Goal: Task Accomplishment & Management: Manage account settings

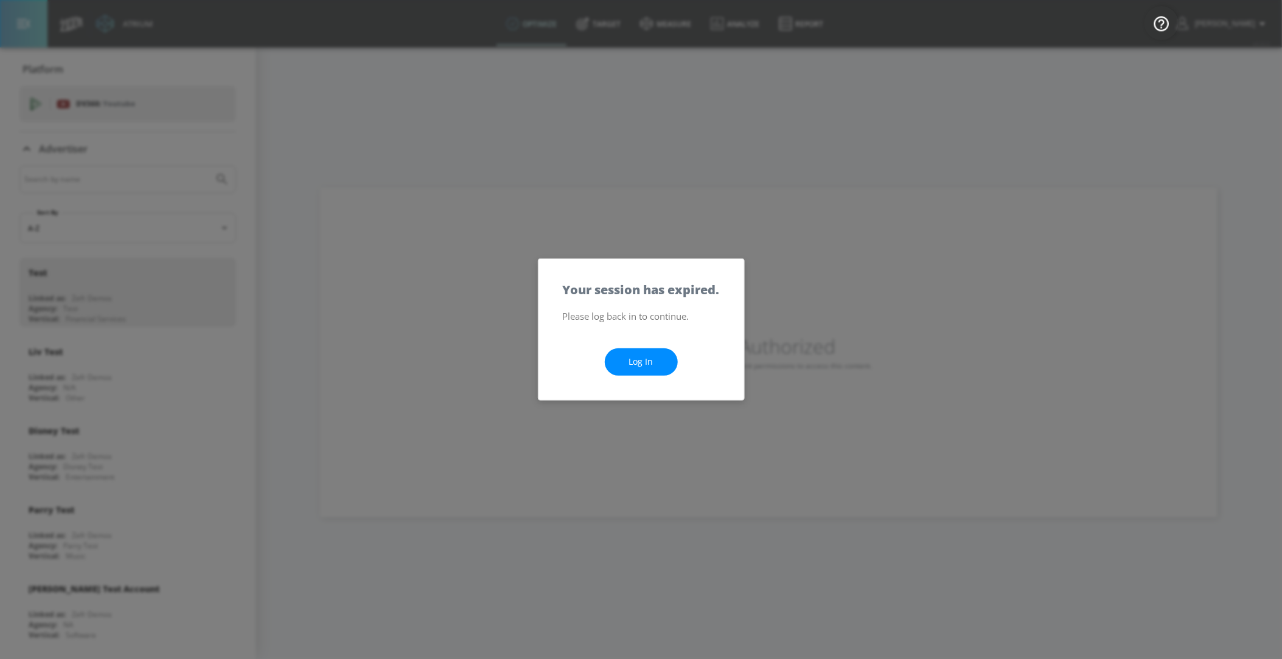
click at [645, 356] on link "Log In" at bounding box center [641, 362] width 73 height 27
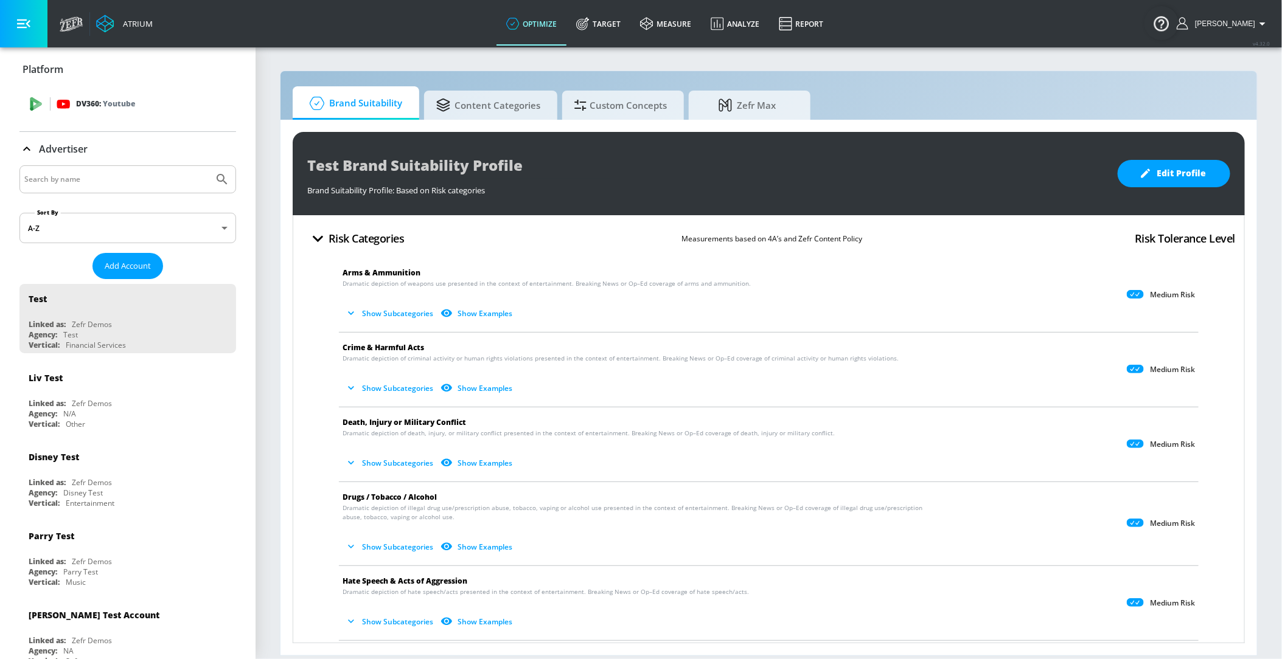
click at [110, 110] on p "Youtube" at bounding box center [119, 103] width 32 height 13
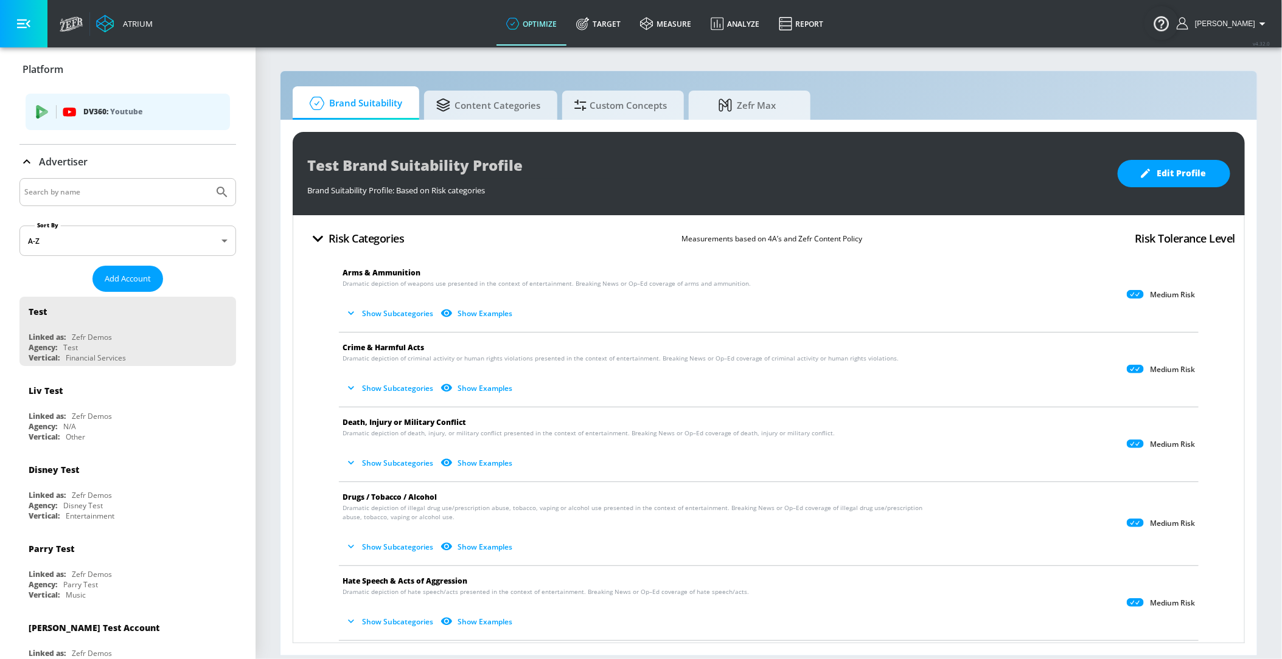
click at [103, 197] on input "Search by name" at bounding box center [116, 192] width 184 height 16
paste input "Unilever_Dove Victoria Deo_2025 (Mindshare - [GEOGRAPHIC_DATA])"
click at [223, 191] on icon "Submit Search" at bounding box center [222, 192] width 15 height 15
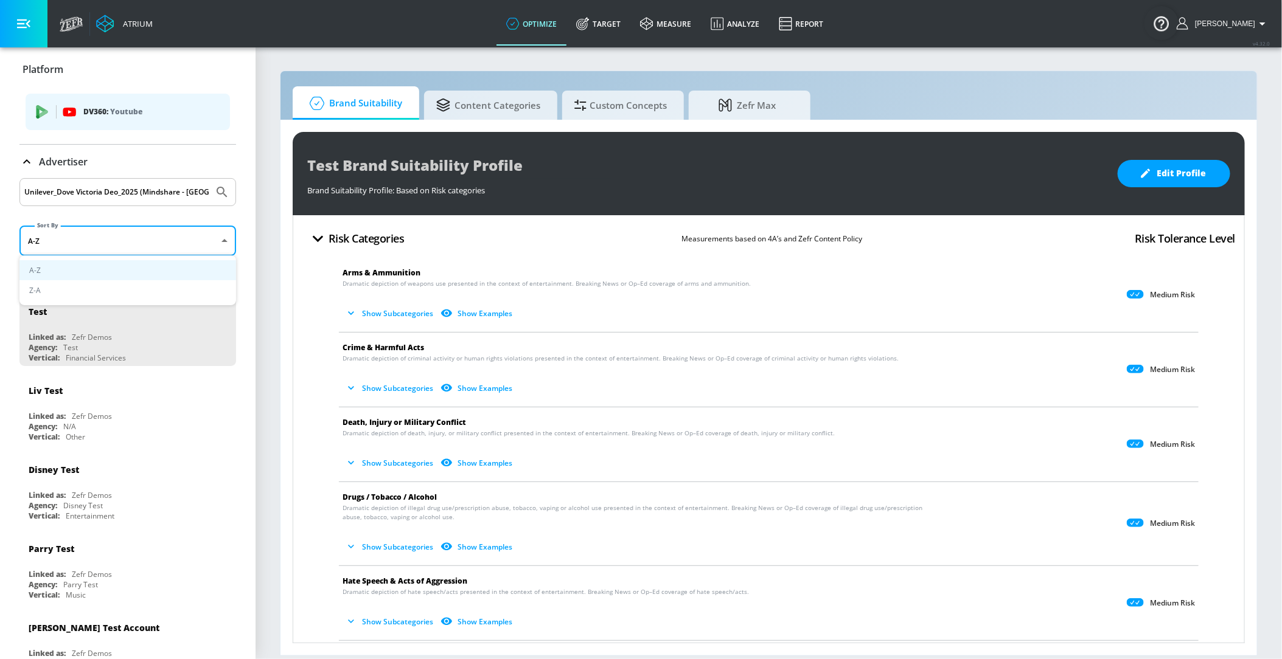
click at [168, 231] on body "Atrium optimize Target measure Analyze Report optimize Target measure Analyze R…" at bounding box center [641, 329] width 1282 height 659
click at [220, 191] on div at bounding box center [641, 329] width 1282 height 659
click at [220, 191] on icon "Submit Search" at bounding box center [222, 192] width 15 height 15
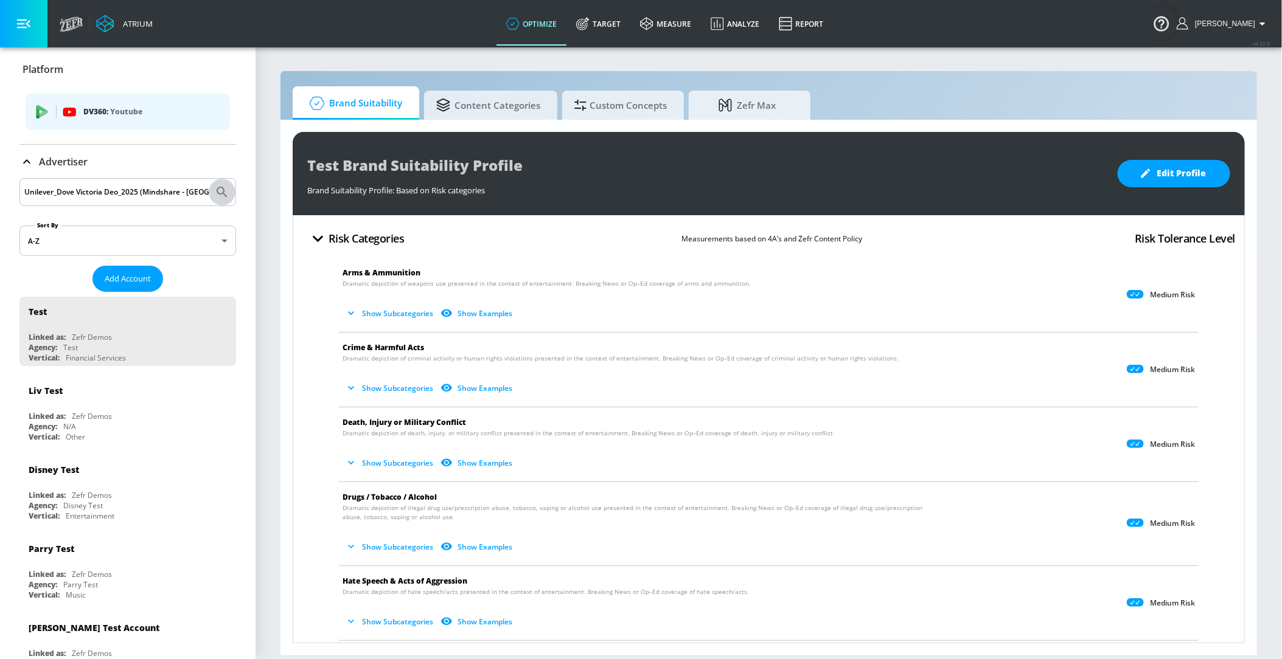
click at [226, 190] on icon "Submit Search" at bounding box center [222, 192] width 15 height 15
click at [175, 194] on input "Unilever_Dove Victoria Deo_2025 (Mindshare - [GEOGRAPHIC_DATA])" at bounding box center [116, 192] width 184 height 16
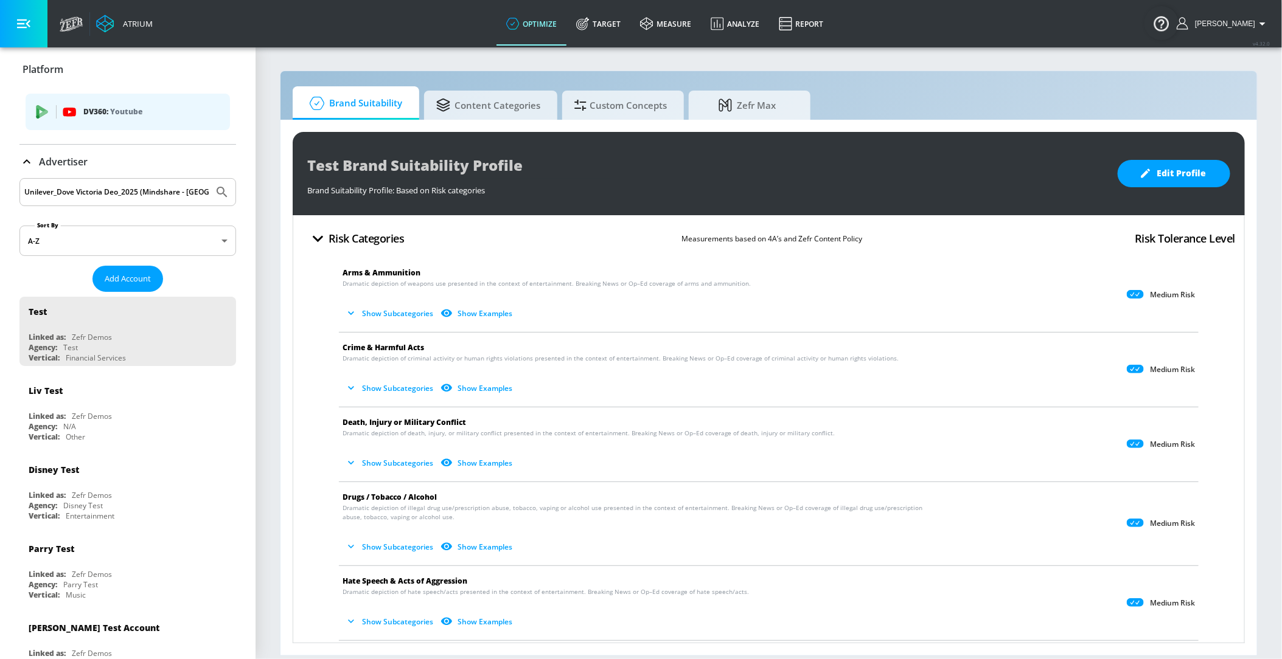
click at [175, 194] on input "Unilever_Dove Victoria Deo_2025 (Mindshare - [GEOGRAPHIC_DATA])" at bounding box center [116, 192] width 184 height 16
type input "v"
click at [209, 179] on button "Submit Search" at bounding box center [222, 192] width 27 height 27
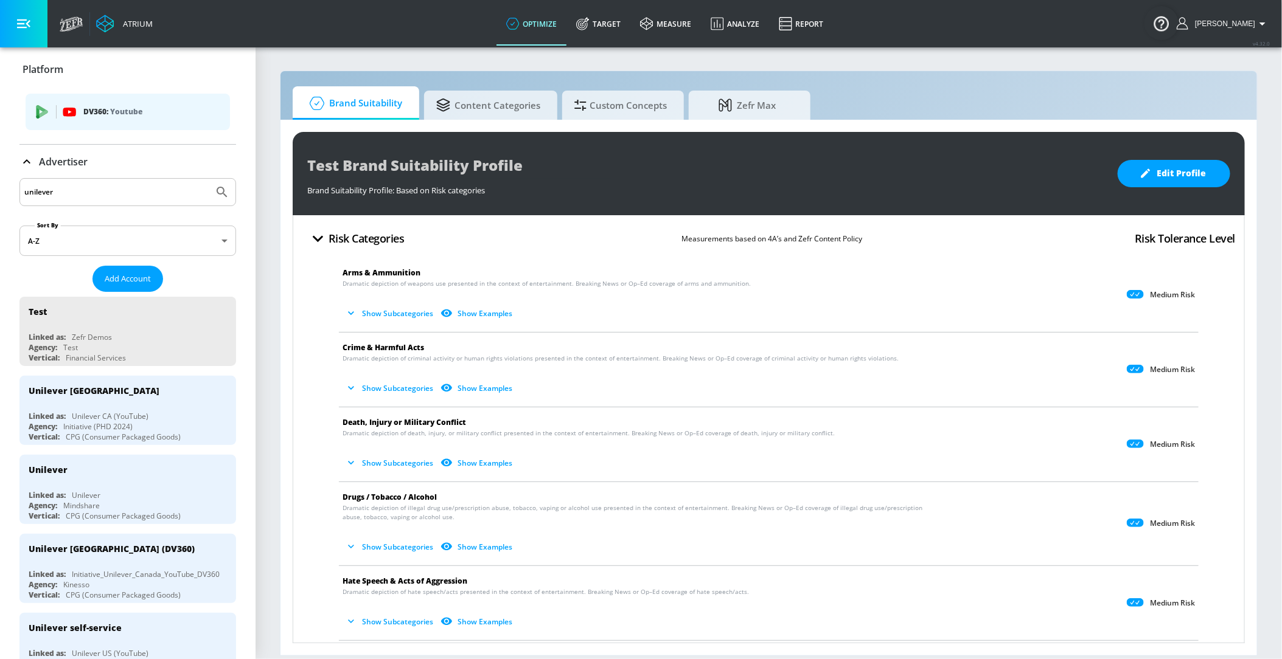
click at [124, 189] on input "unilever" at bounding box center [116, 192] width 184 height 16
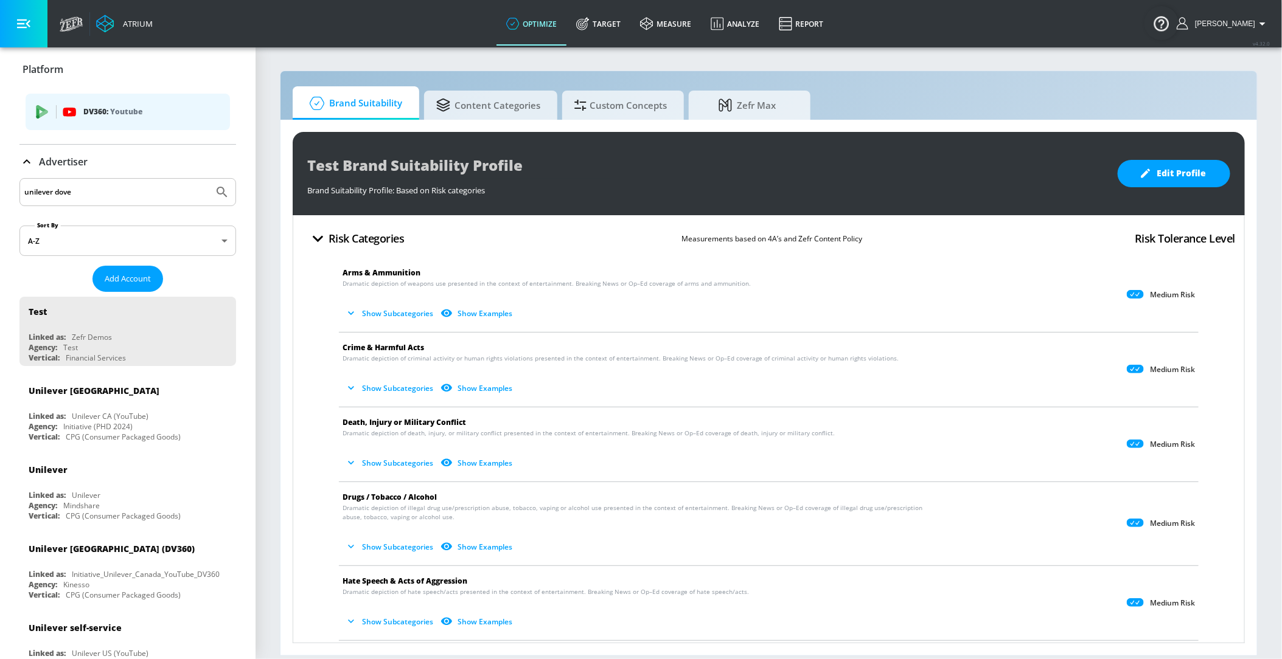
click at [209, 179] on button "Submit Search" at bounding box center [222, 192] width 27 height 27
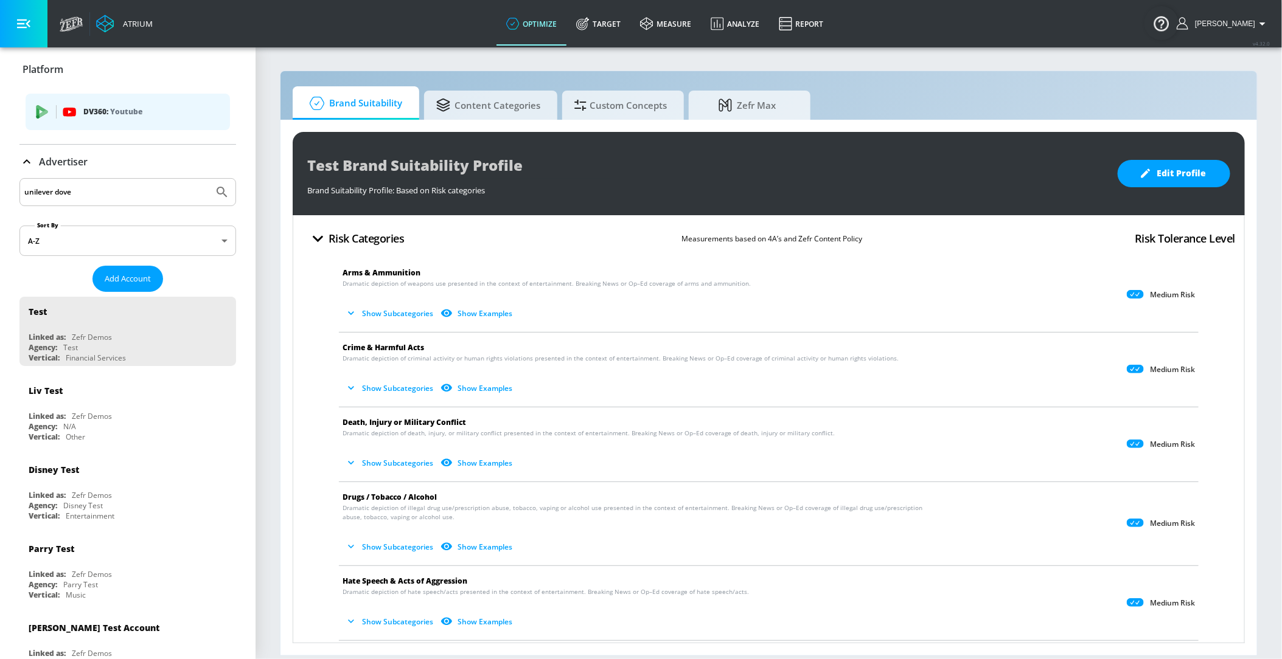
click at [51, 202] on div "unilever dove" at bounding box center [127, 192] width 217 height 28
click at [51, 197] on input "unilever dove" at bounding box center [116, 192] width 184 height 16
click at [209, 179] on button "Submit Search" at bounding box center [222, 192] width 27 height 27
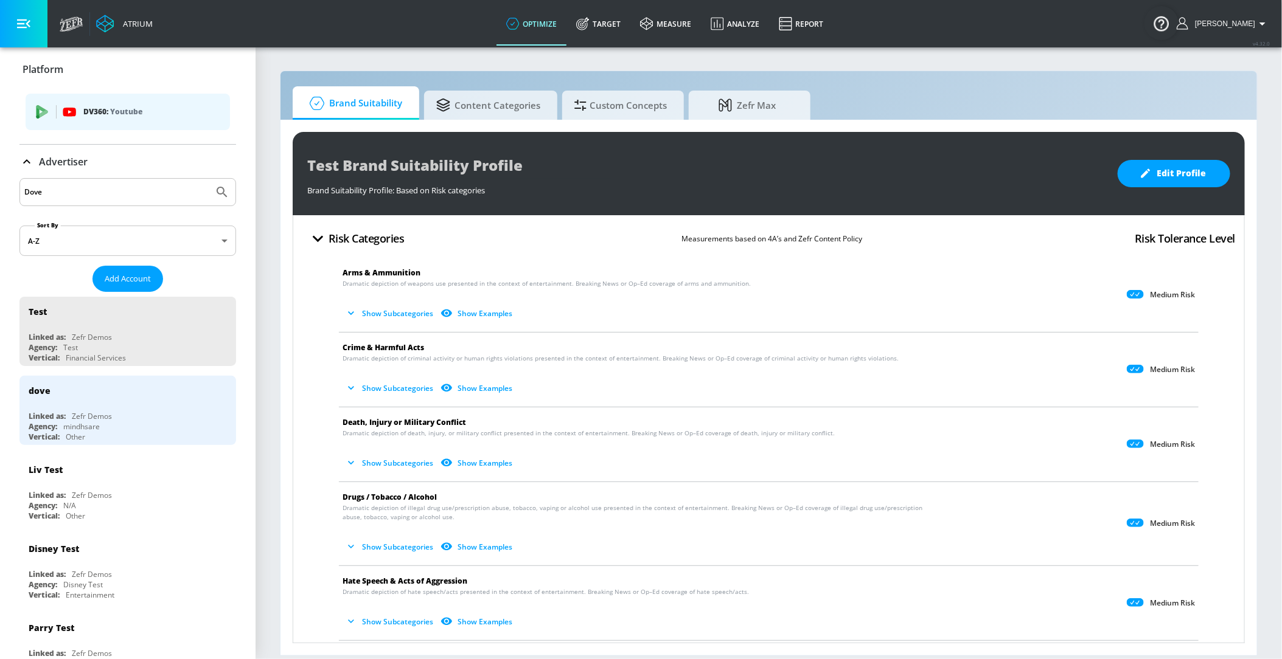
click at [47, 193] on input "Dove" at bounding box center [116, 192] width 184 height 16
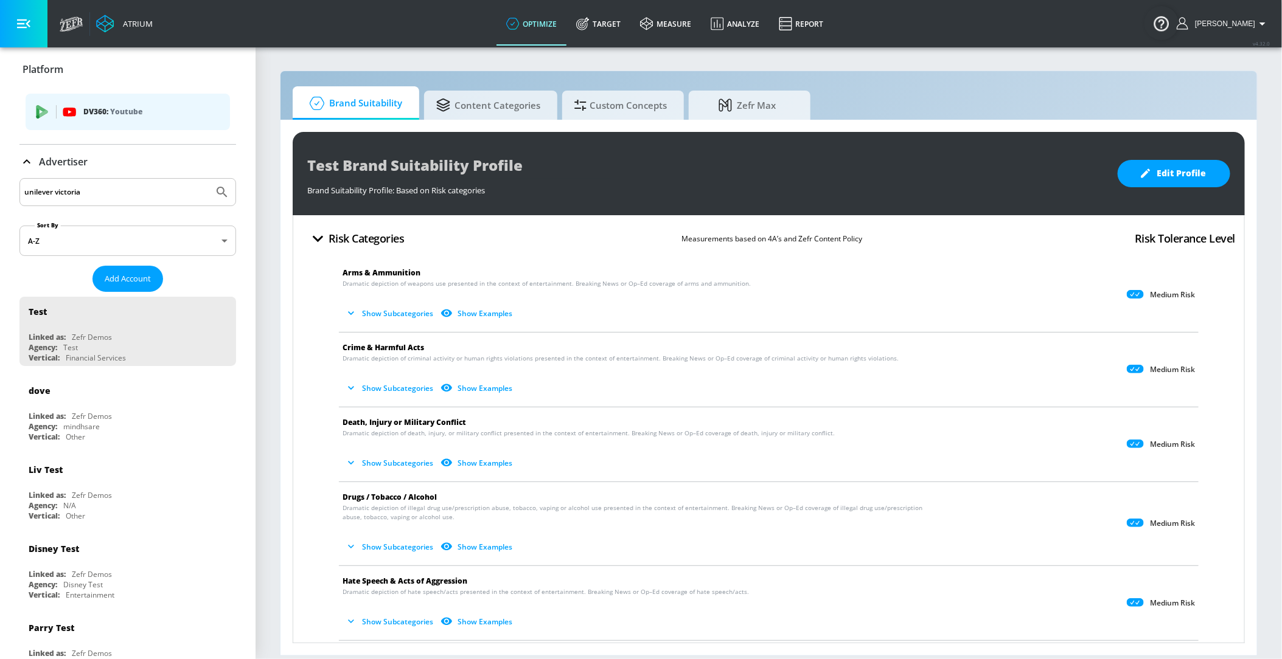
click at [209, 179] on button "Submit Search" at bounding box center [222, 192] width 27 height 27
click at [66, 192] on input "unilever victoria" at bounding box center [116, 192] width 184 height 16
click at [220, 179] on button "Submit Search" at bounding box center [222, 192] width 27 height 27
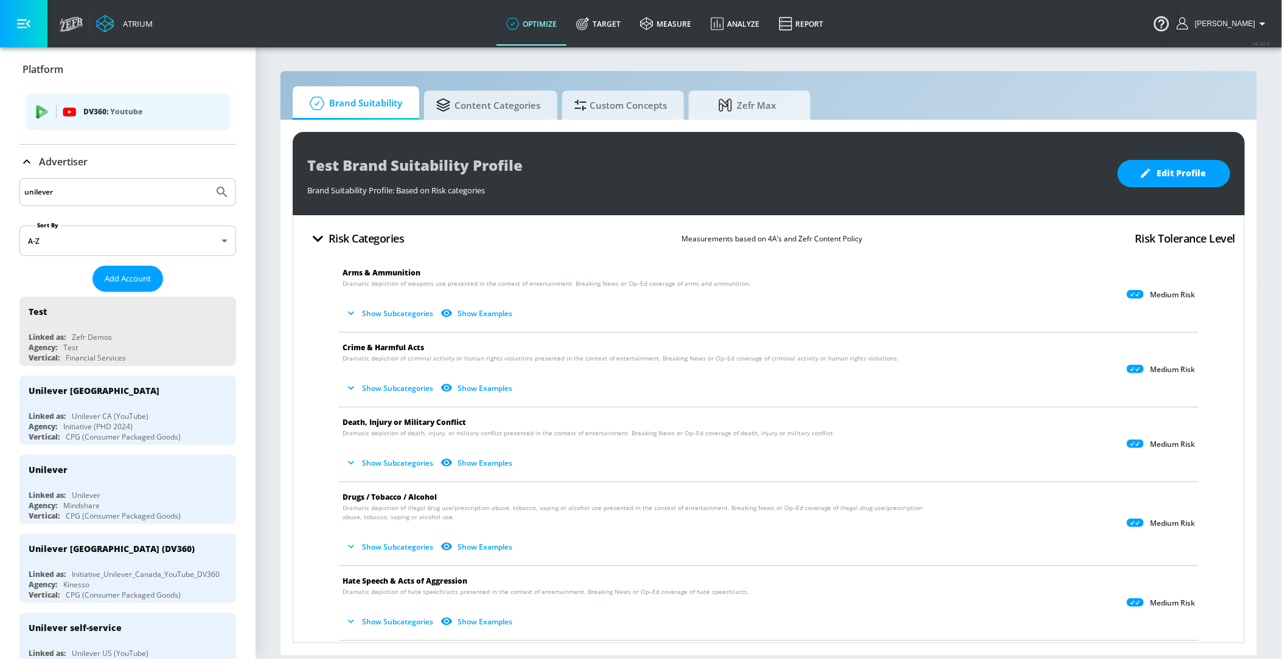
click at [70, 198] on input "unilever" at bounding box center [116, 192] width 184 height 16
paste input "Unilever_Dove Victoria Deo_2025 (Mindshare - [GEOGRAPHIC_DATA])"
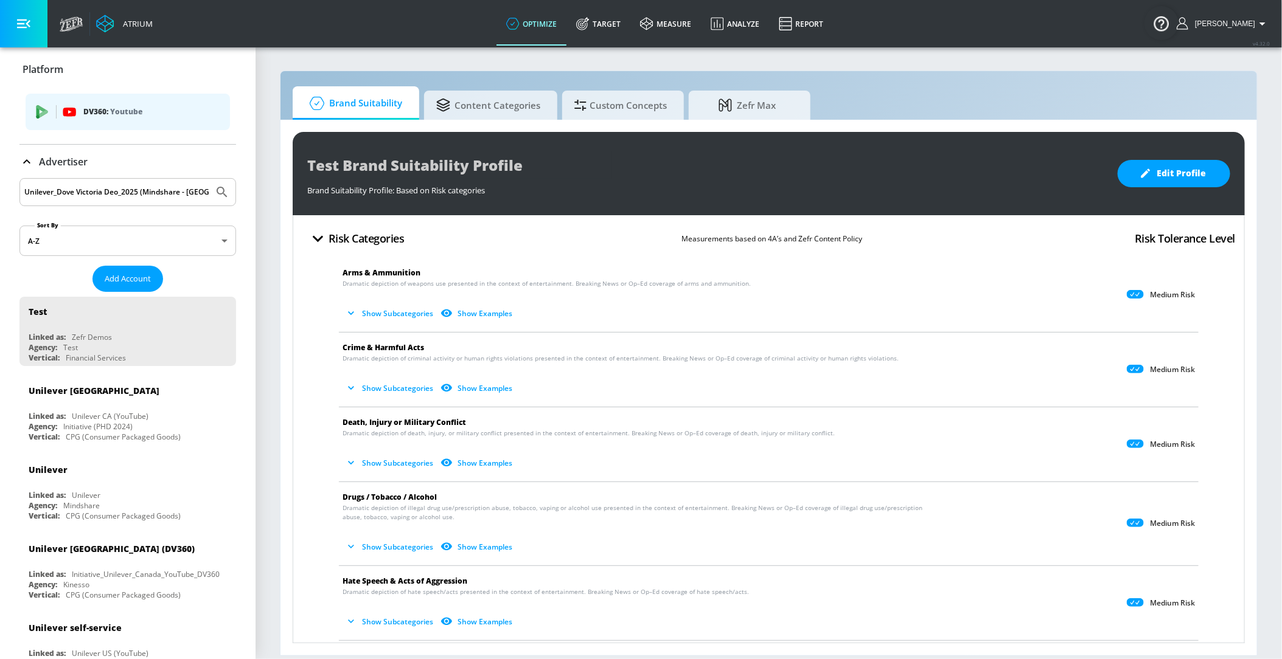
click at [209, 179] on button "Submit Search" at bounding box center [222, 192] width 27 height 27
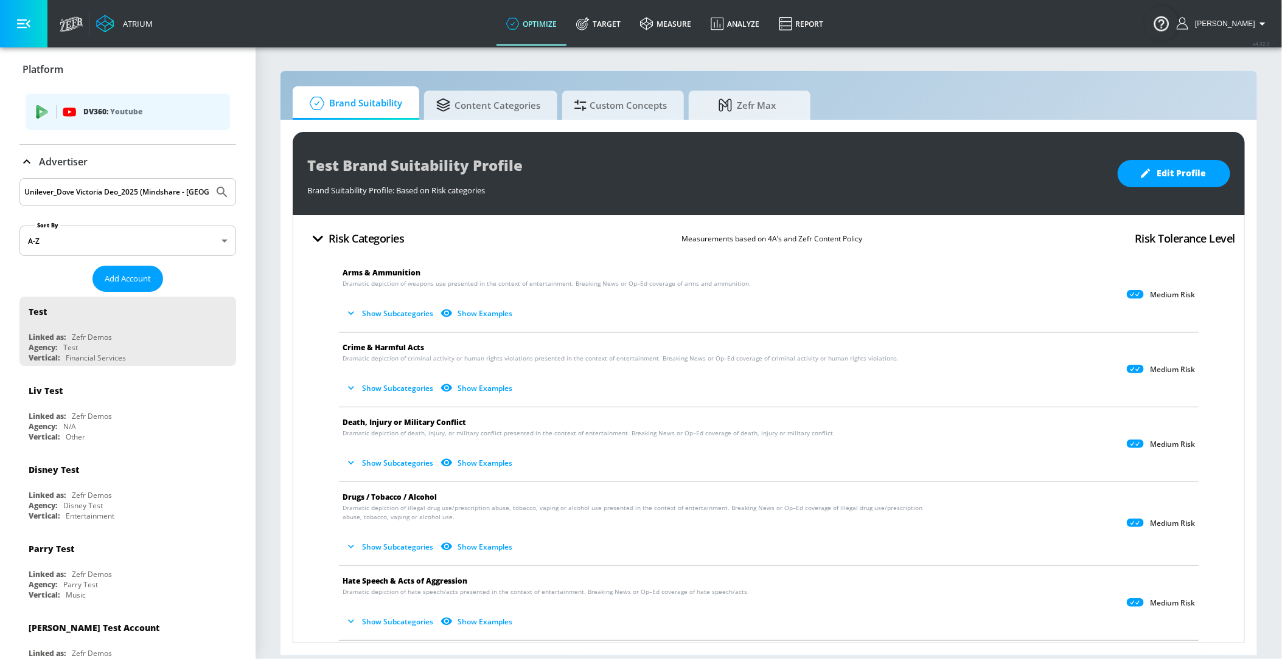
drag, startPoint x: 62, startPoint y: 189, endPoint x: 405, endPoint y: 203, distance: 342.8
click at [405, 203] on div "Atrium optimize Target measure Analyze Report optimize Target measure Analyze R…" at bounding box center [641, 329] width 1282 height 659
type input "Unilever"
click at [209, 179] on button "Submit Search" at bounding box center [222, 192] width 27 height 27
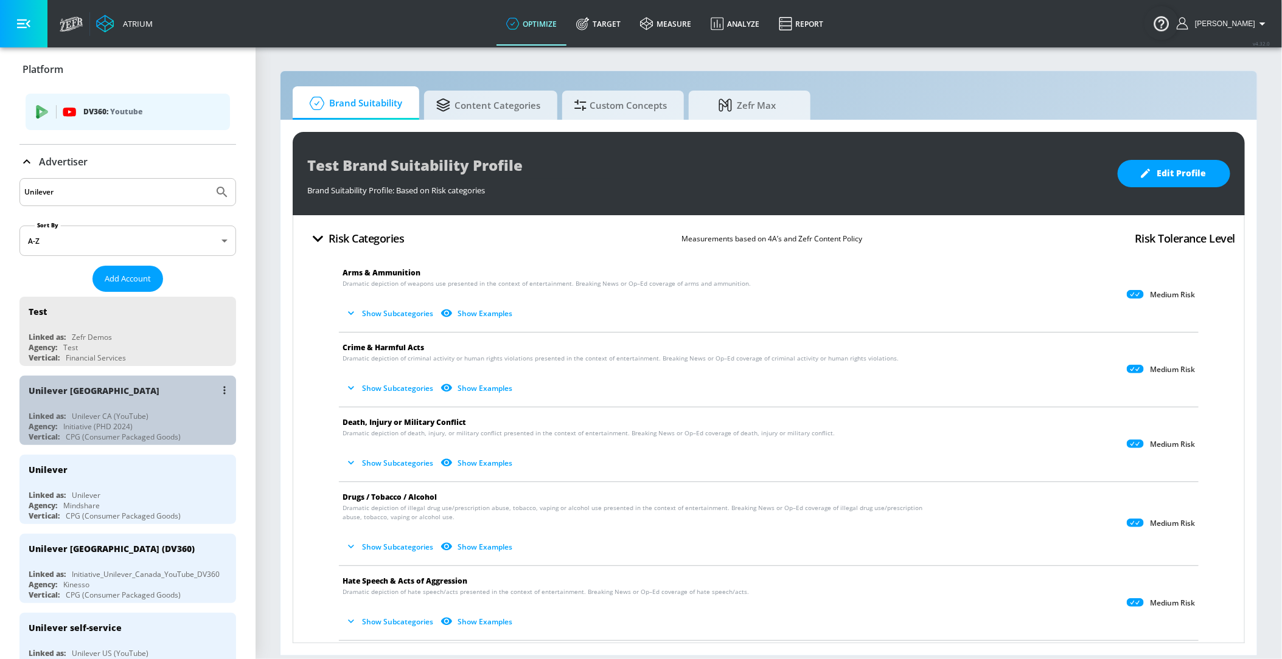
click at [169, 414] on div "Linked as: Unilever CA (YouTube)" at bounding box center [131, 416] width 204 height 10
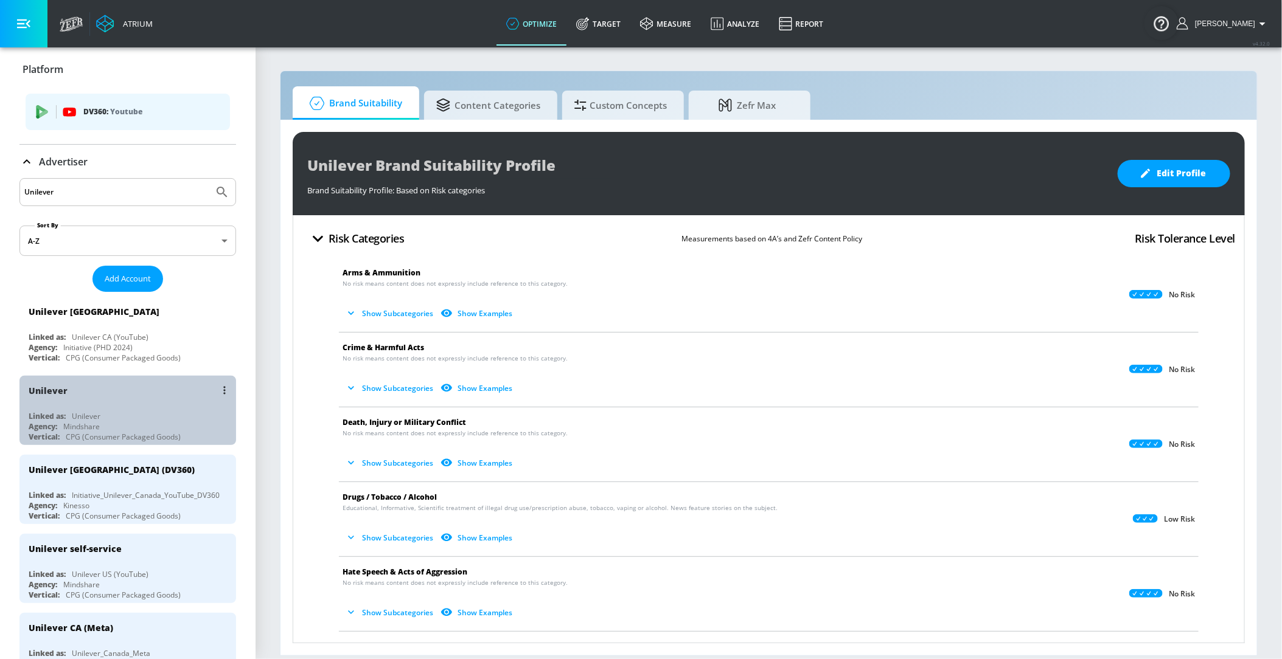
click at [131, 407] on div "Unilever Linked as: Unilever Agency: Mindshare Vertical: CPG (Consumer Packaged…" at bounding box center [127, 410] width 217 height 69
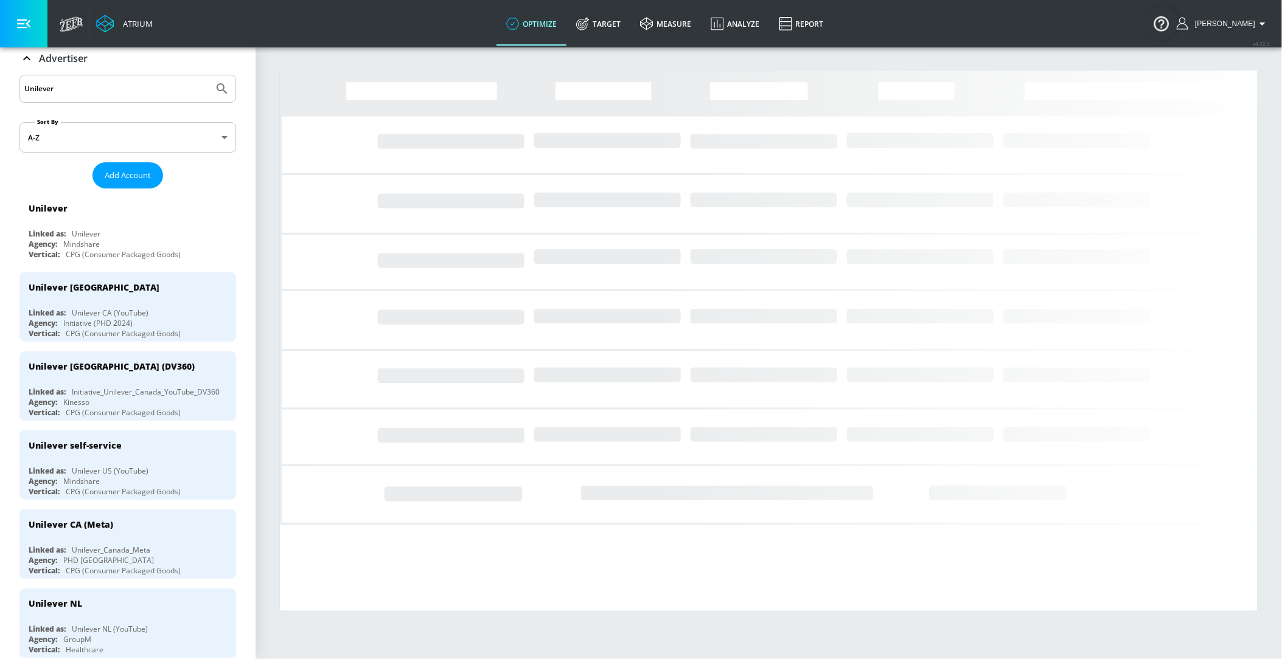
scroll to position [108, 0]
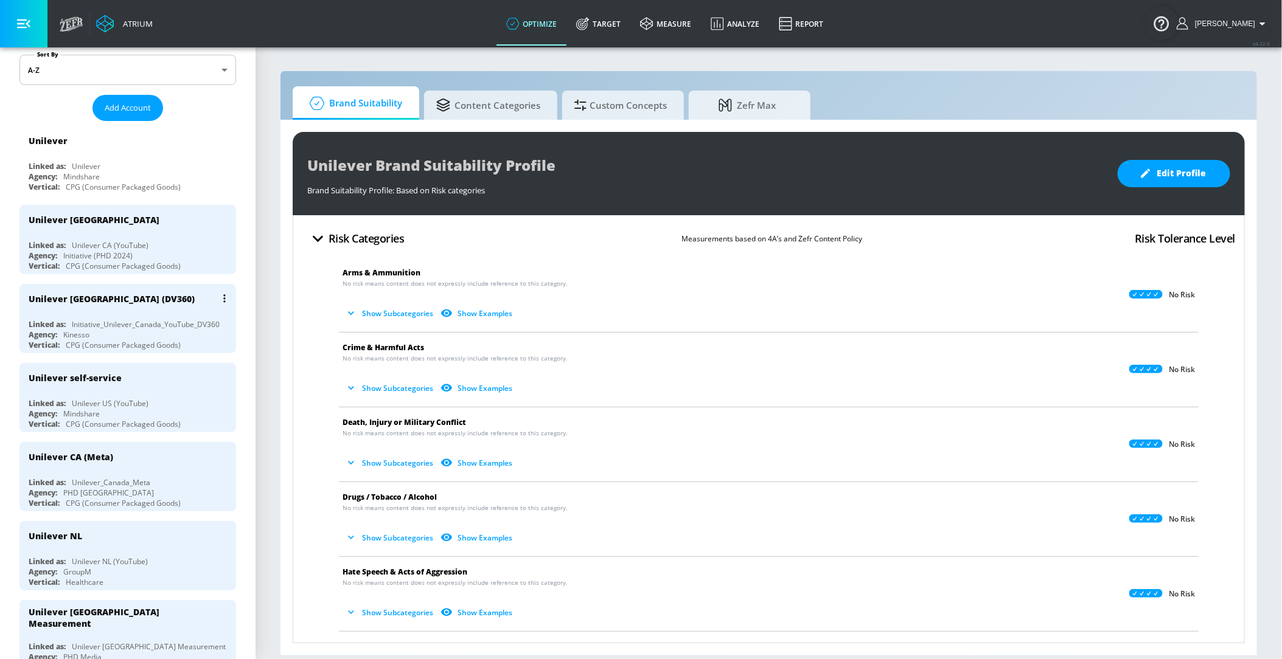
scroll to position [172, 0]
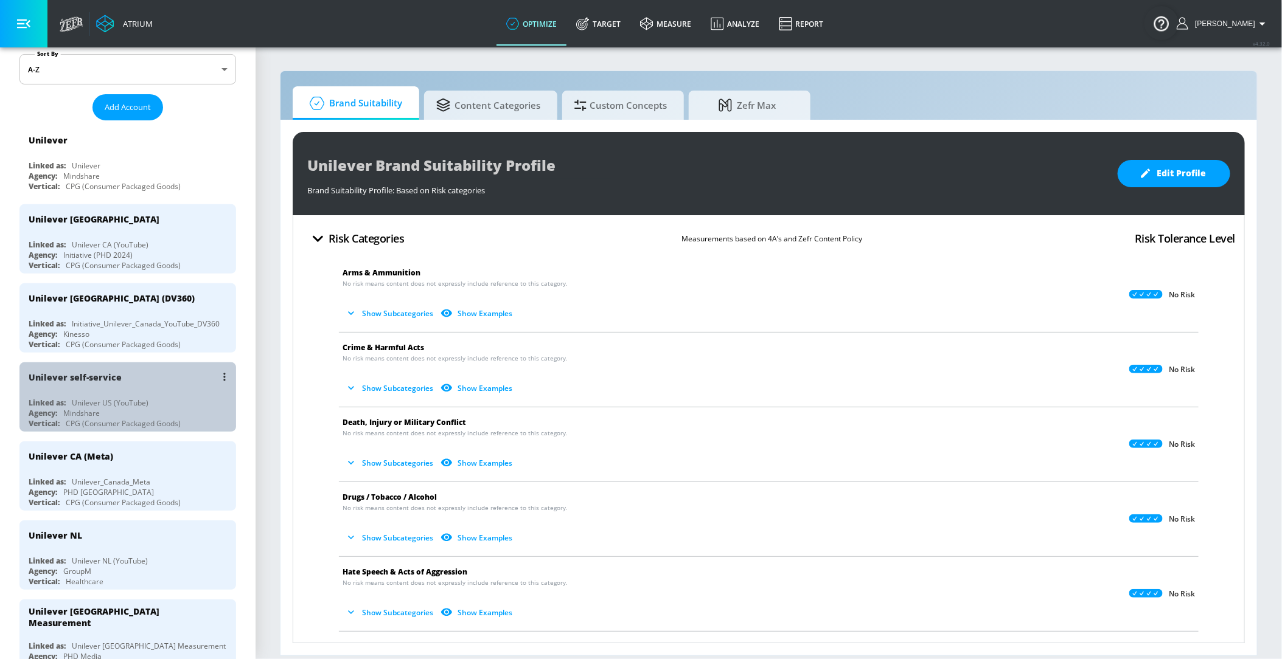
click at [139, 409] on div "Agency: Mindshare" at bounding box center [131, 413] width 204 height 10
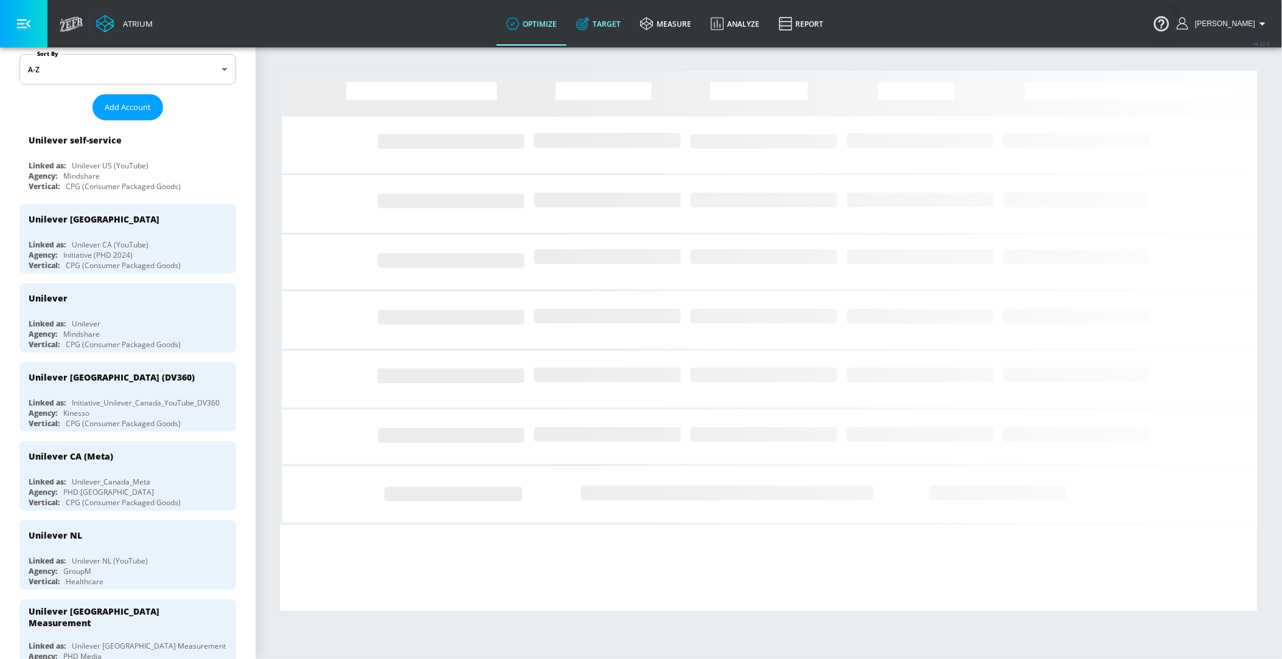
click at [607, 24] on link "Target" at bounding box center [598, 24] width 64 height 44
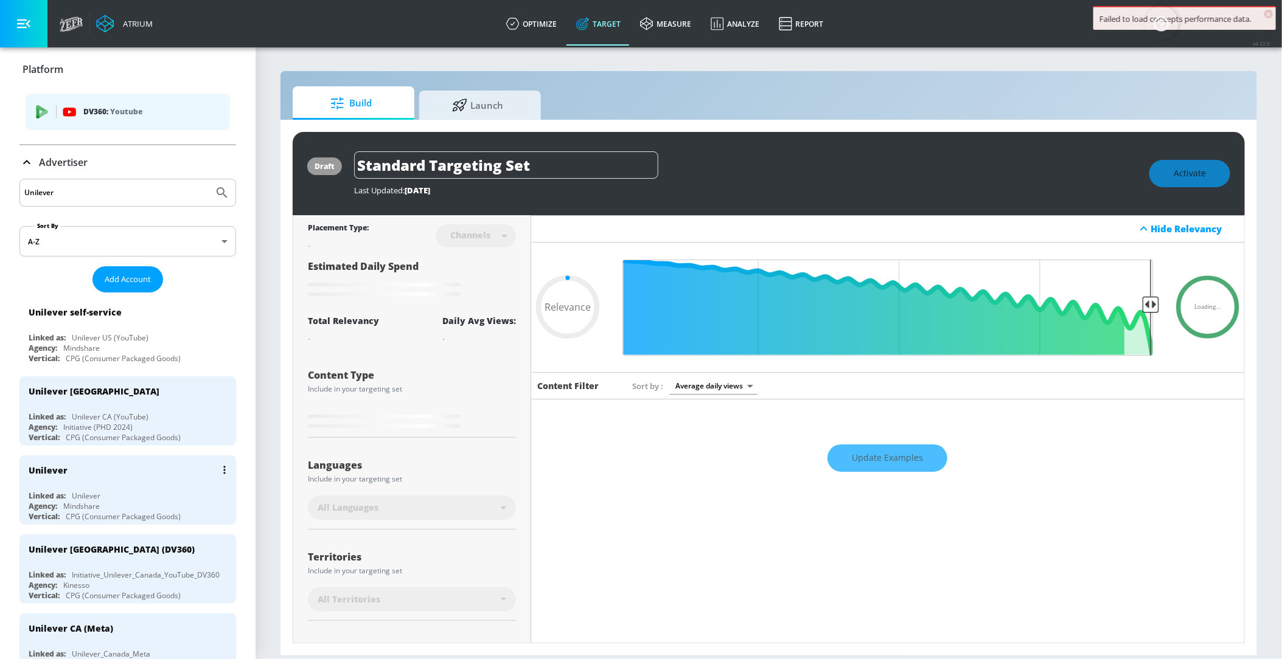
type input "0.6"
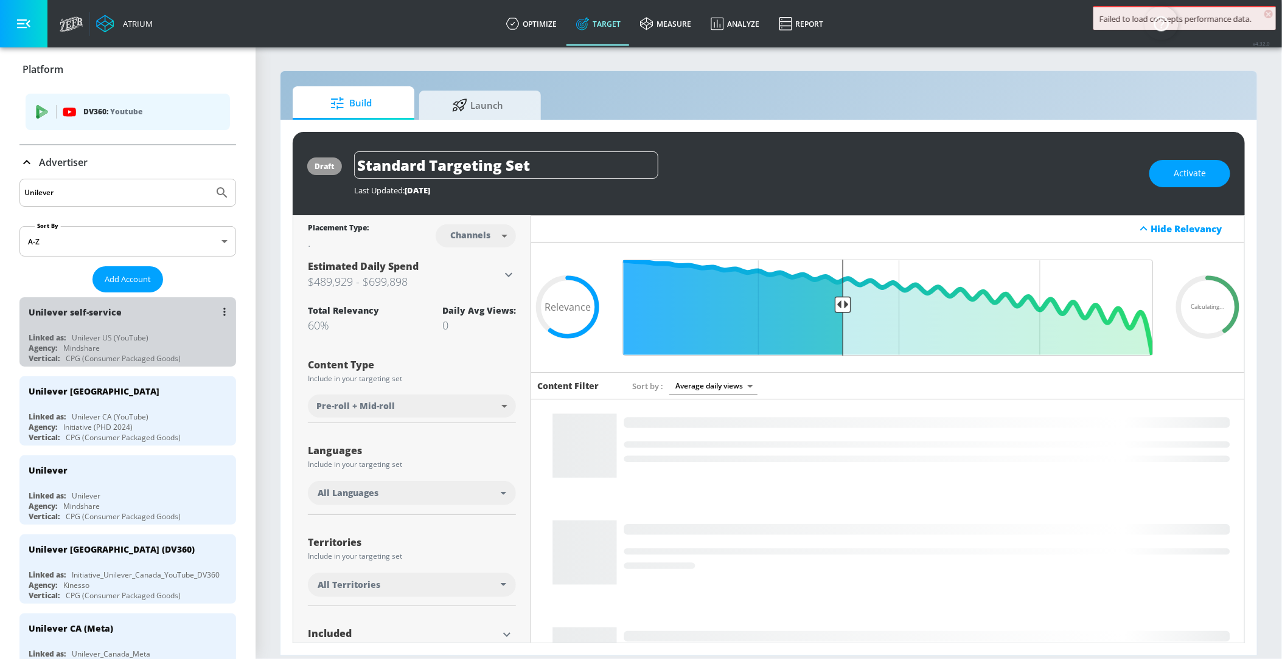
click at [147, 327] on div "Unilever self-service Linked as: Unilever US (YouTube) Agency: Mindshare Vertic…" at bounding box center [127, 331] width 217 height 69
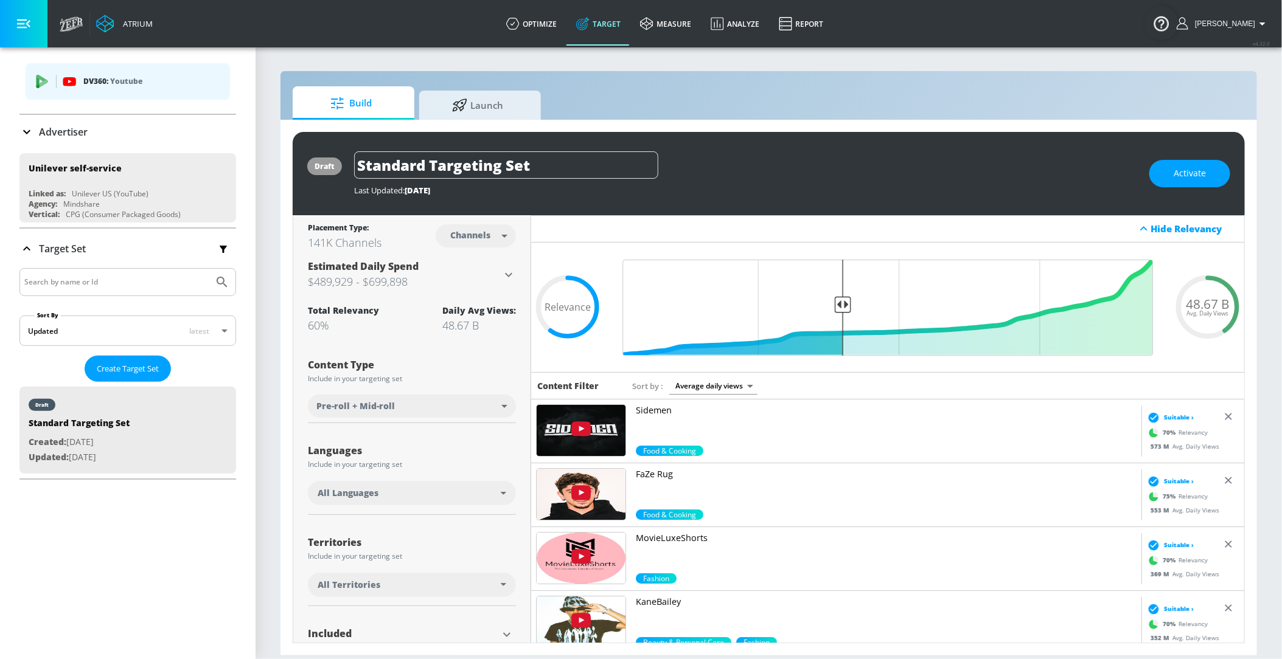
scroll to position [29, 0]
click at [42, 122] on div "Advertiser" at bounding box center [127, 133] width 217 height 34
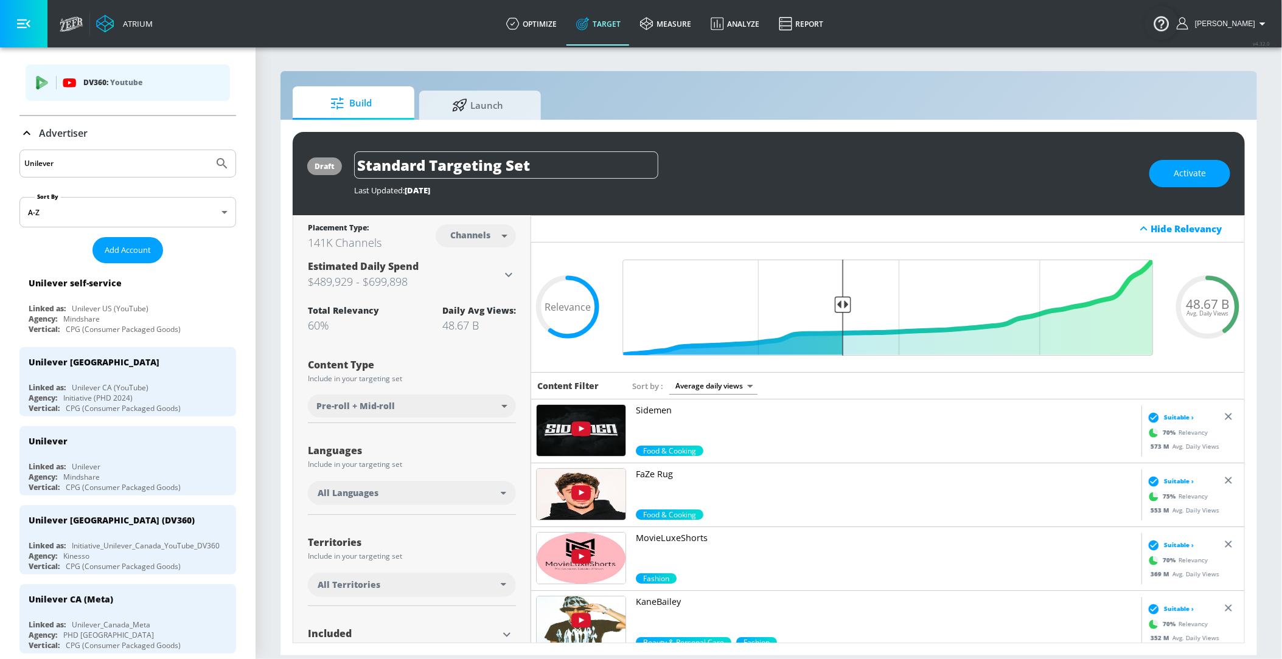
click at [64, 165] on input "Unilever" at bounding box center [116, 164] width 184 height 16
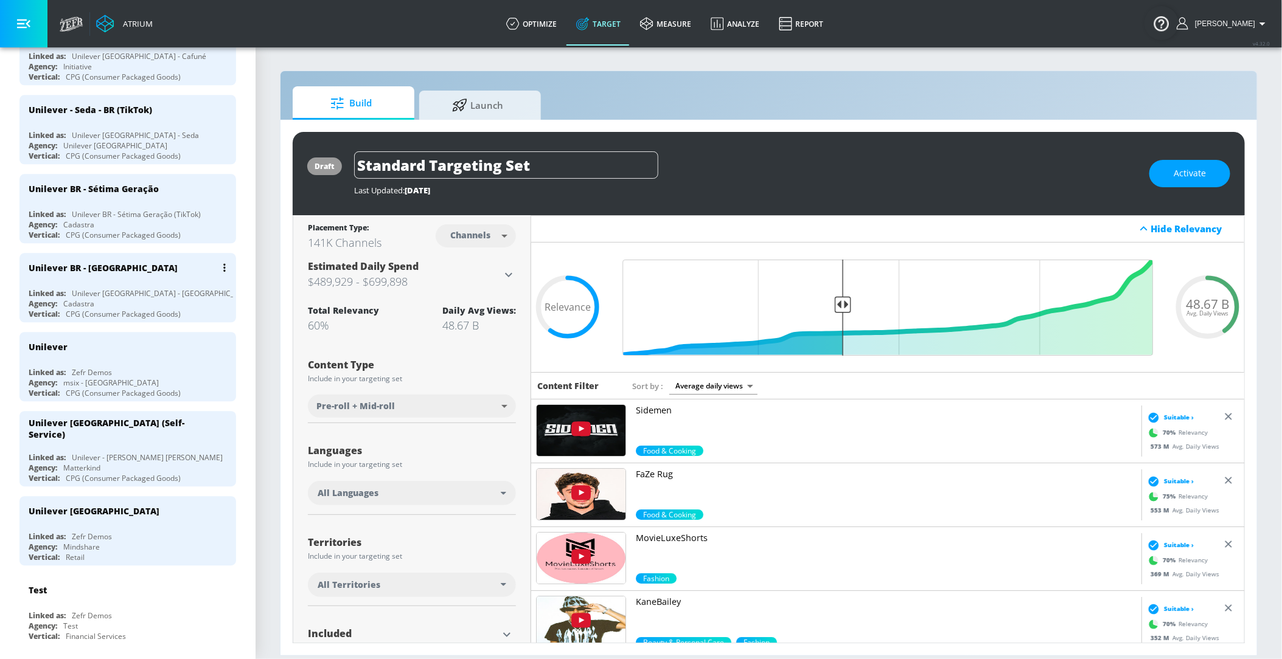
scroll to position [1635, 0]
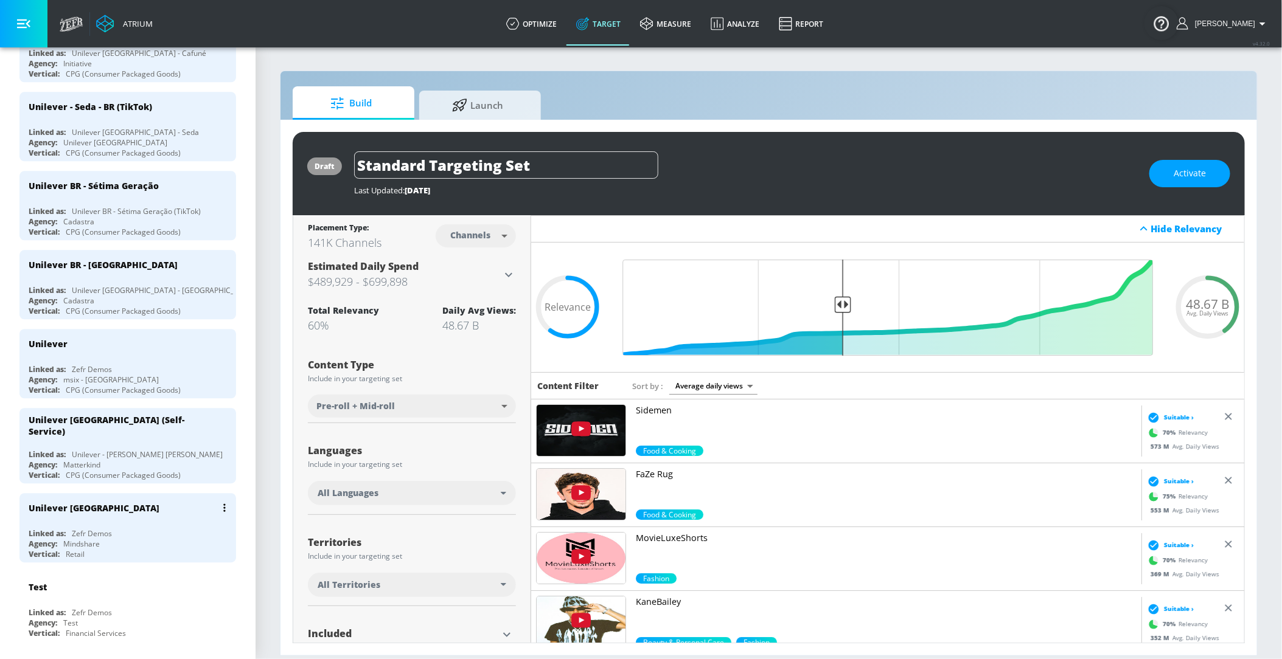
click at [89, 503] on div "Unilever [GEOGRAPHIC_DATA]" at bounding box center [94, 509] width 131 height 12
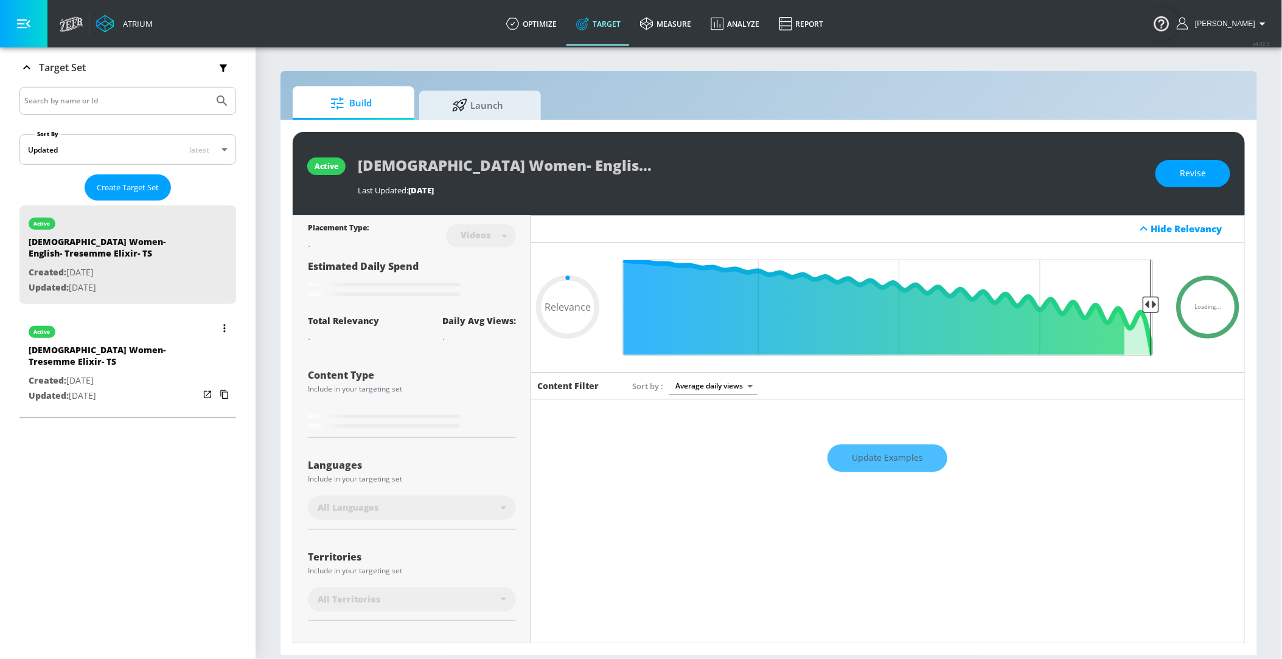
scroll to position [210, 0]
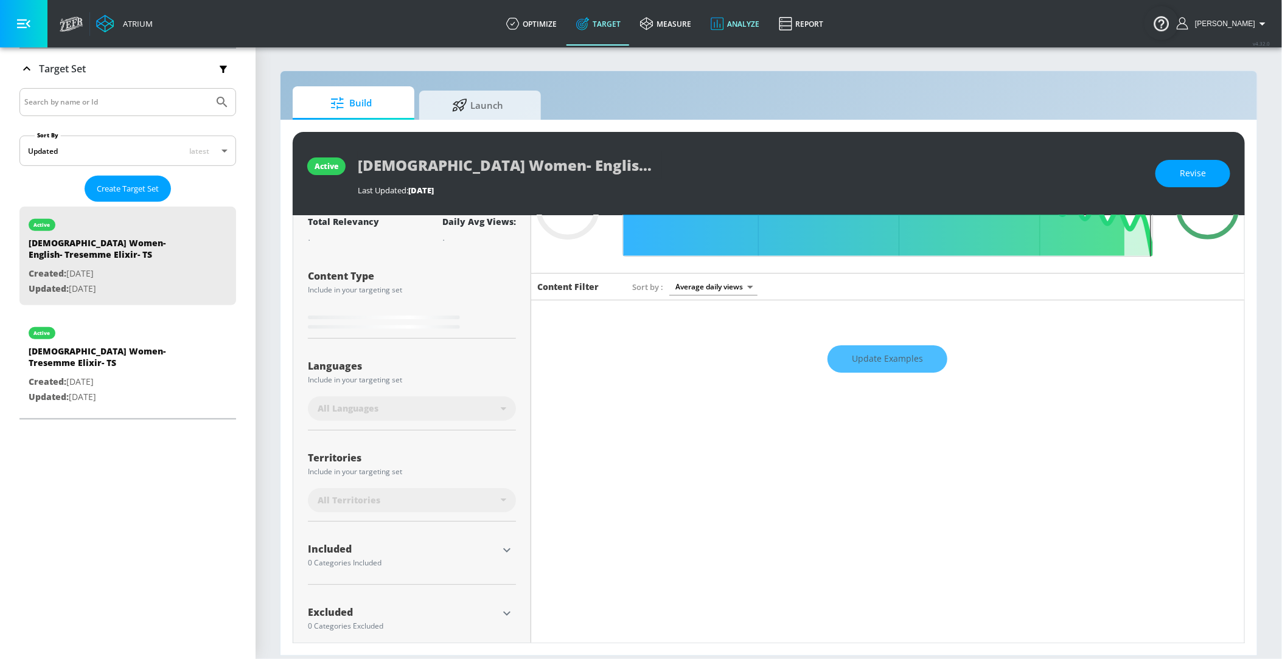
type input "0.79"
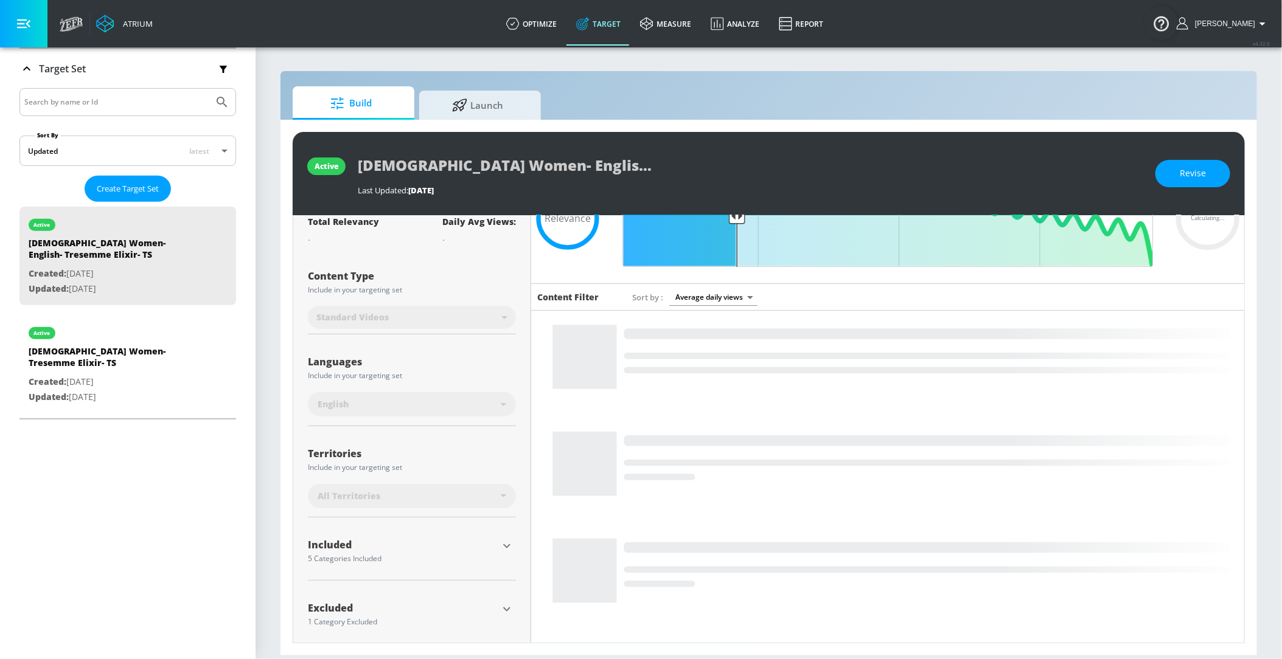
scroll to position [0, 0]
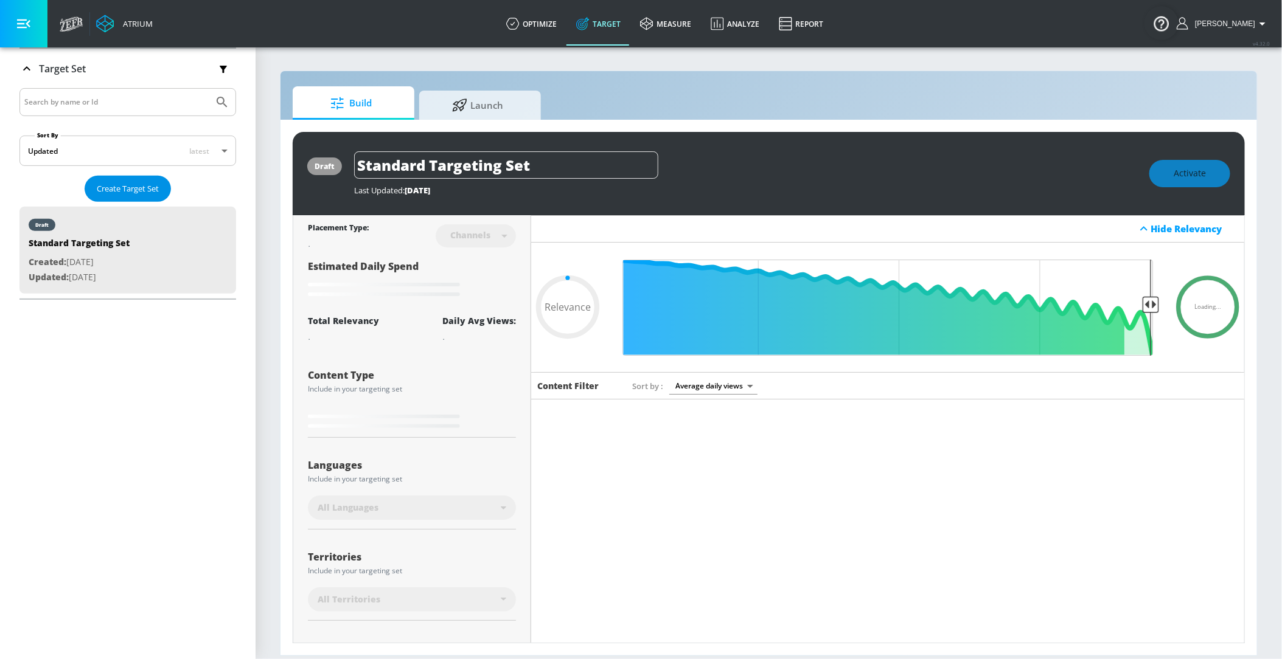
type input "0.6"
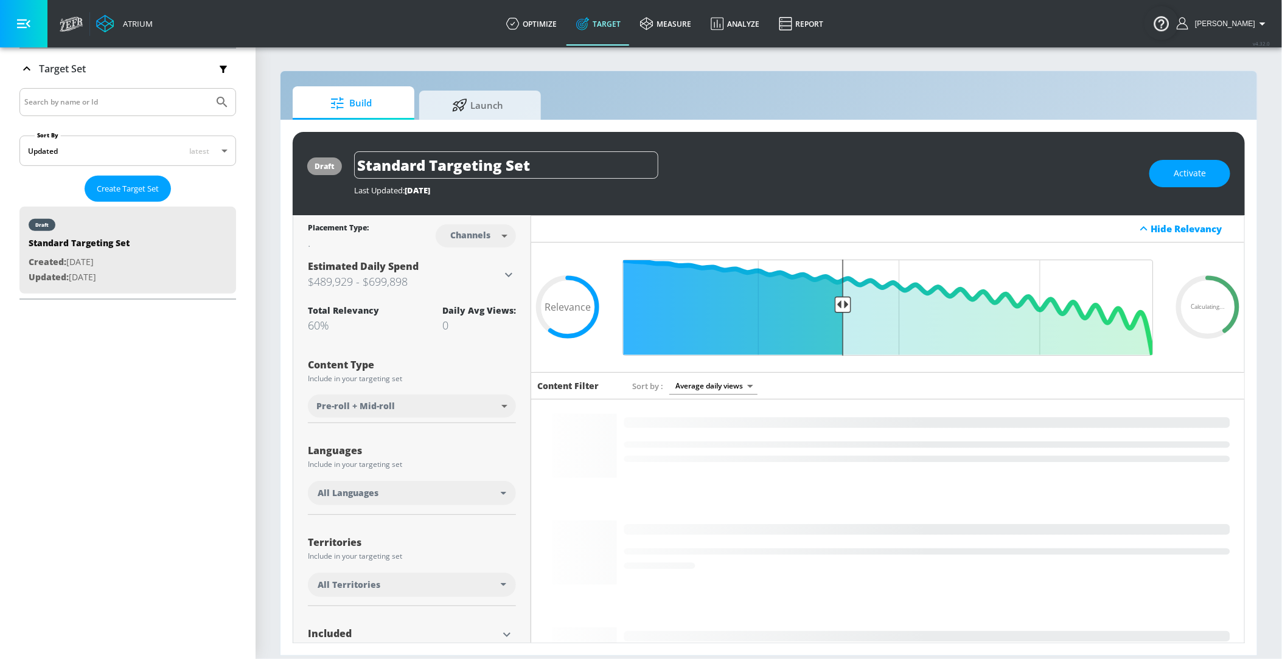
click at [94, 107] on input "Search by name or Id" at bounding box center [116, 102] width 184 height 16
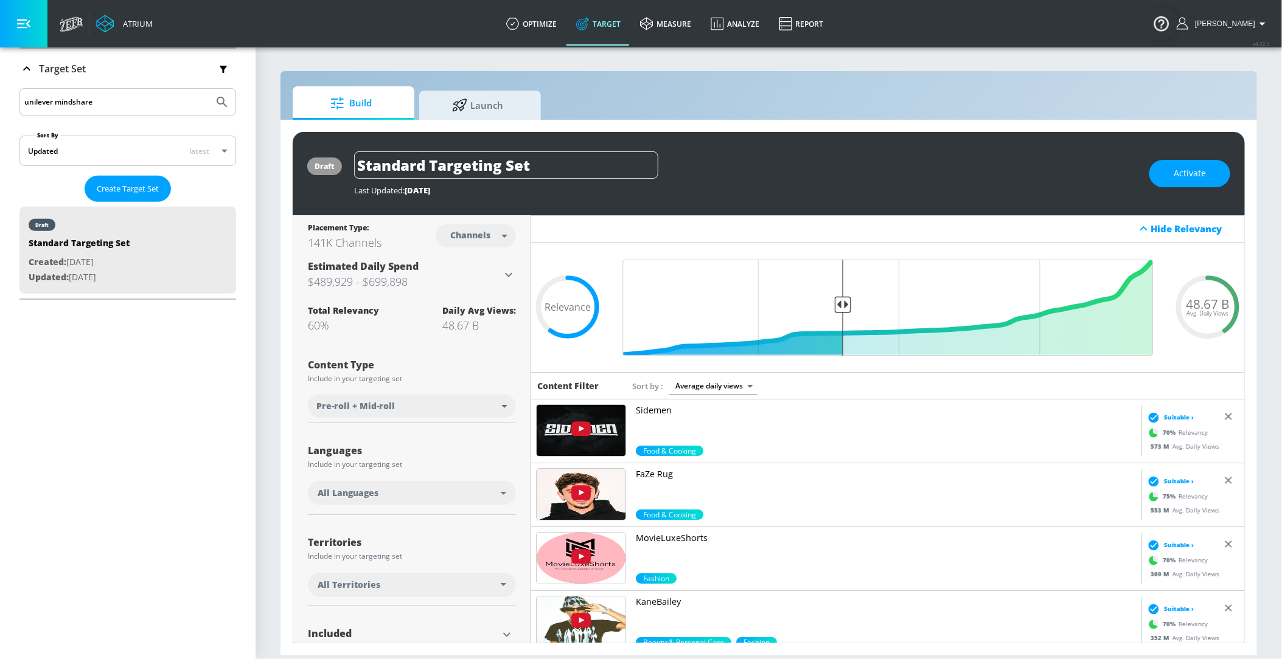
type input "unilever mindshare"
click at [222, 101] on icon "Submit Search" at bounding box center [222, 102] width 15 height 15
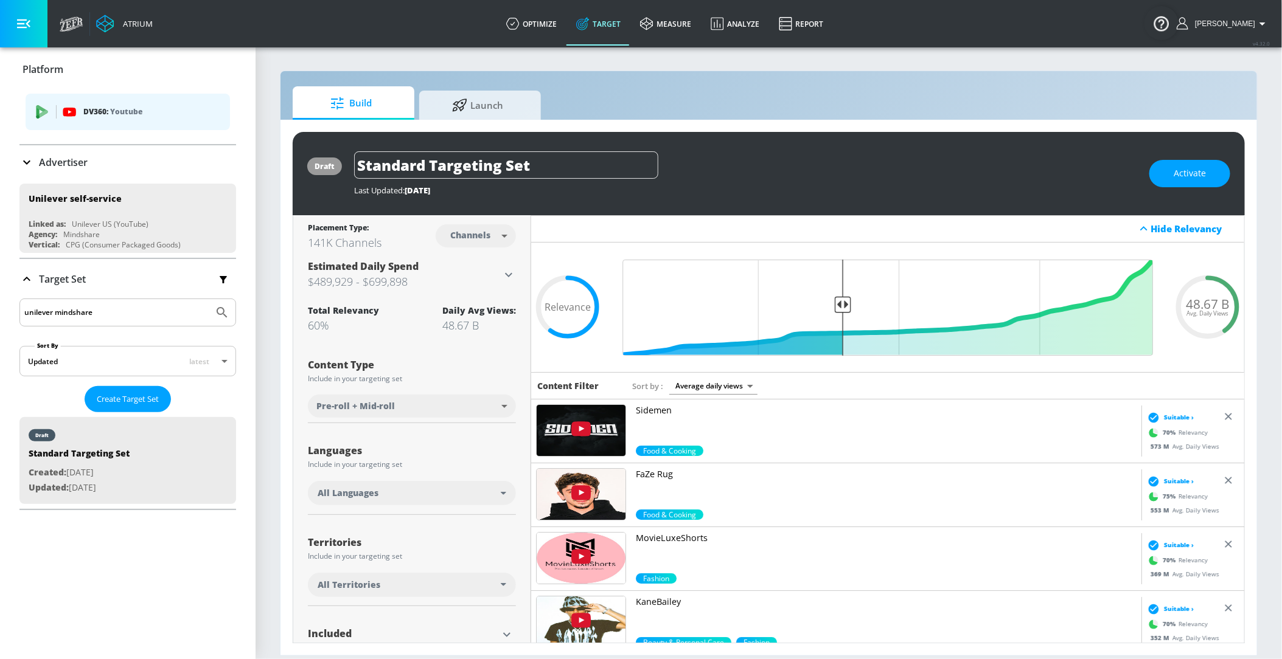
click at [100, 161] on div "Advertiser" at bounding box center [127, 162] width 217 height 15
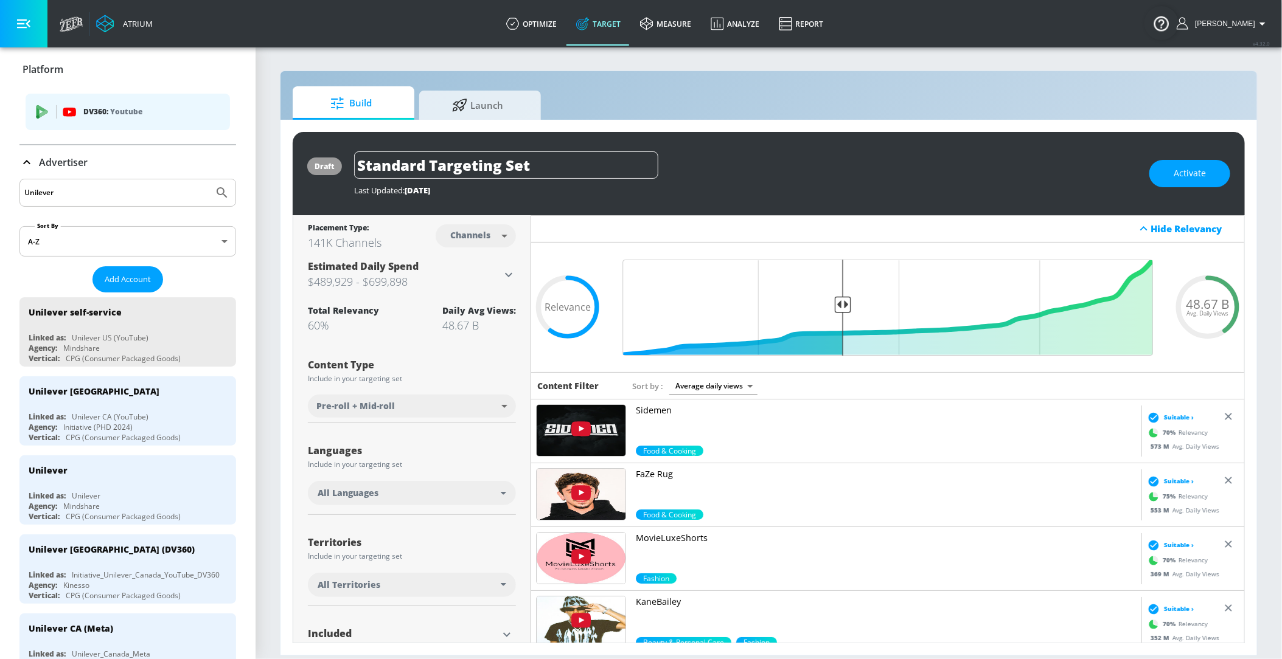
click at [86, 190] on input "Unilever" at bounding box center [116, 193] width 184 height 16
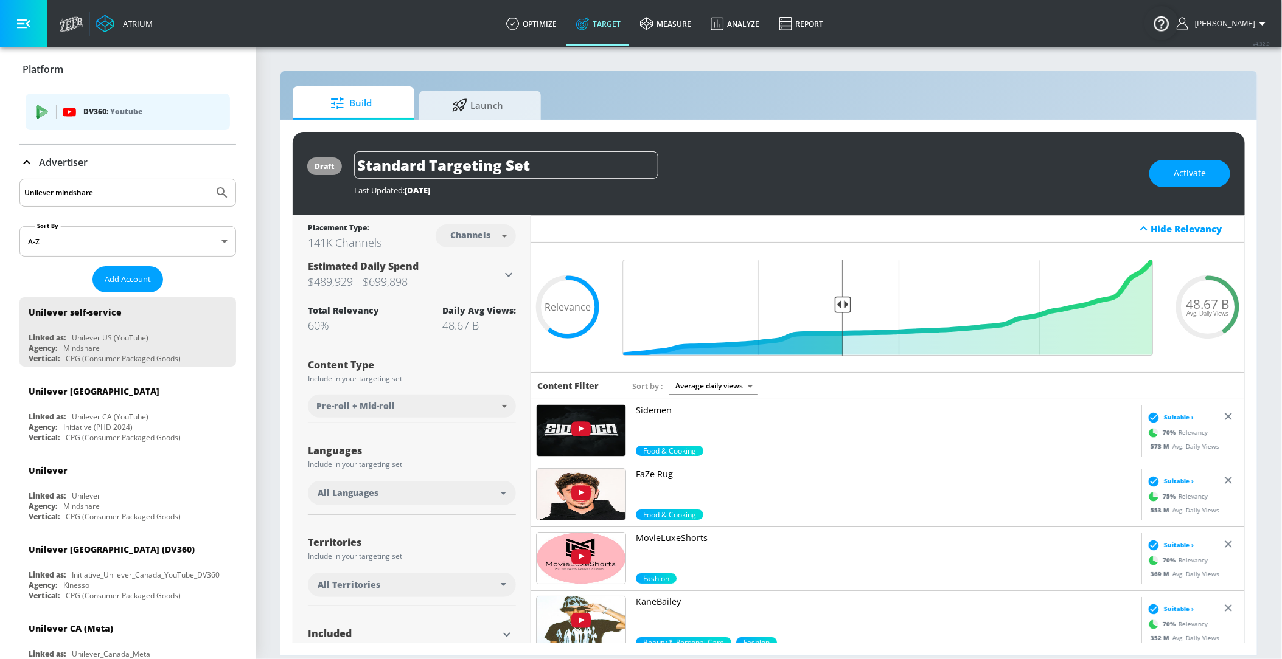
type input "Unilever mindshare"
click at [220, 186] on icon "Submit Search" at bounding box center [222, 193] width 15 height 15
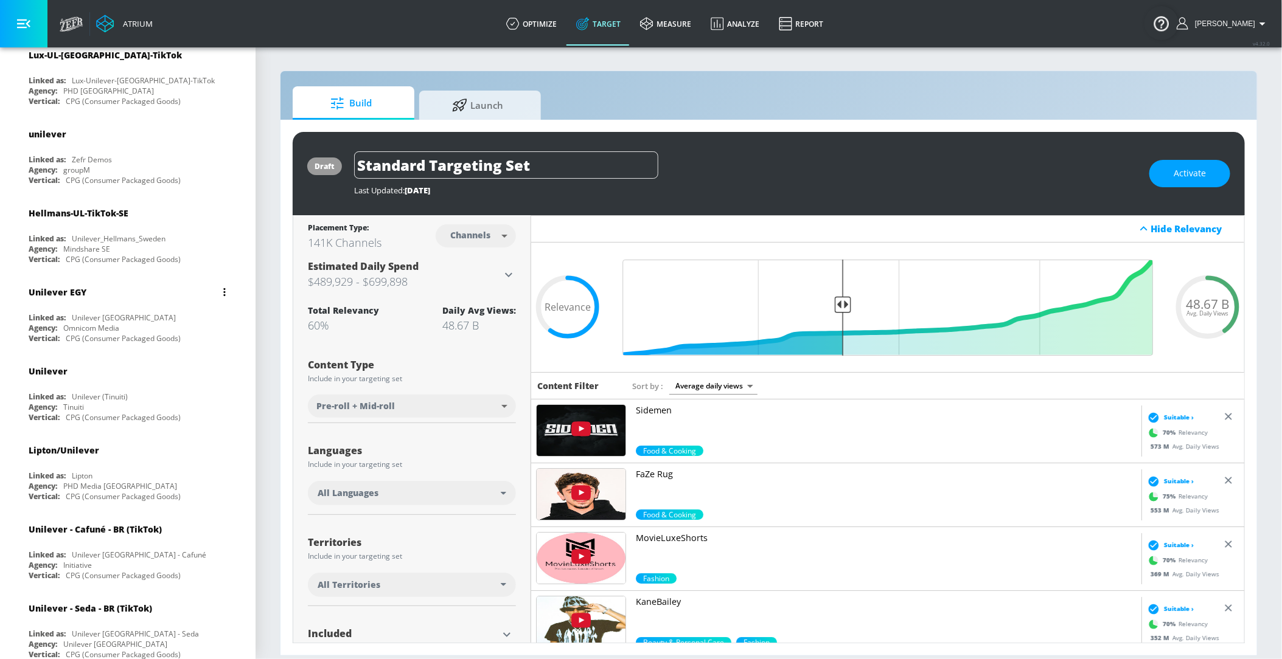
scroll to position [9209, 0]
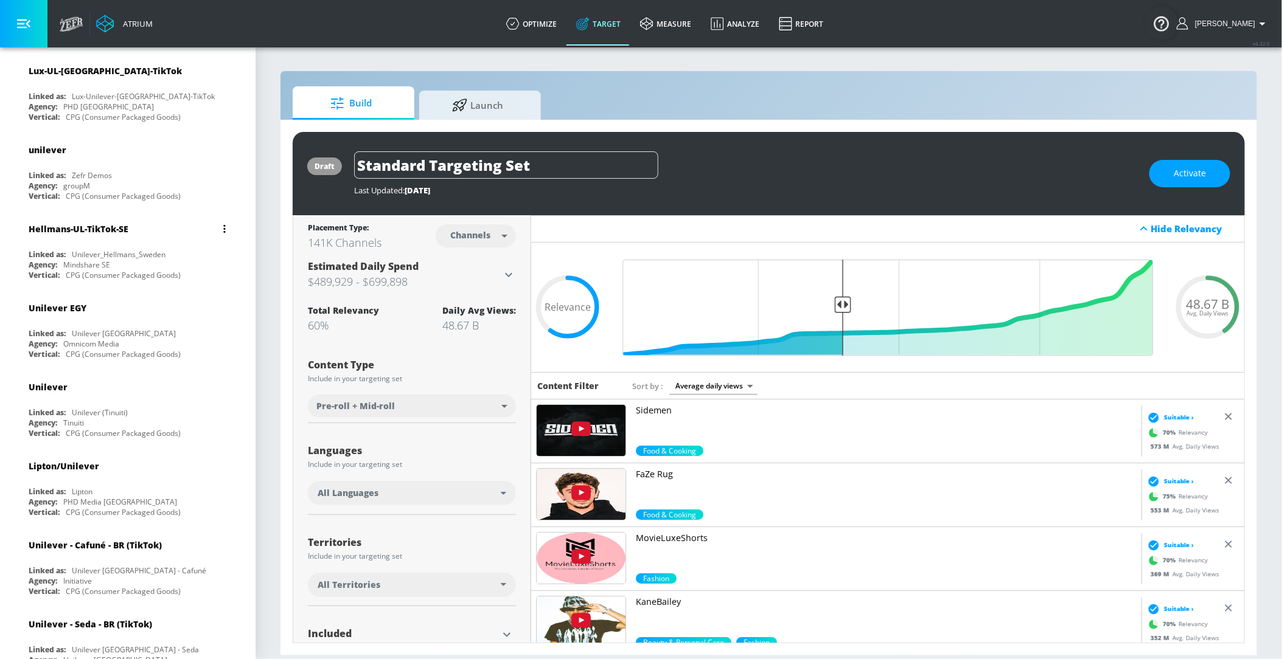
click at [159, 249] on div "Unilever_Hellmans_Sweden" at bounding box center [119, 254] width 94 height 10
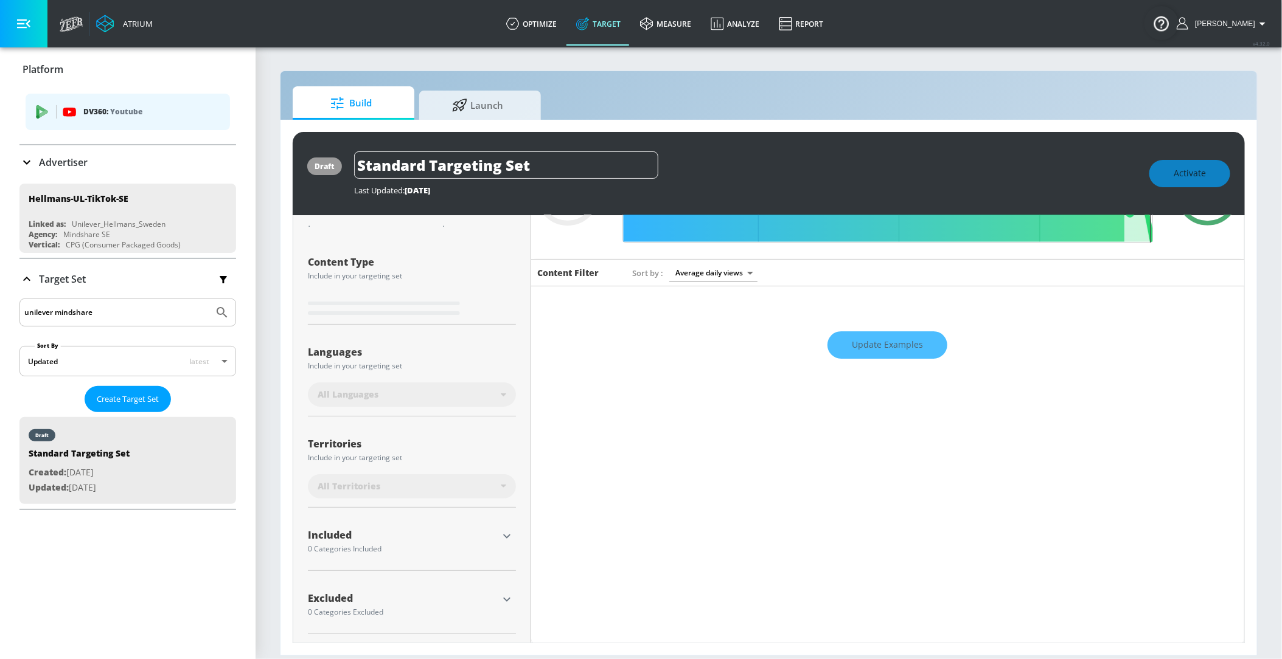
type input "0.6"
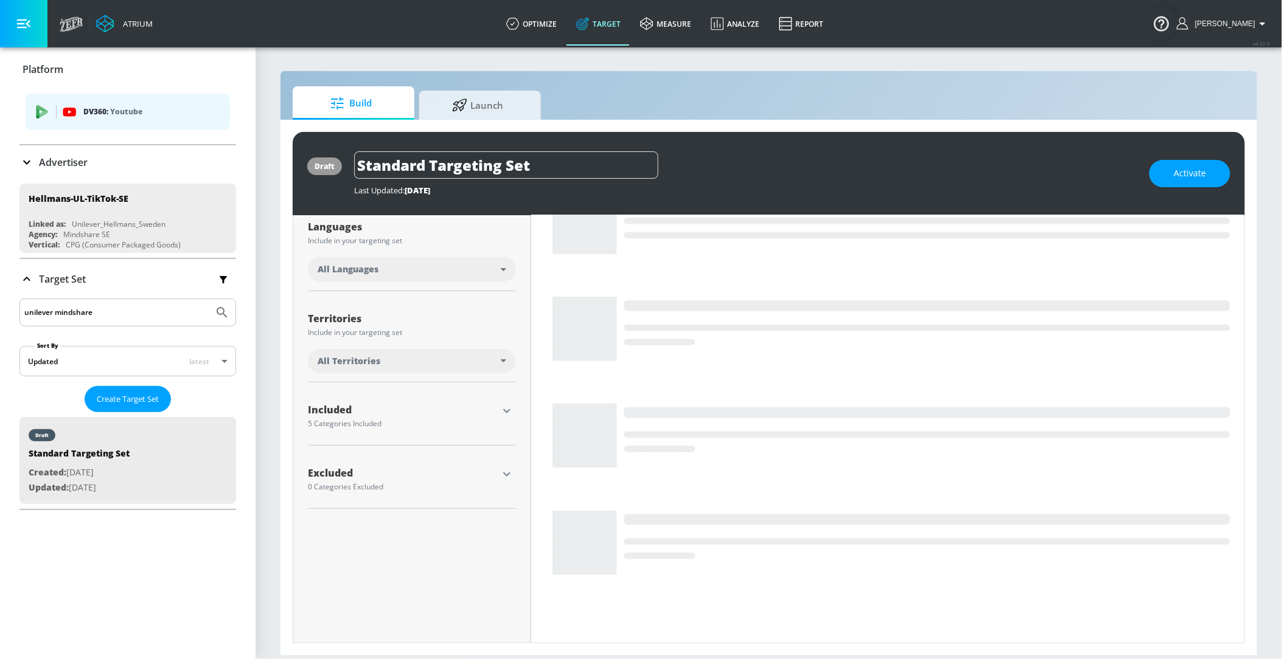
scroll to position [259, 0]
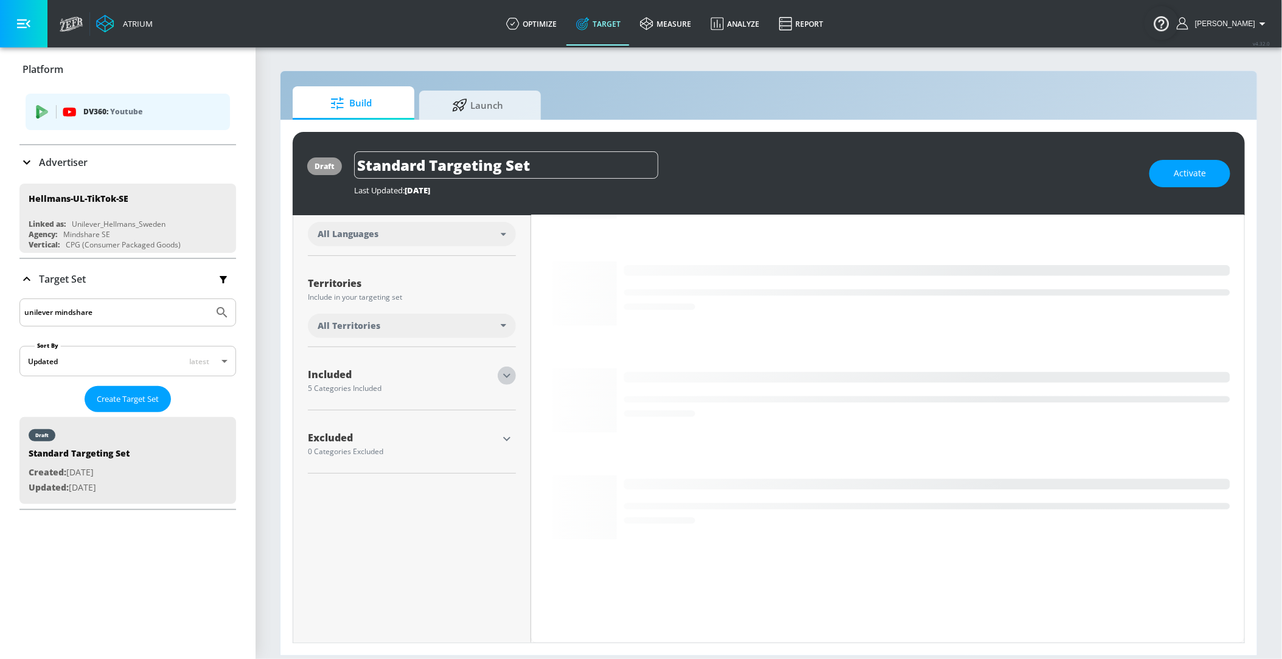
click at [507, 377] on icon "button" at bounding box center [506, 376] width 15 height 15
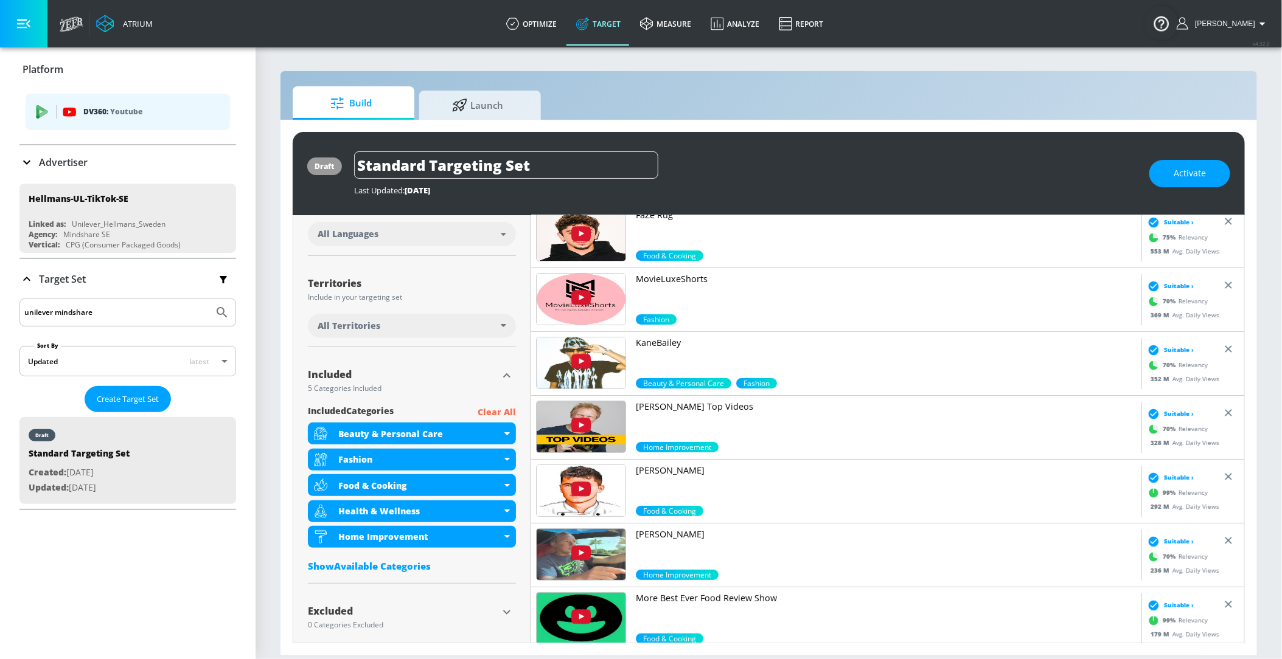
click at [34, 162] on div "Advertiser" at bounding box center [53, 162] width 68 height 15
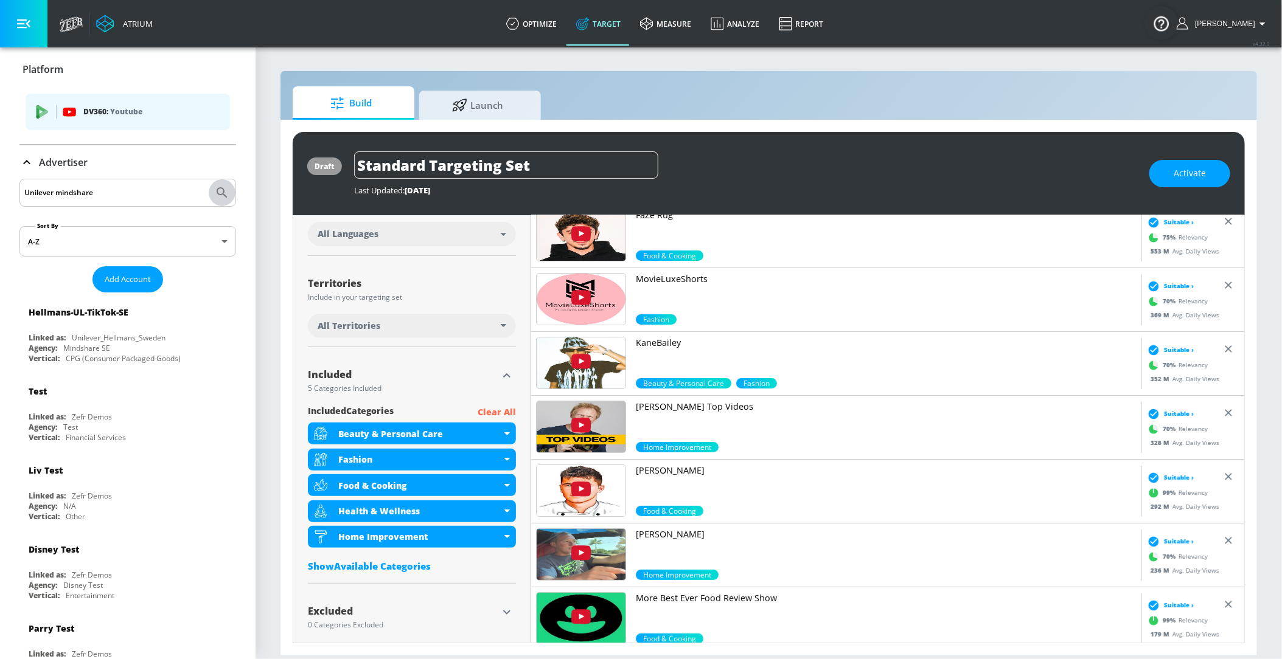
click at [214, 196] on button "Submit Search" at bounding box center [222, 192] width 27 height 27
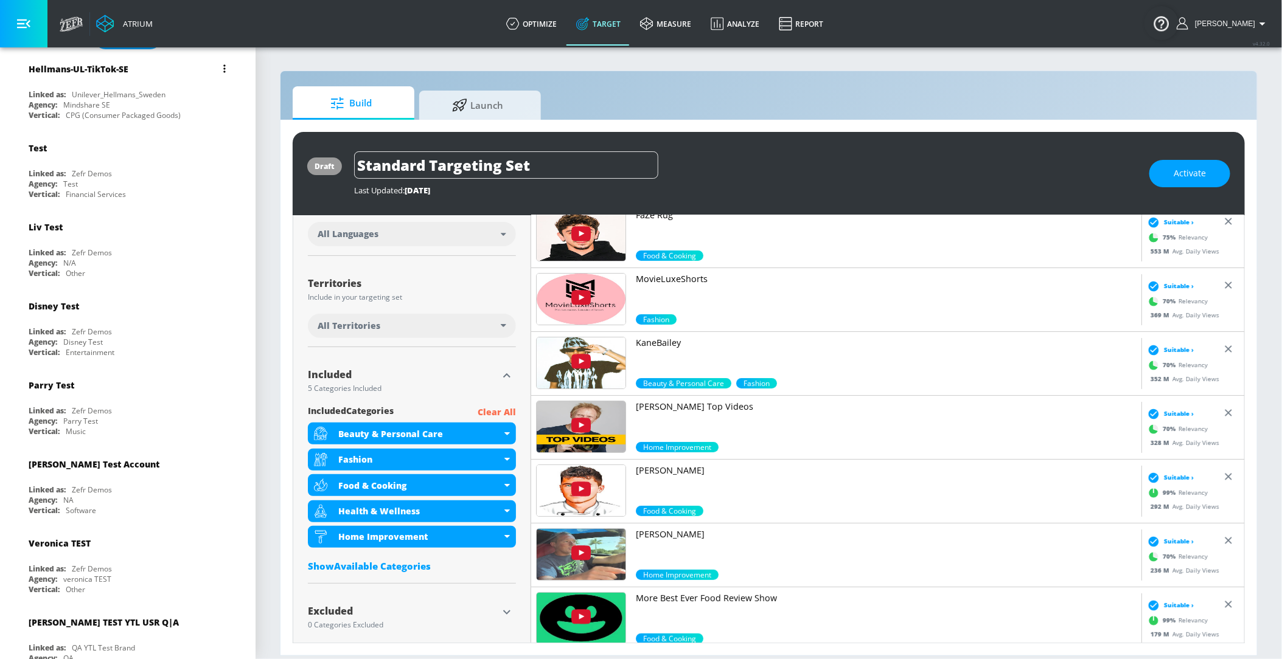
scroll to position [0, 0]
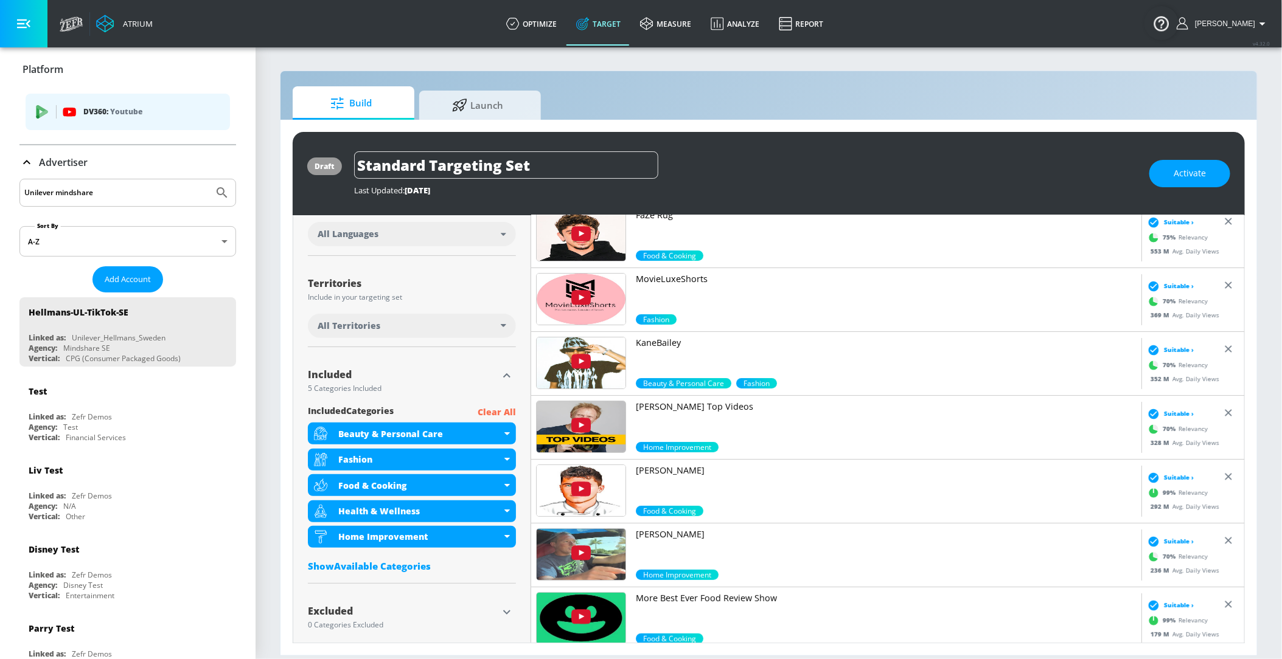
click at [84, 189] on input "Unilever mindshare" at bounding box center [116, 193] width 184 height 16
type input "Unilever"
click at [209, 179] on button "Submit Search" at bounding box center [222, 192] width 27 height 27
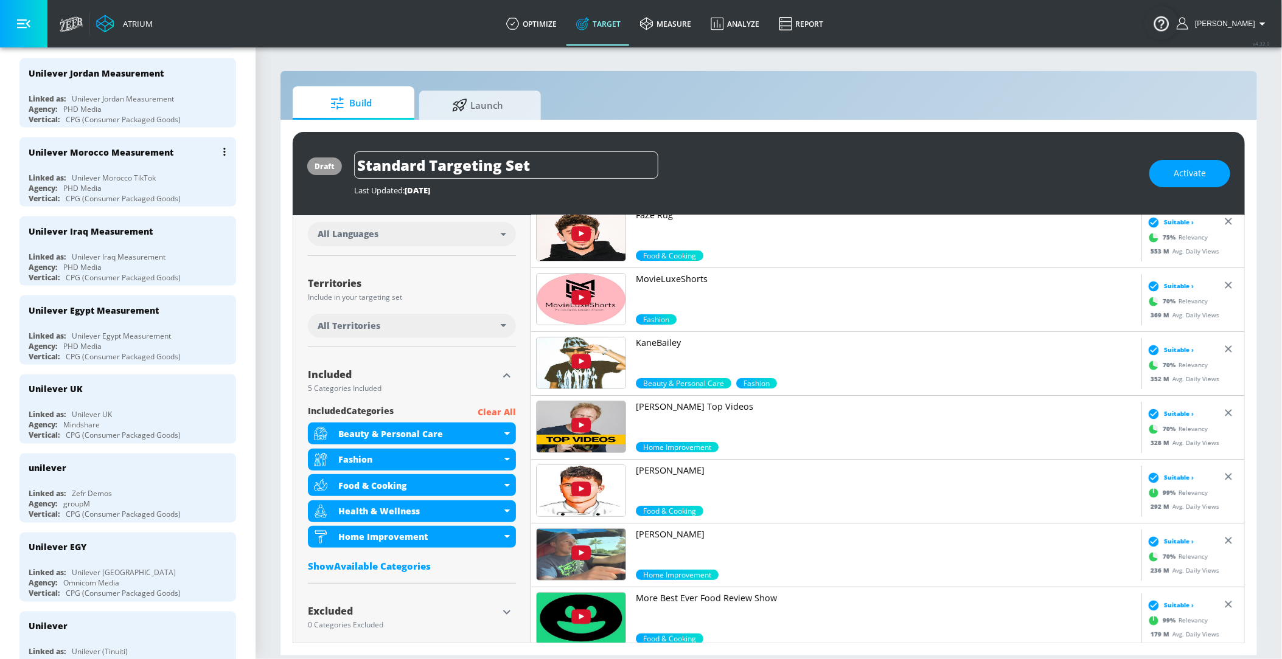
scroll to position [958, 0]
click at [128, 419] on div "Agency: Mindshare" at bounding box center [131, 424] width 204 height 10
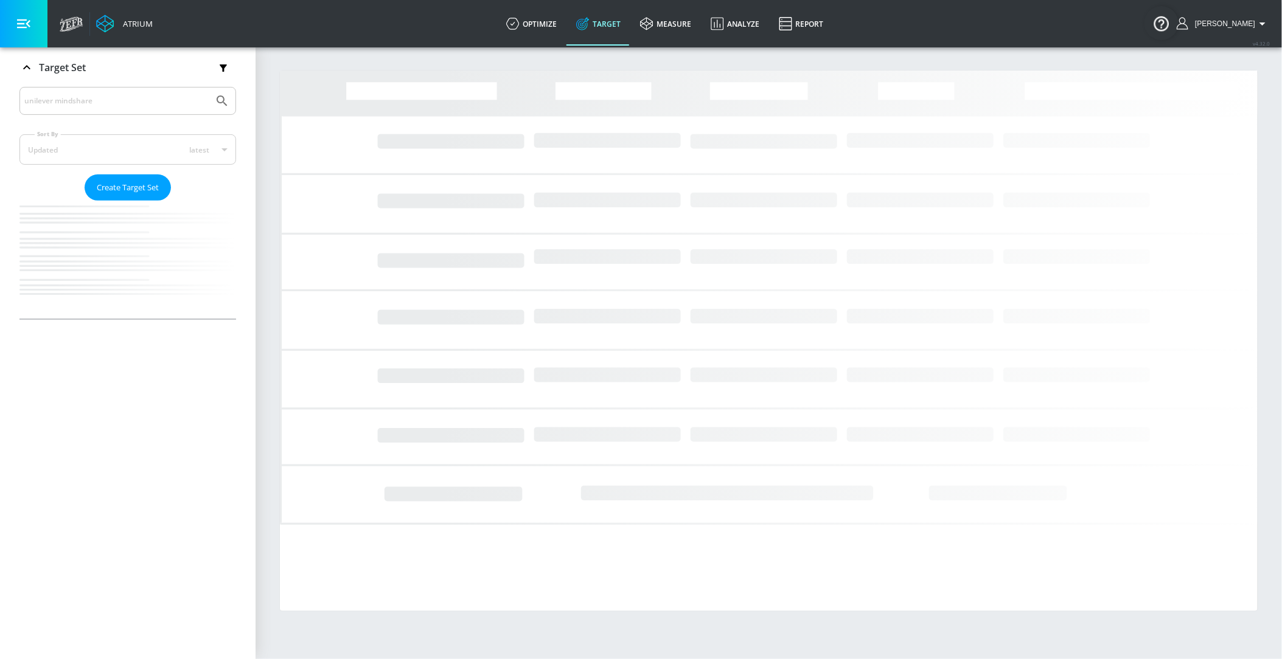
scroll to position [210, 0]
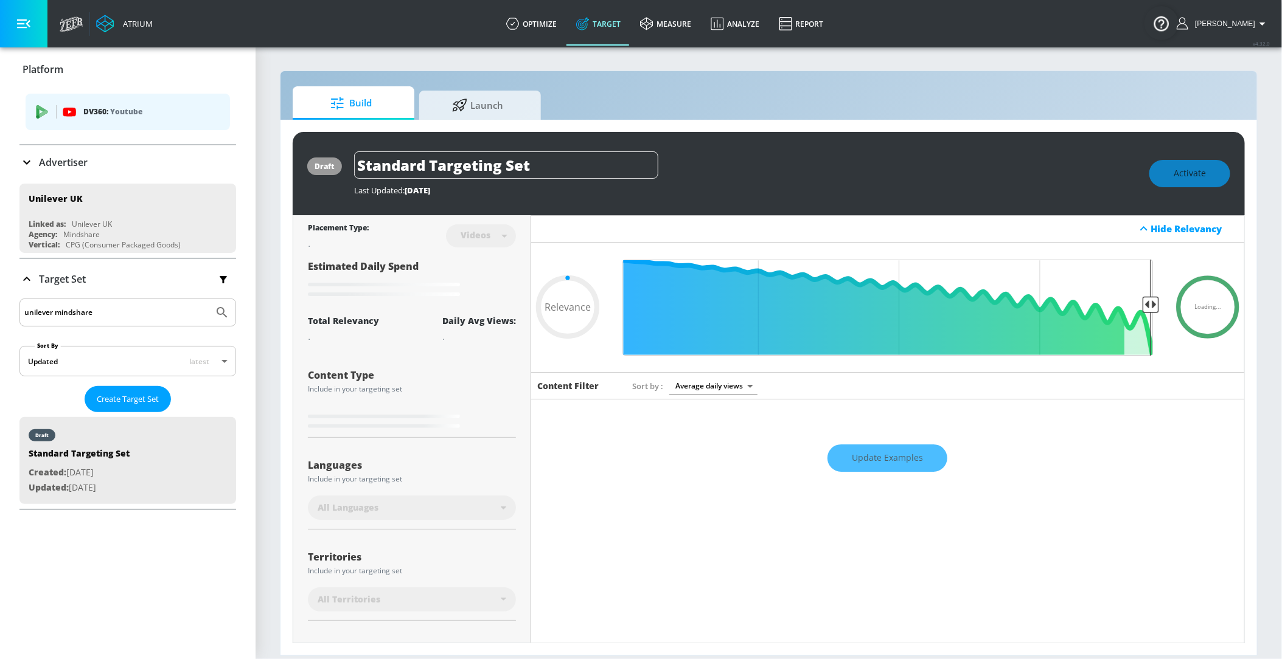
click at [99, 165] on div "Advertiser" at bounding box center [127, 162] width 217 height 15
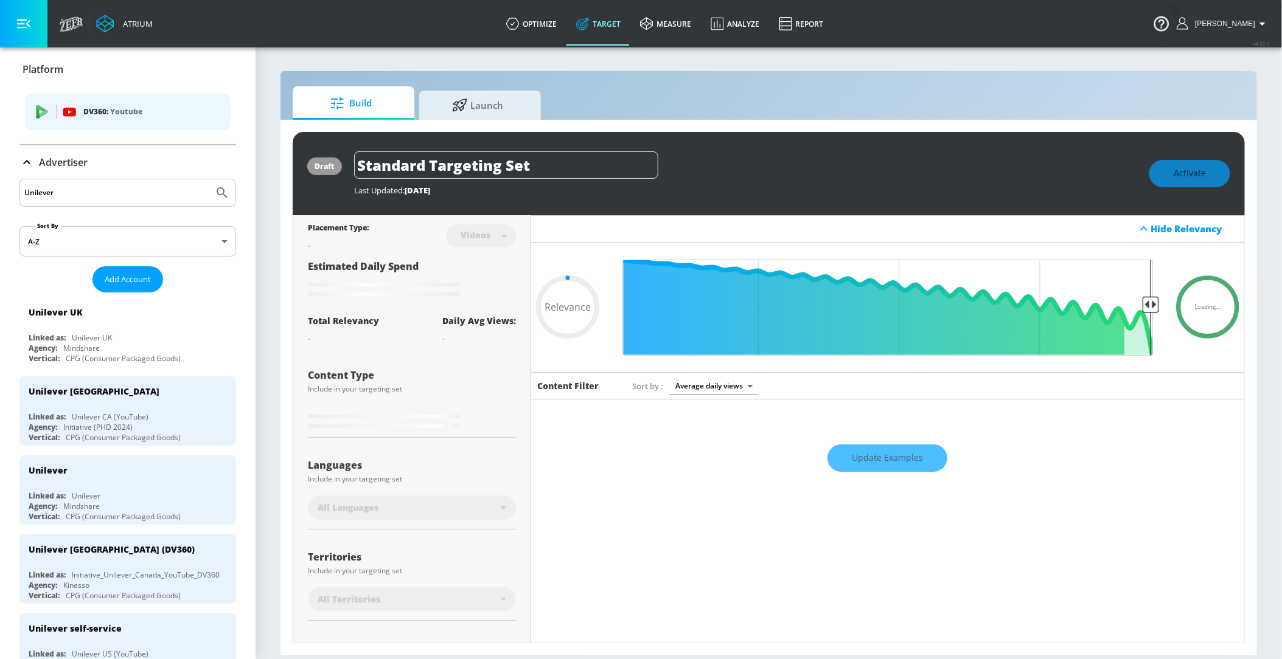
type input "0.6"
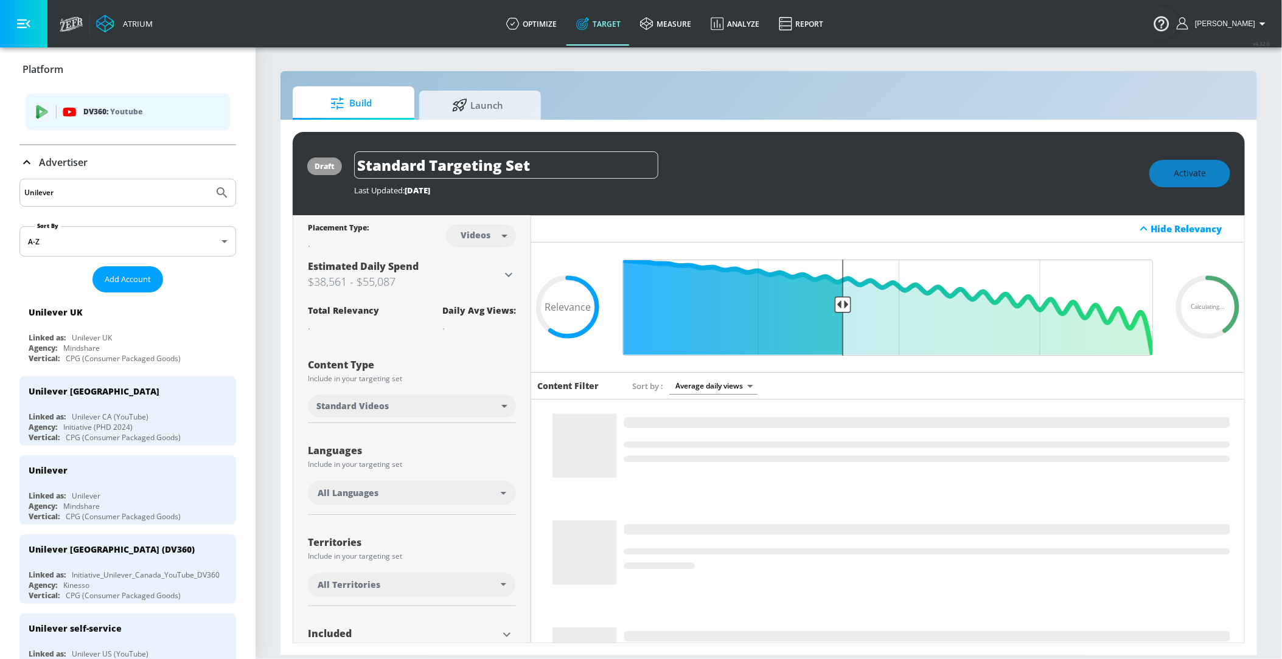
click at [217, 188] on icon "Submit Search" at bounding box center [222, 193] width 15 height 15
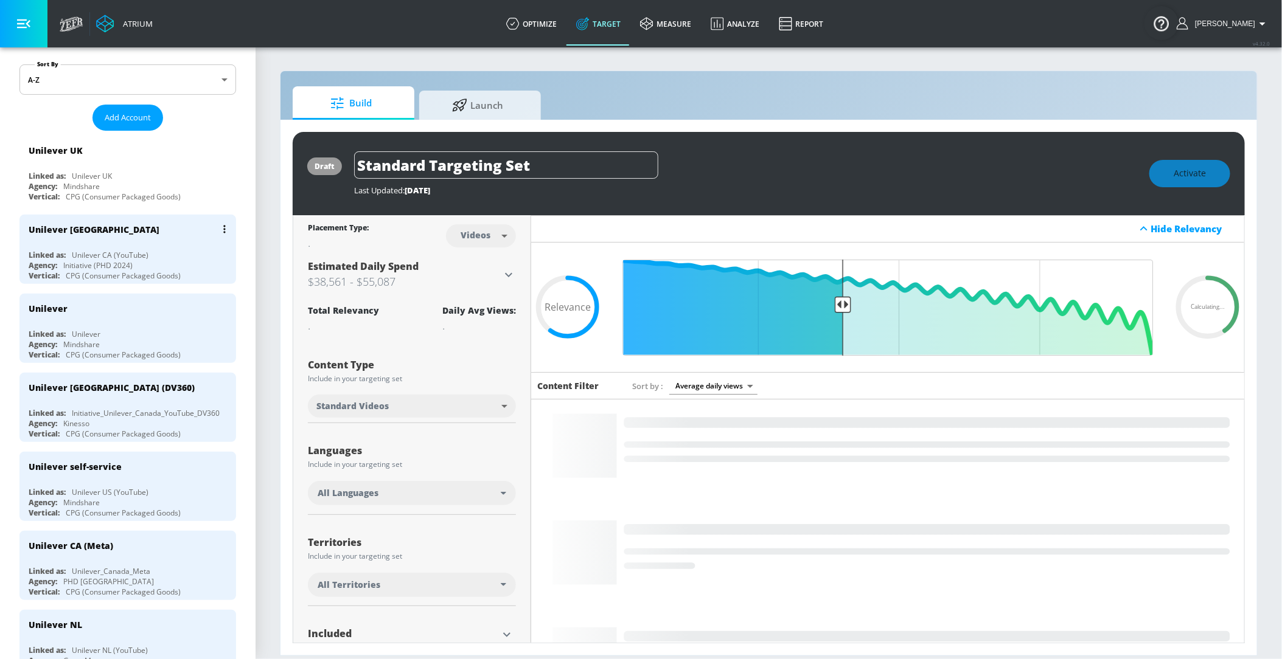
scroll to position [166, 0]
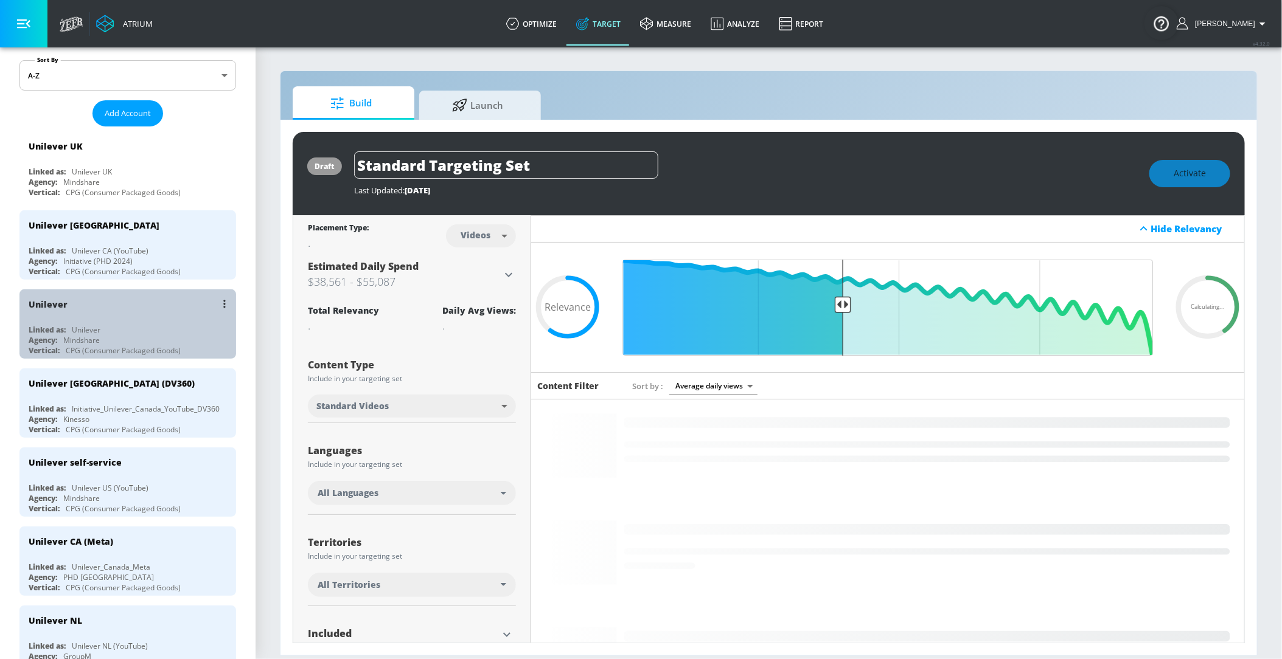
click at [80, 346] on div "CPG (Consumer Packaged Goods)" at bounding box center [123, 351] width 115 height 10
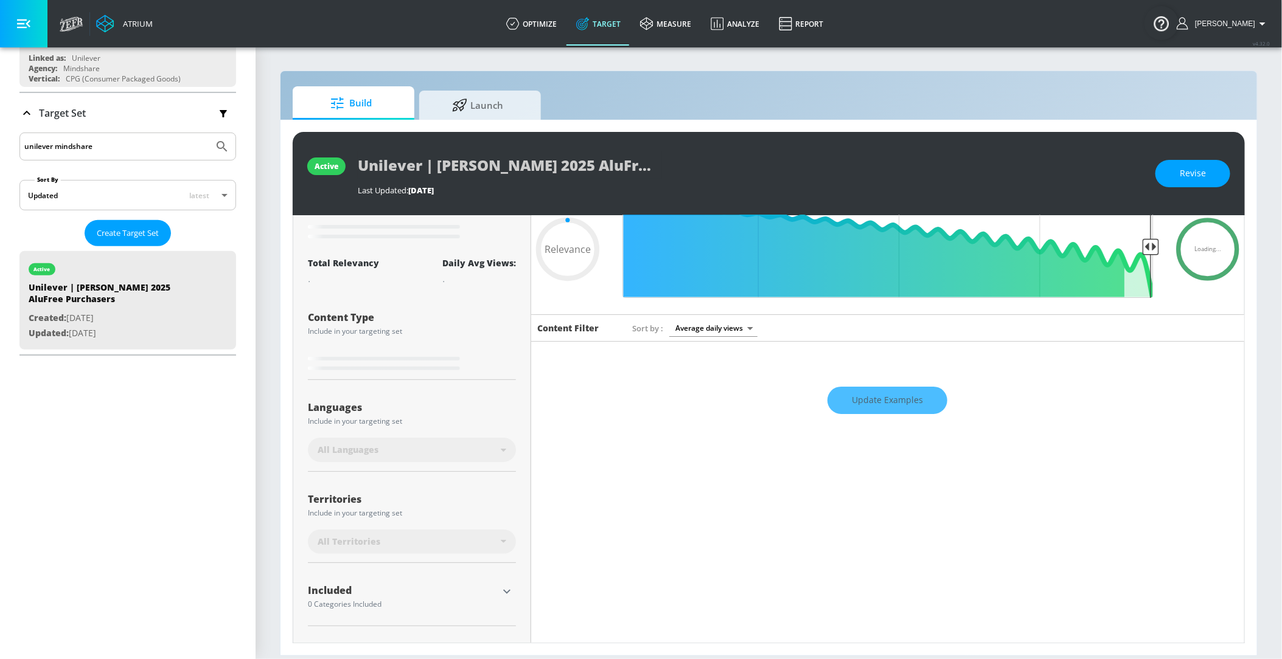
scroll to position [113, 0]
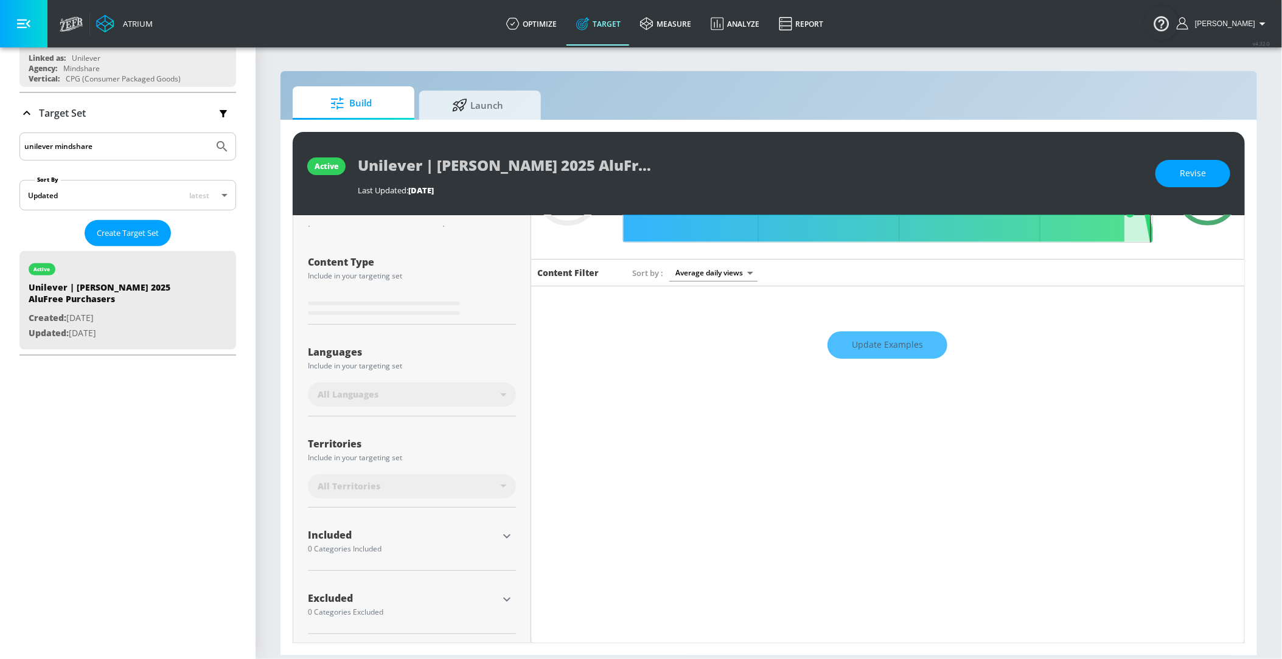
type input "0.42"
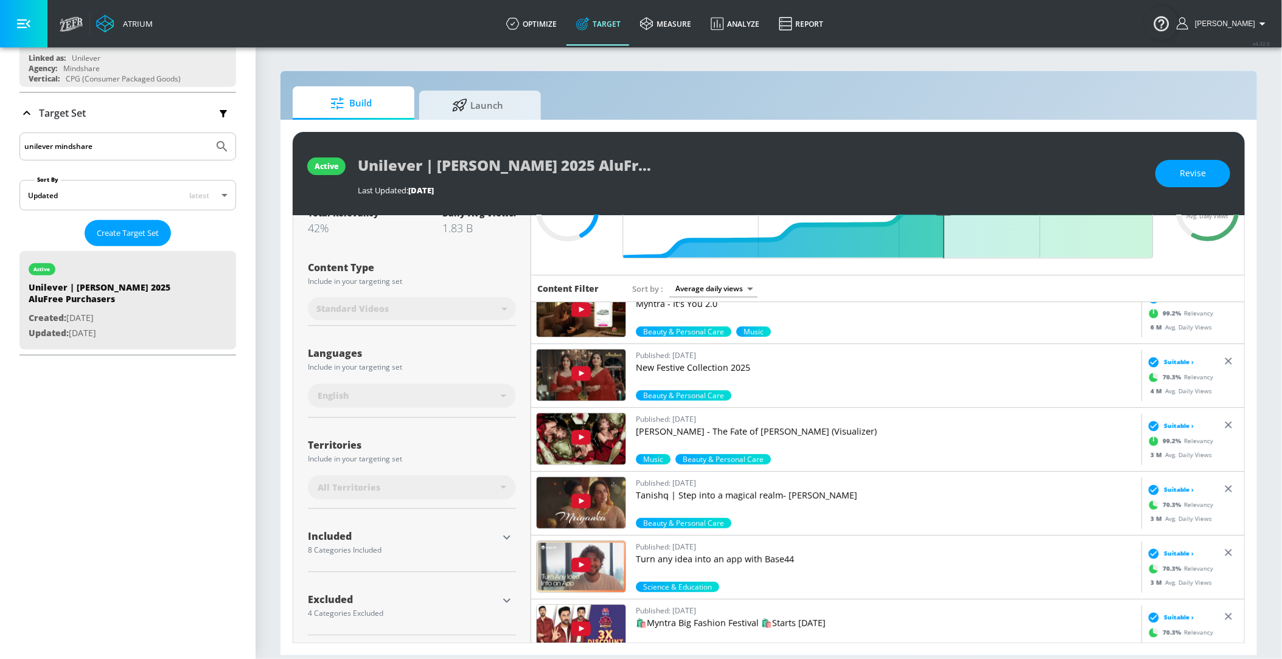
scroll to position [99, 0]
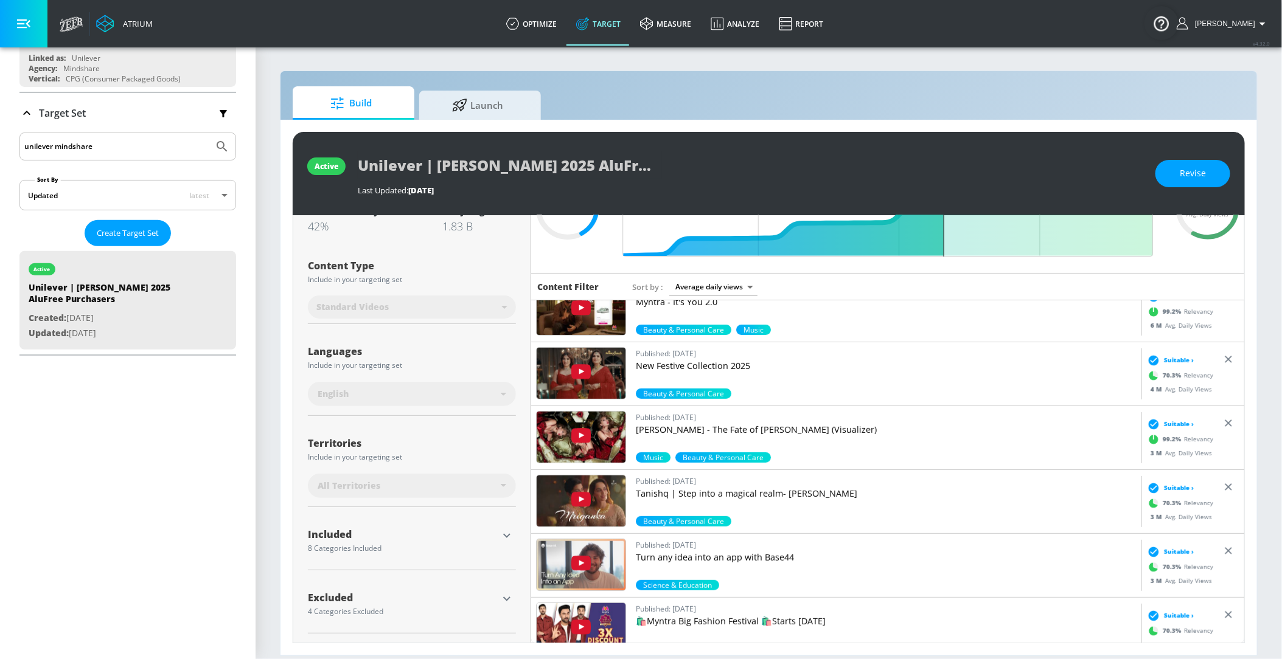
click at [506, 534] on icon "button" at bounding box center [506, 536] width 15 height 15
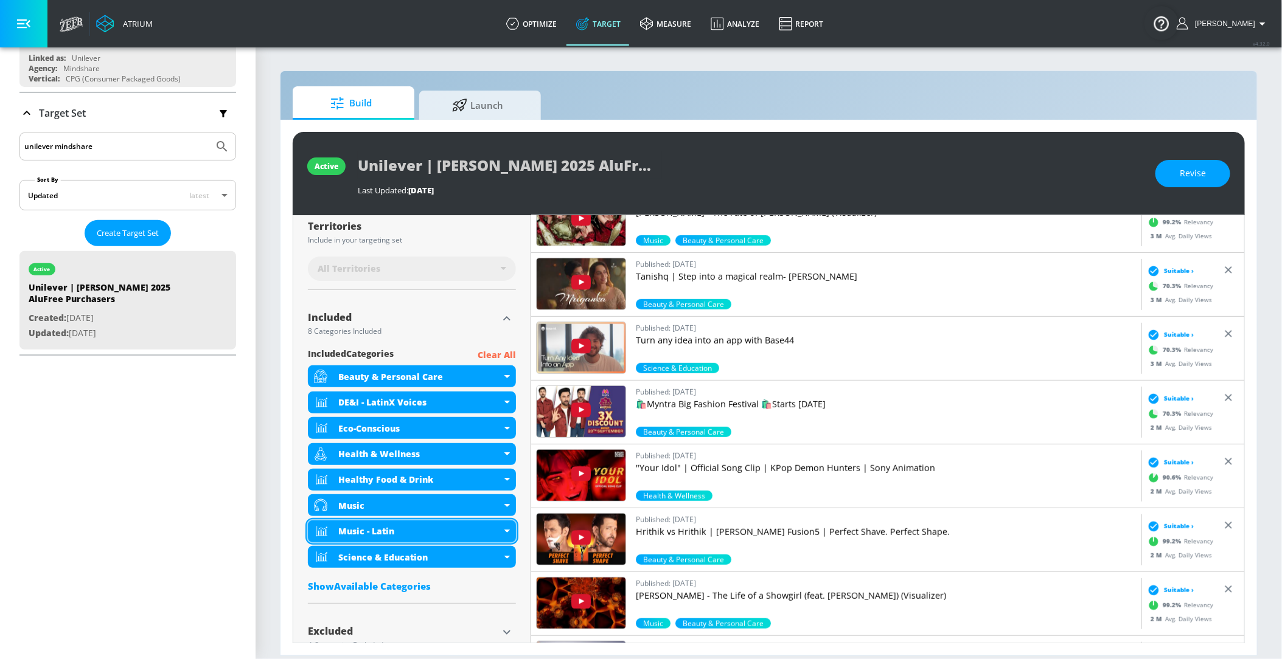
scroll to position [350, 0]
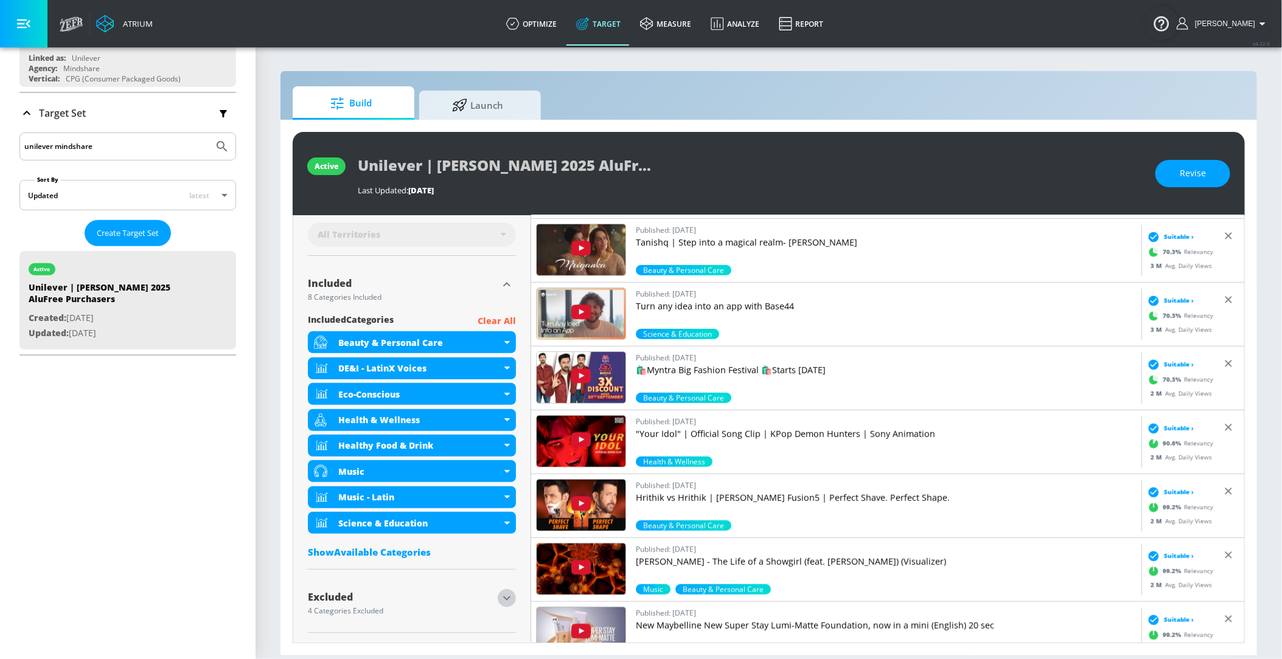
click at [506, 596] on icon "button" at bounding box center [506, 598] width 15 height 15
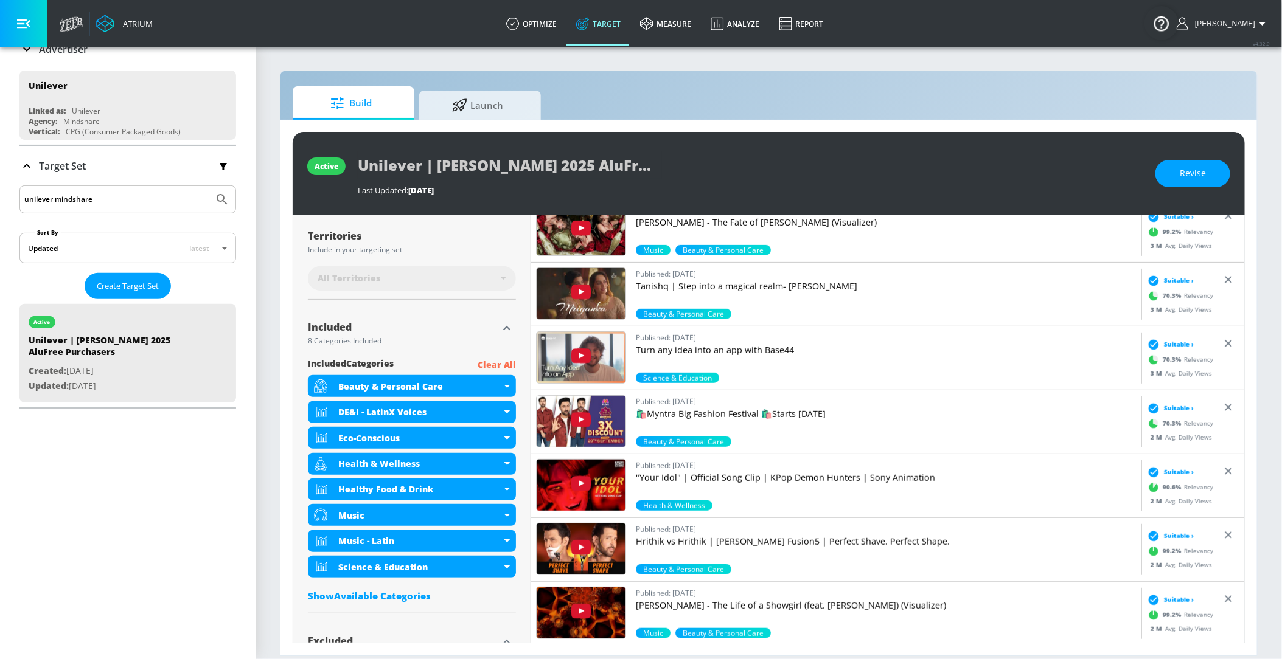
scroll to position [78, 0]
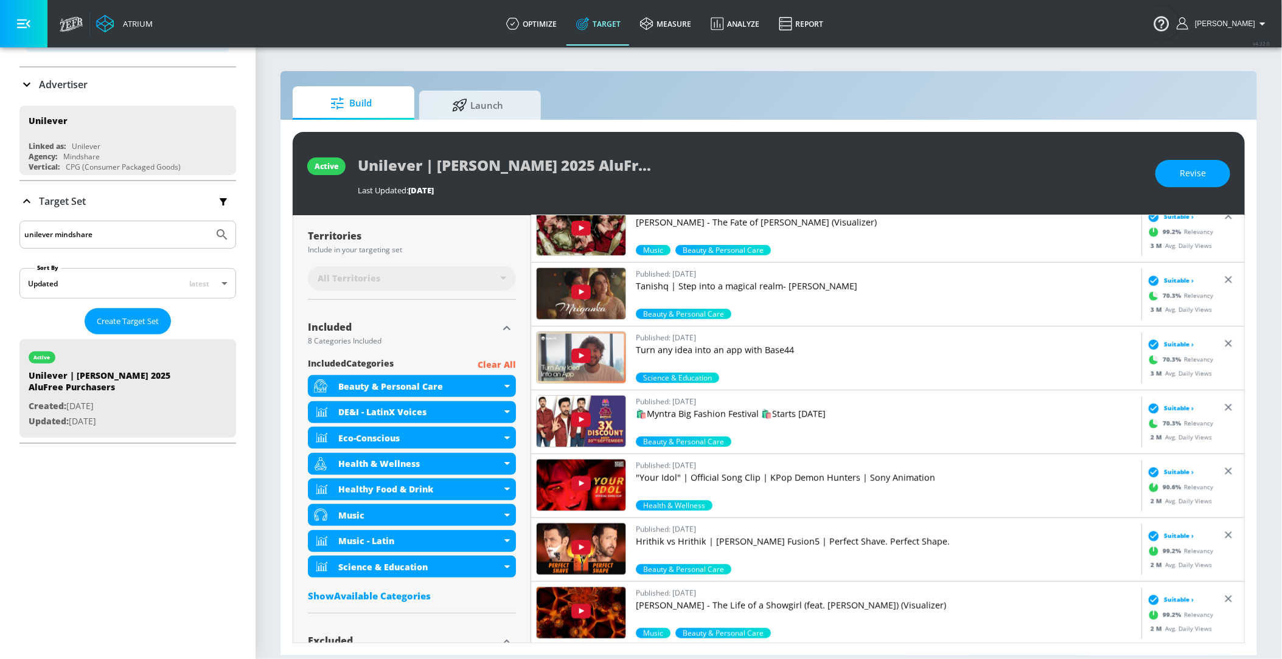
click at [222, 204] on icon "button" at bounding box center [223, 201] width 13 height 13
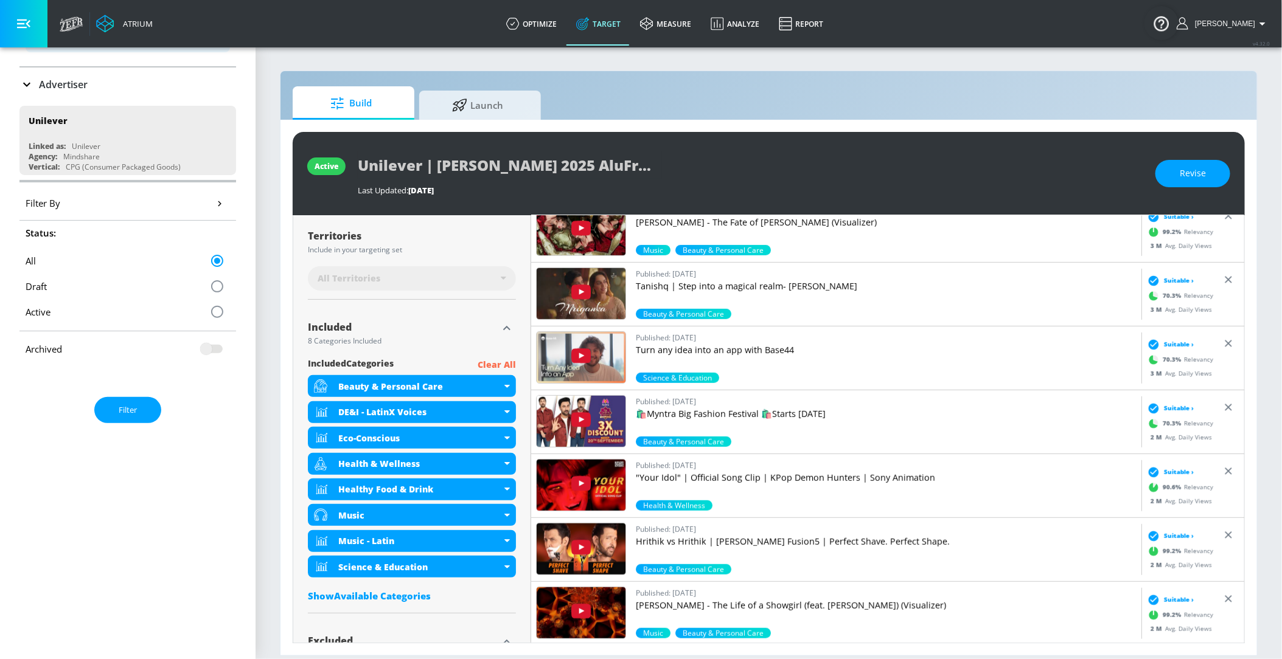
click at [220, 203] on icon "button" at bounding box center [220, 203] width 4 height 5
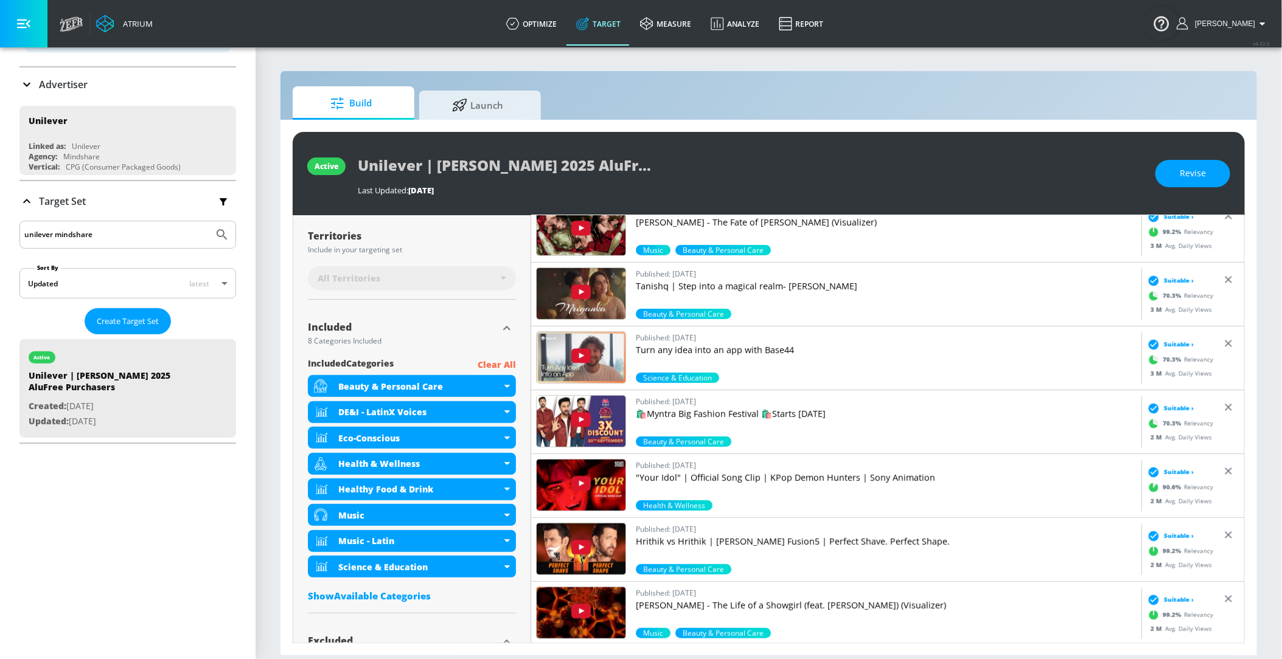
click at [46, 319] on div "Create Target Set" at bounding box center [127, 321] width 217 height 26
click at [69, 186] on div "Target Set" at bounding box center [127, 201] width 217 height 40
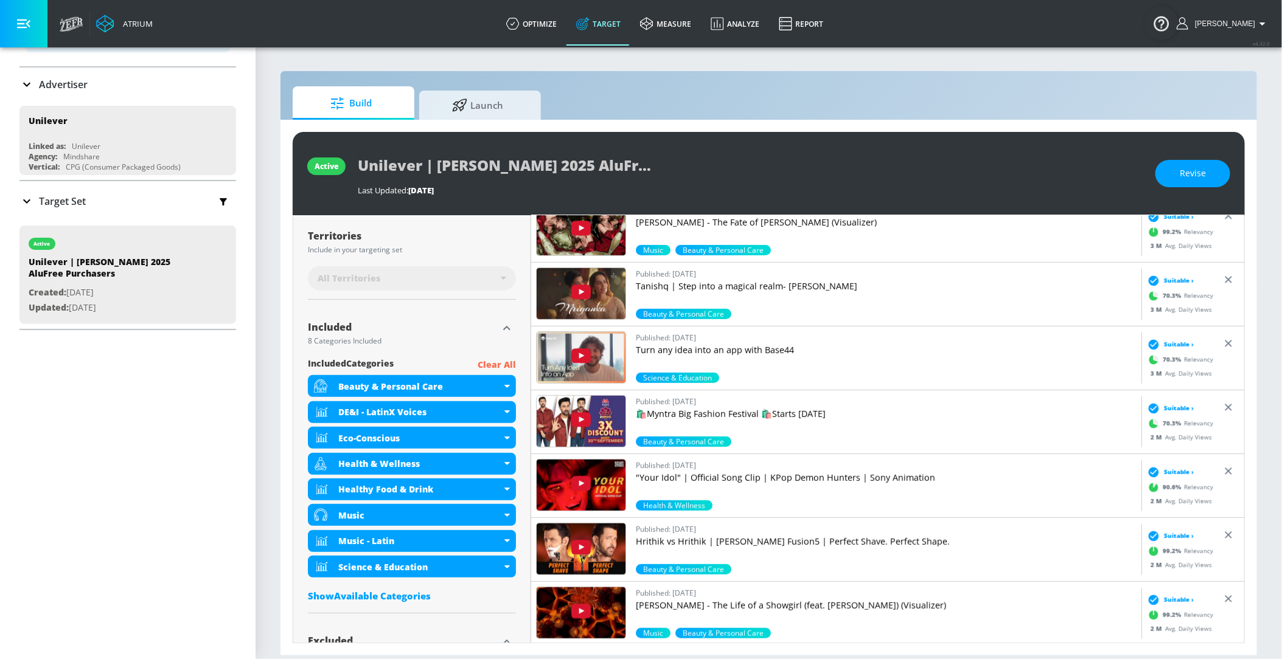
click at [69, 196] on p "Target Set" at bounding box center [62, 201] width 47 height 13
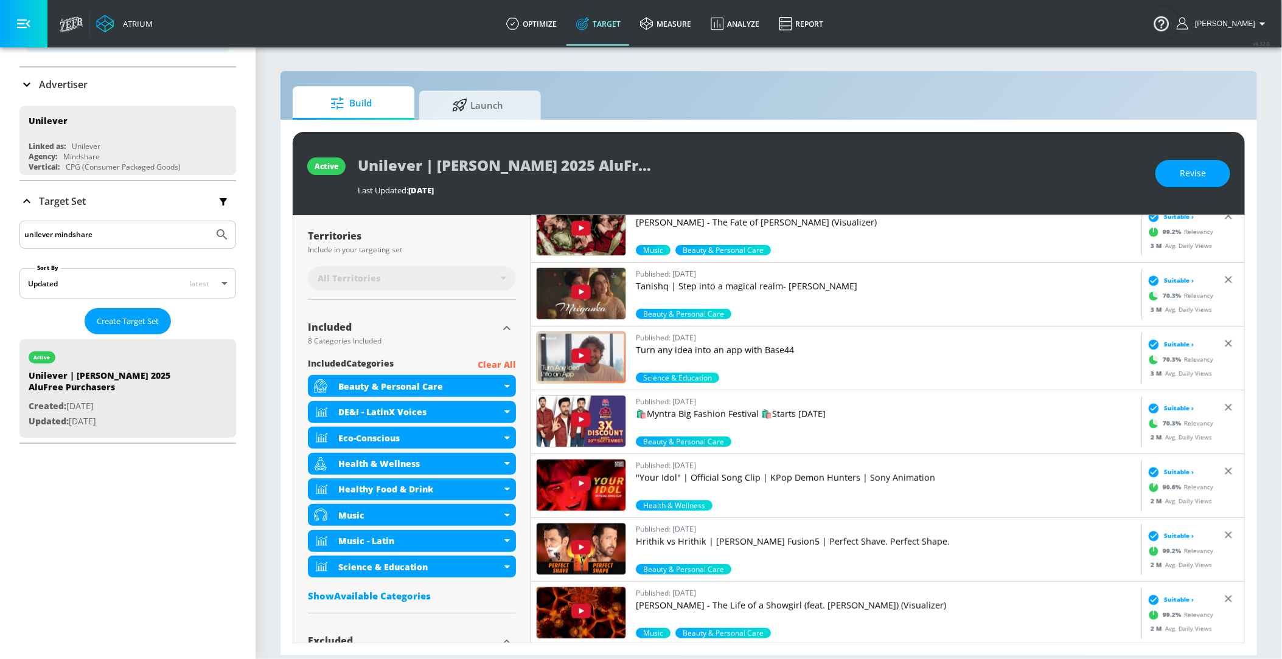
click at [63, 231] on input "unilever mindshare" at bounding box center [116, 235] width 184 height 16
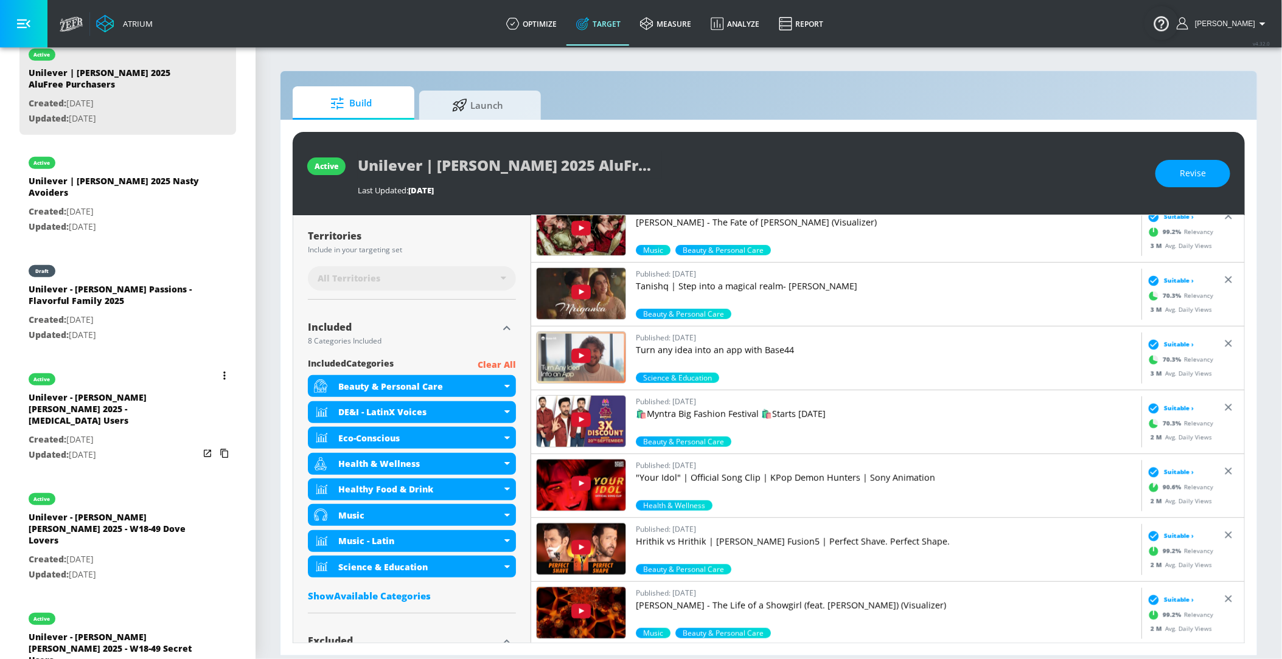
scroll to position [390, 0]
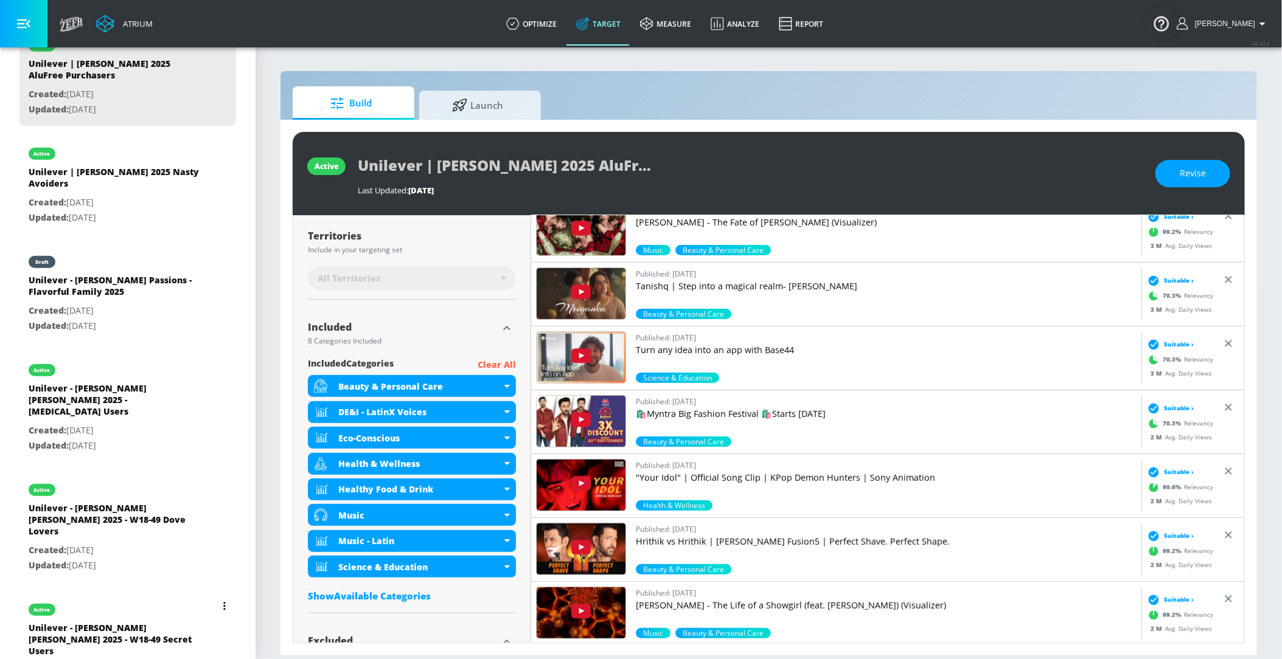
click at [114, 622] on div "Unilever - [PERSON_NAME] [PERSON_NAME] 2025 - W18-49 Secret Users" at bounding box center [114, 642] width 170 height 41
type input "Unilever - [PERSON_NAME] [PERSON_NAME] 2025 - W18-49 Secret Users"
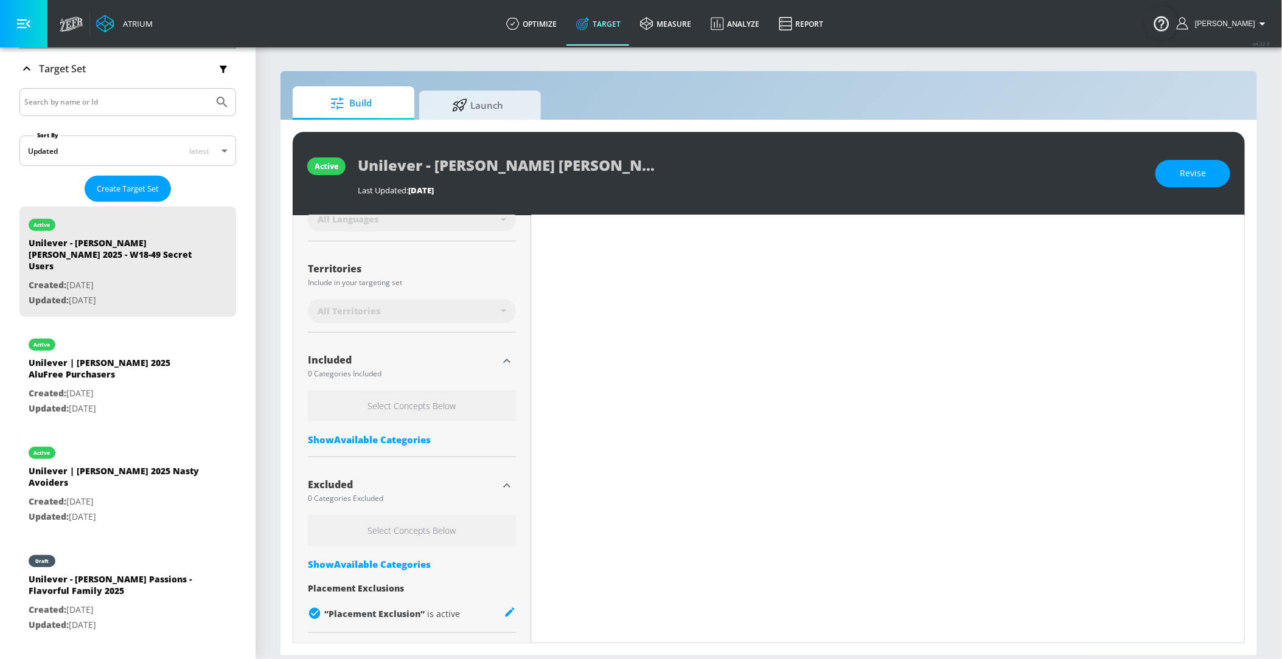
scroll to position [201, 0]
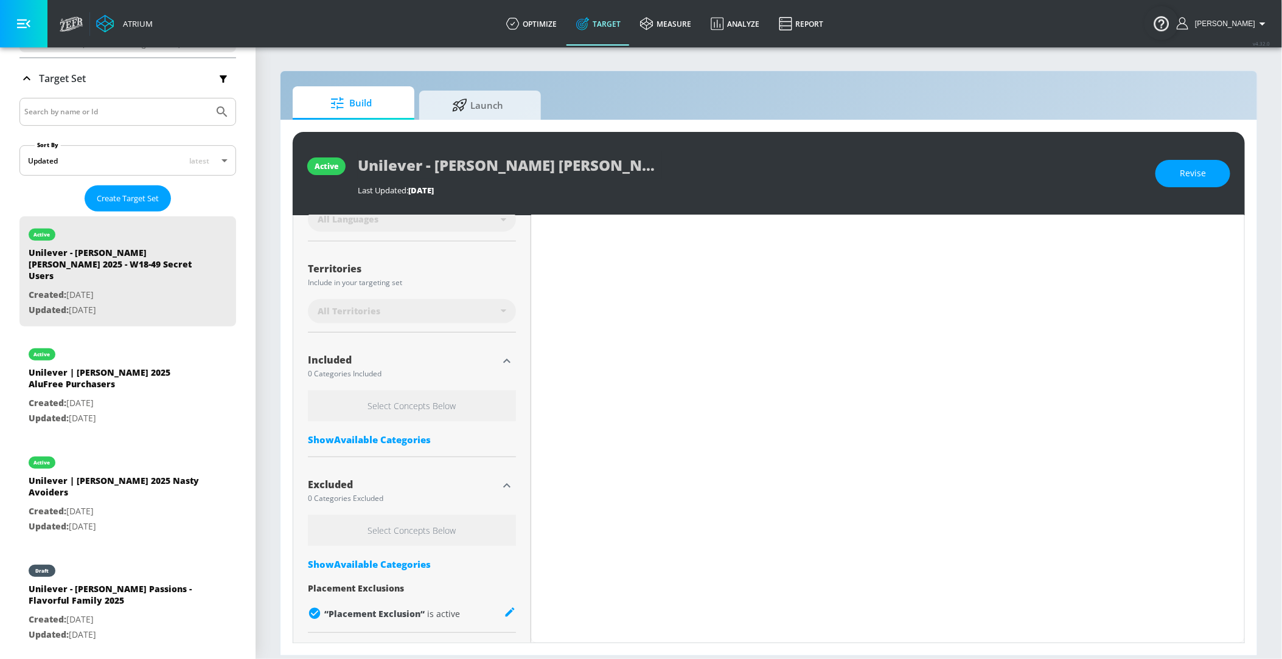
type input "0.52"
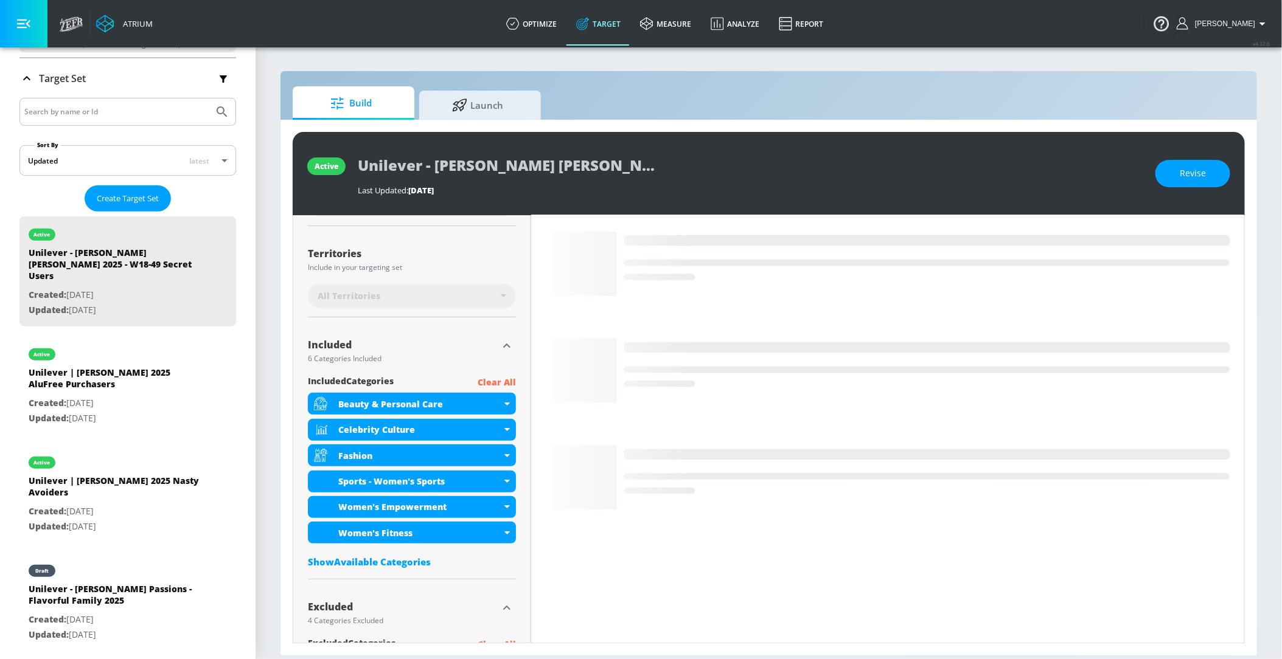
scroll to position [307, 0]
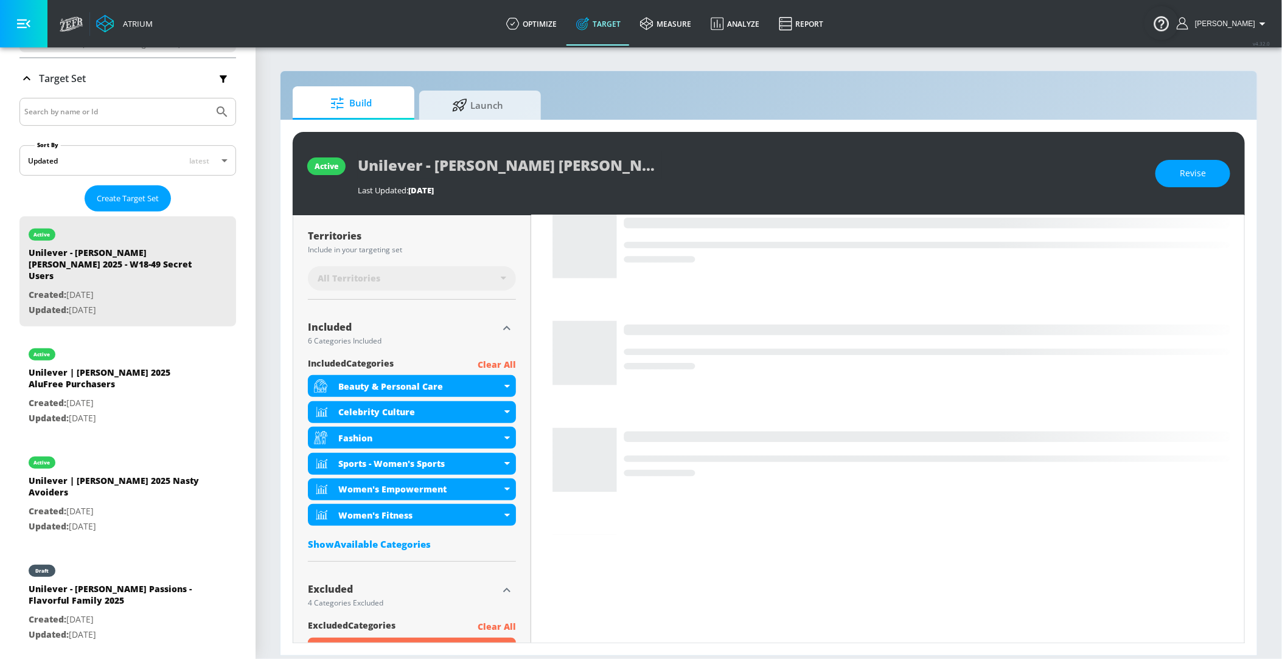
click at [114, 104] on input "Search by name or Id" at bounding box center [116, 112] width 184 height 16
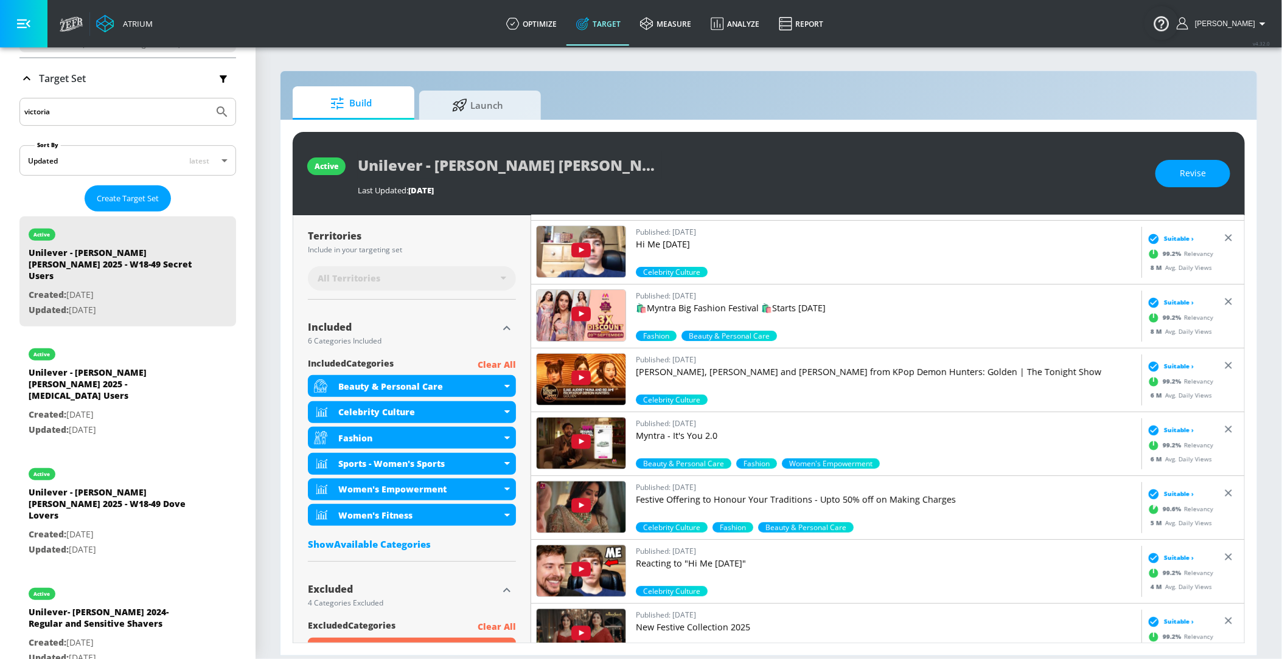
type input "victoria"
click at [223, 114] on icon "Submit Search" at bounding box center [222, 112] width 15 height 15
click at [85, 92] on div "Target Set" at bounding box center [127, 78] width 217 height 40
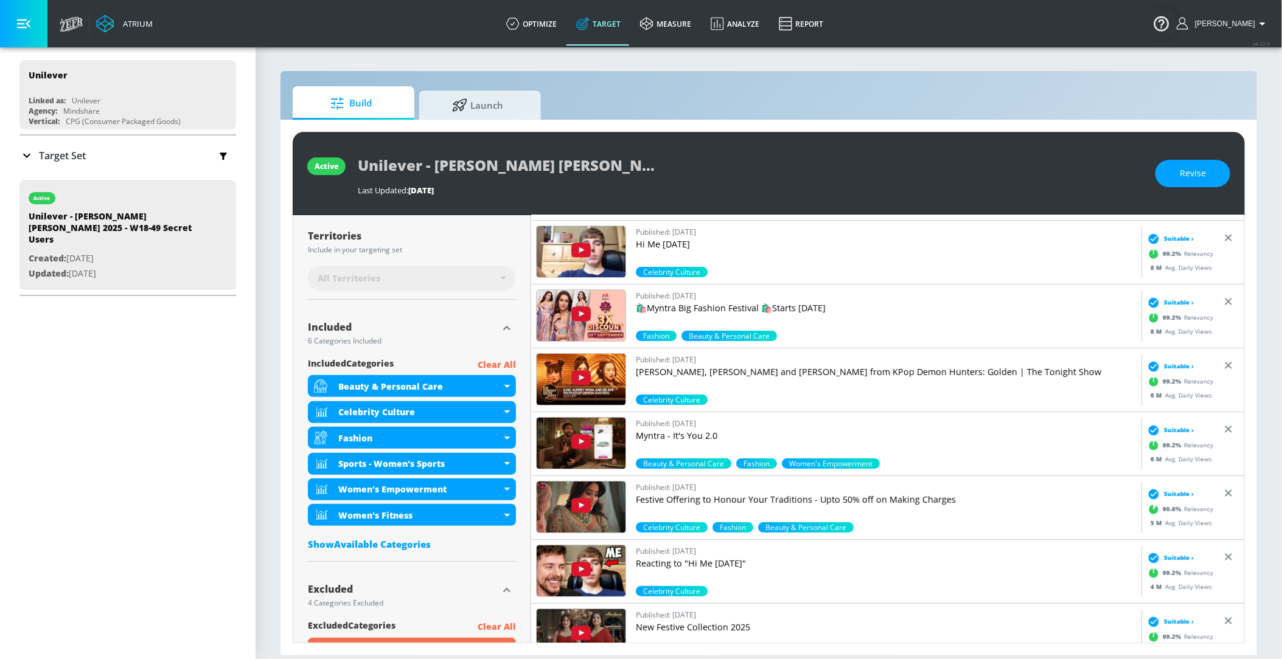
scroll to position [96, 0]
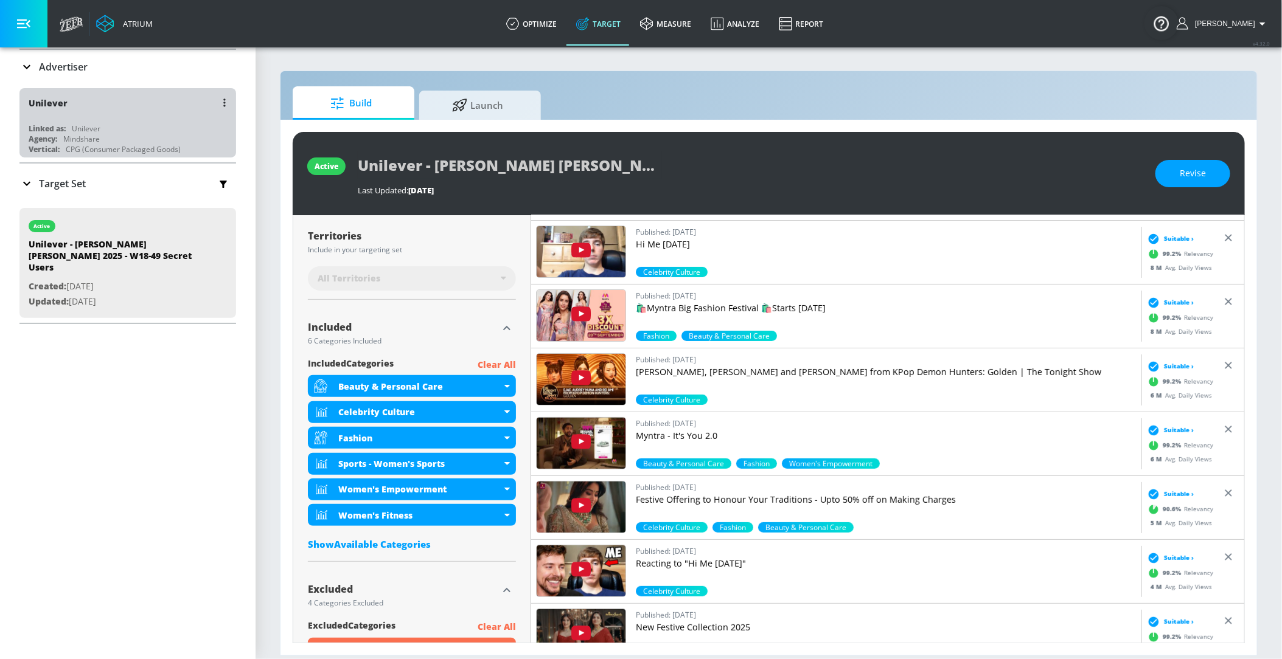
click at [61, 130] on div "Linked as:" at bounding box center [47, 128] width 37 height 10
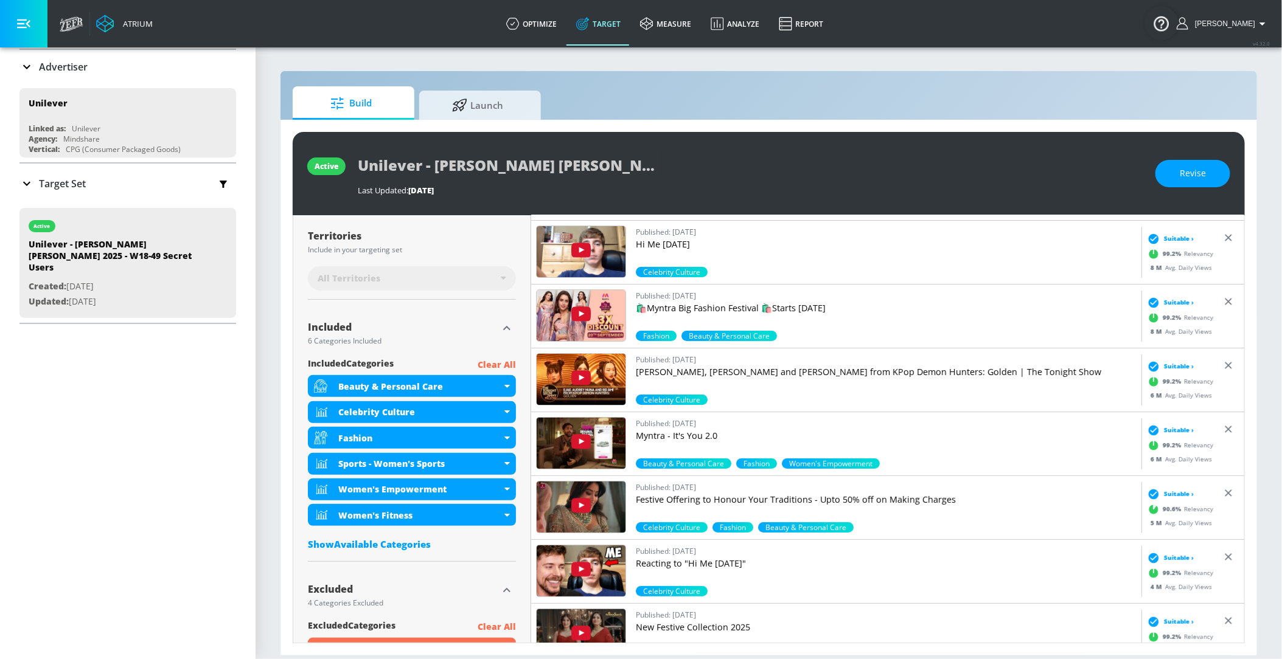
click at [68, 67] on p "Advertiser" at bounding box center [63, 66] width 49 height 13
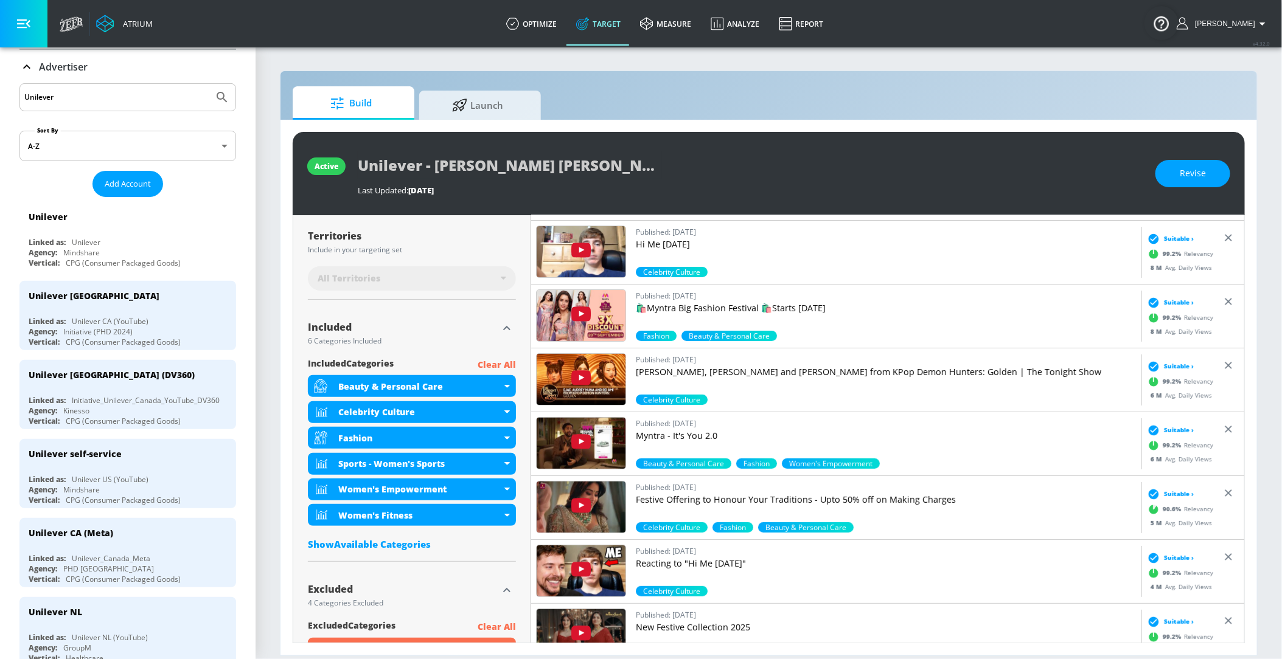
click at [63, 104] on input "Unilever" at bounding box center [116, 97] width 184 height 16
paste input "BIC | Inkbox 2025 ([PERSON_NAME] + Partners - [GEOGRAPHIC_DATA])"
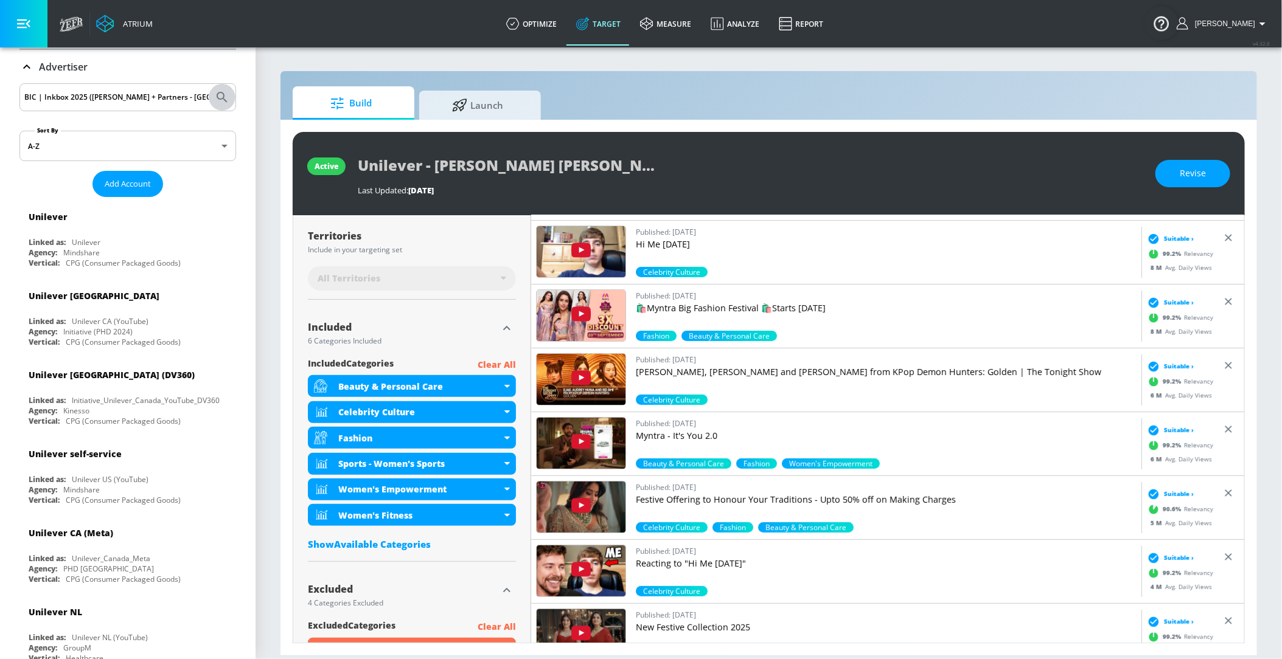
click at [234, 93] on button "Submit Search" at bounding box center [222, 97] width 27 height 27
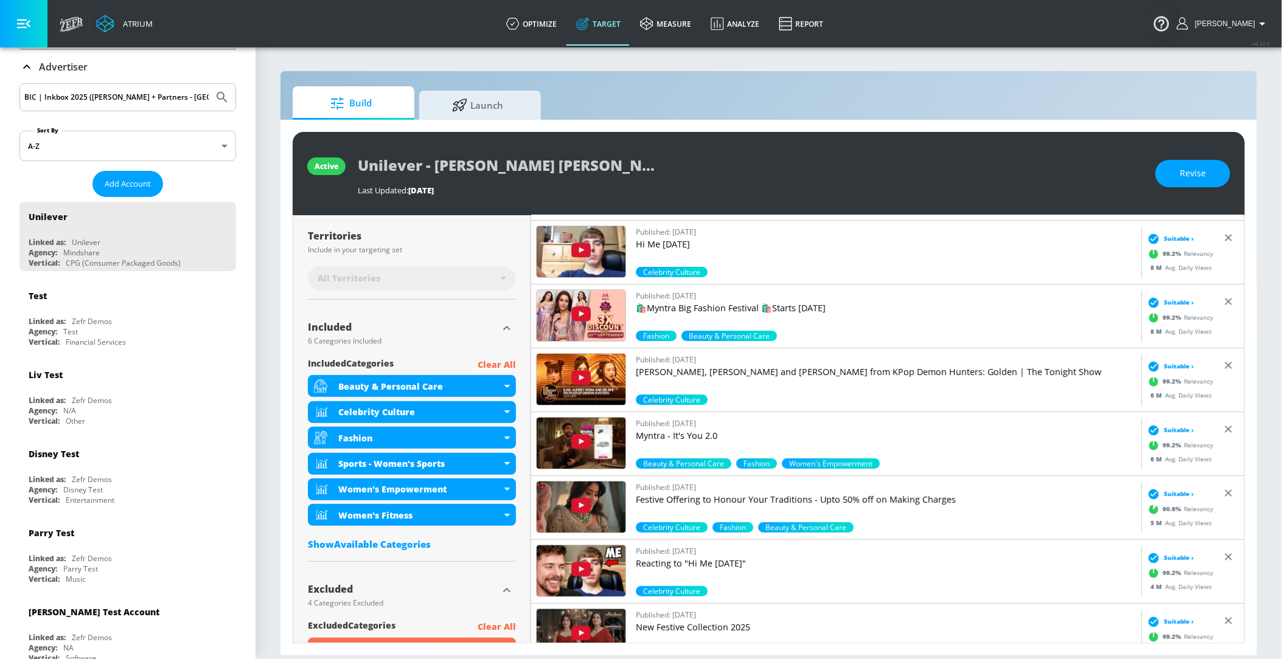
drag, startPoint x: 203, startPoint y: 99, endPoint x: 38, endPoint y: 99, distance: 164.3
click at [38, 99] on input "BIC | Inkbox 2025 ([PERSON_NAME] + Partners - [GEOGRAPHIC_DATA])" at bounding box center [116, 97] width 184 height 16
click at [209, 84] on button "Submit Search" at bounding box center [222, 97] width 27 height 27
click at [99, 94] on input "BIC" at bounding box center [116, 97] width 184 height 16
type input "BIC"
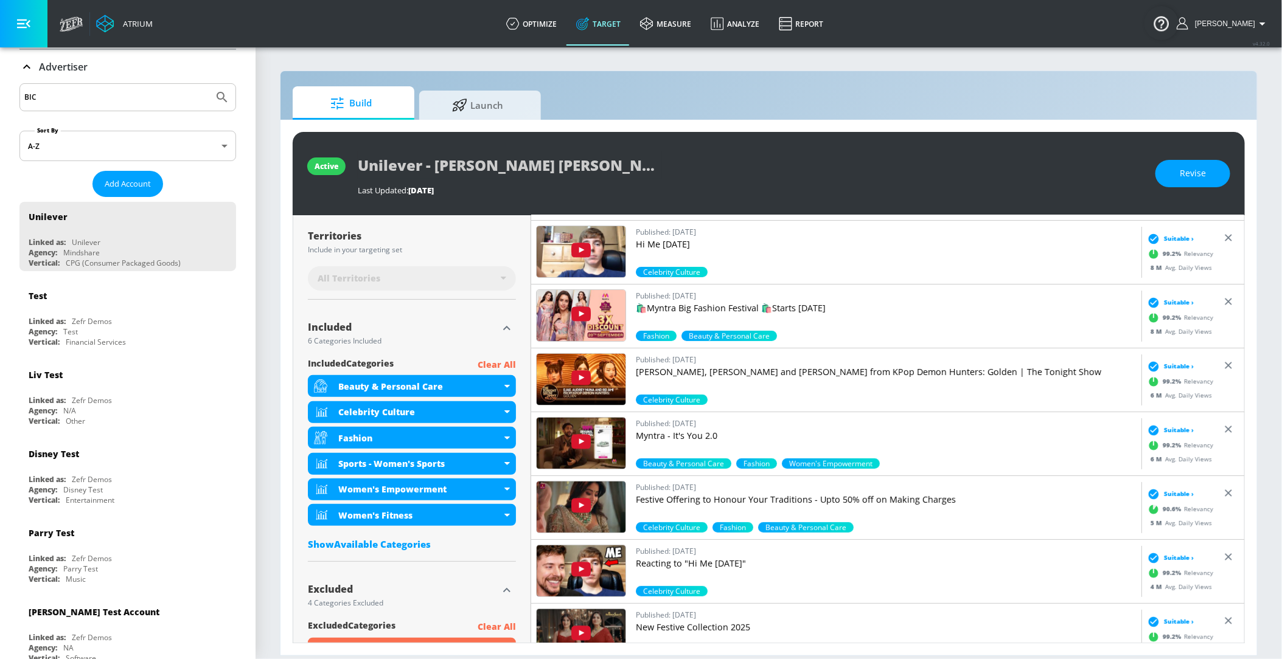
click at [209, 84] on button "Submit Search" at bounding box center [222, 97] width 27 height 27
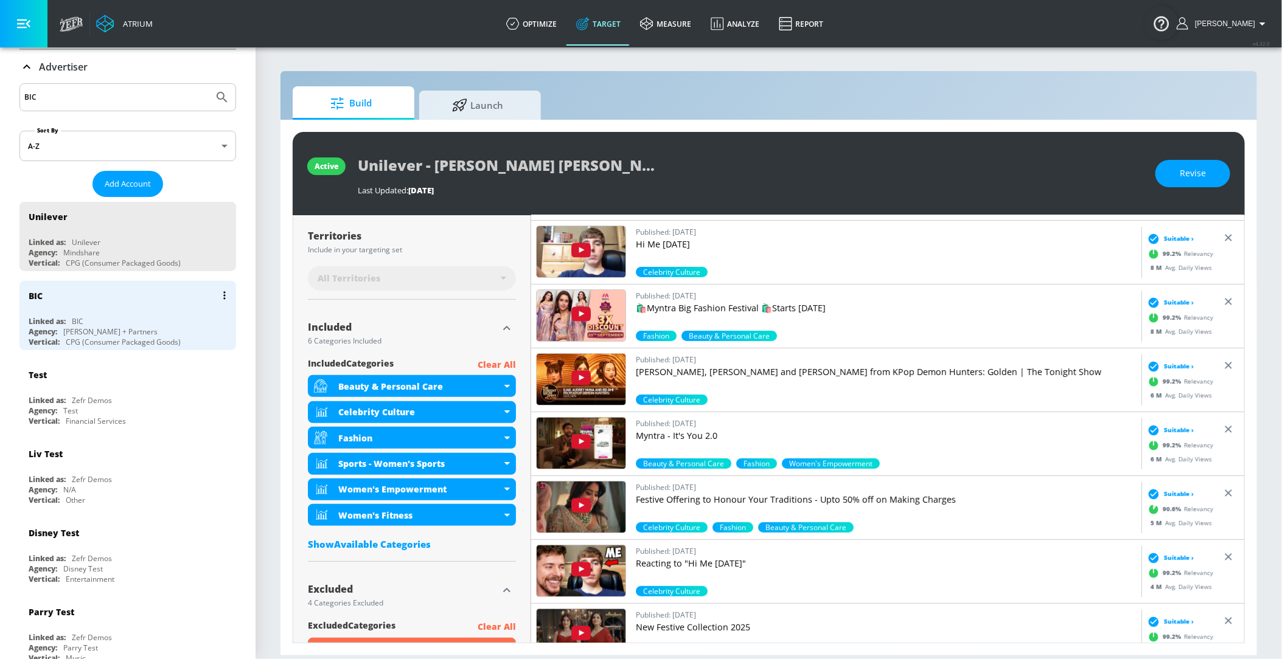
click at [110, 303] on div "BIC" at bounding box center [131, 295] width 204 height 29
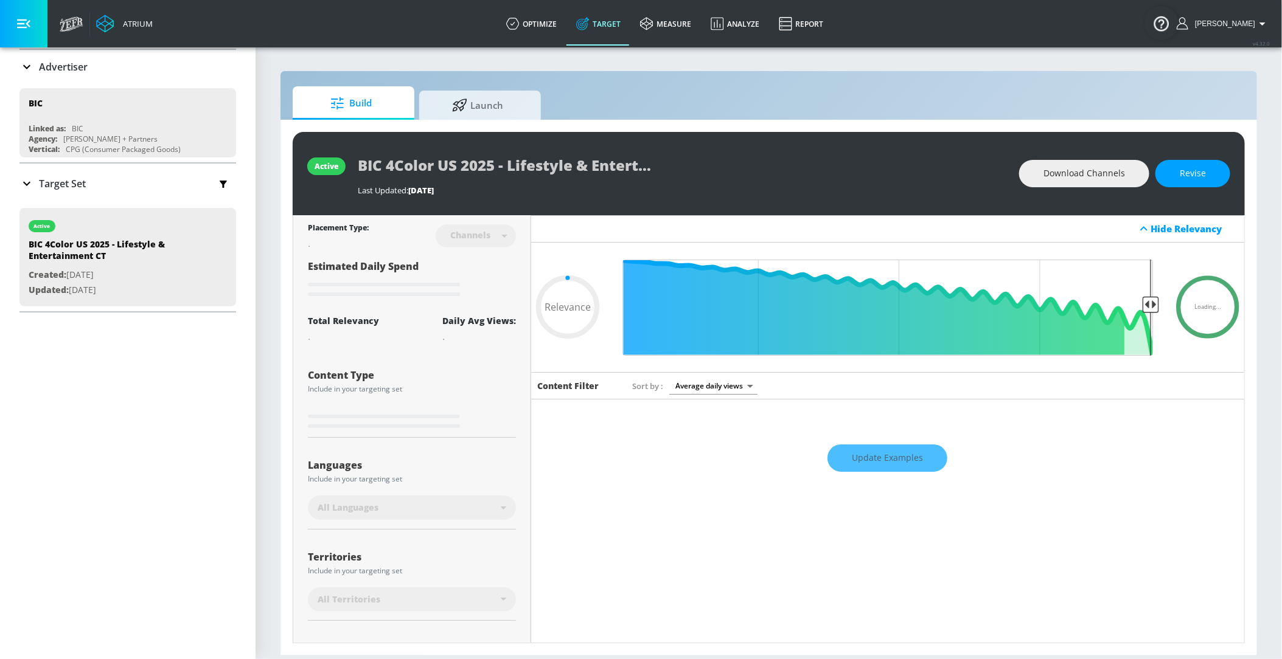
type input "0.05"
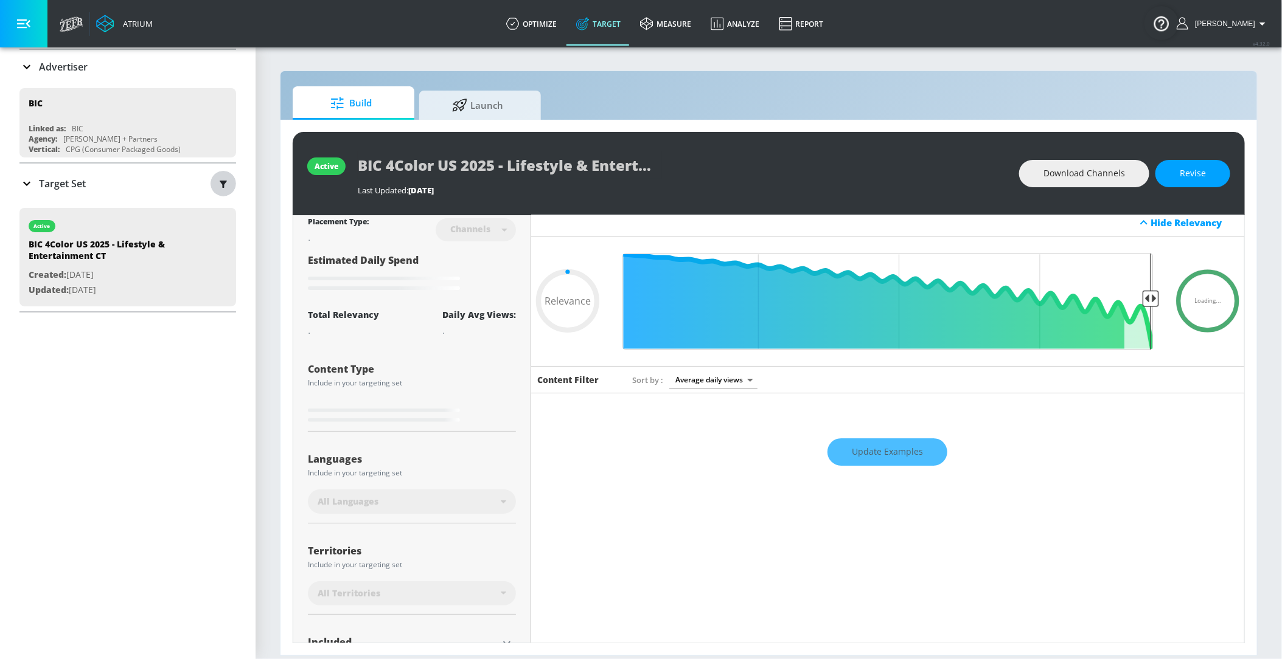
click at [214, 182] on button "button" at bounding box center [223, 184] width 26 height 26
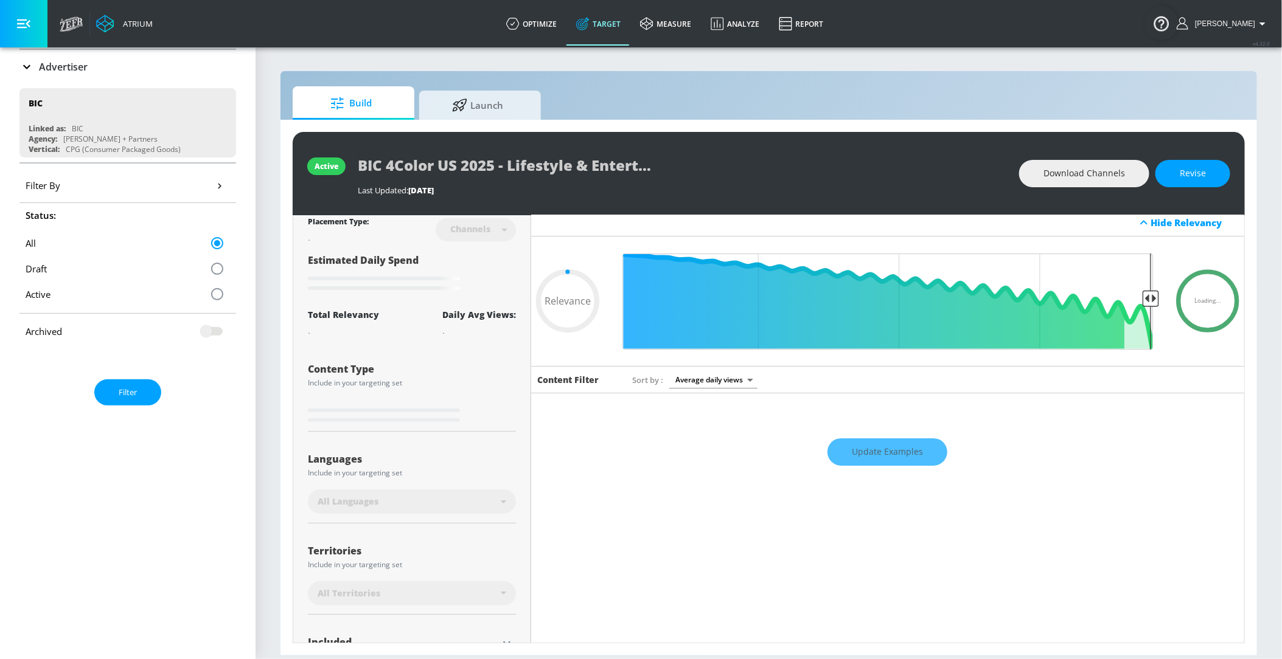
click at [223, 181] on icon "button" at bounding box center [219, 185] width 13 height 13
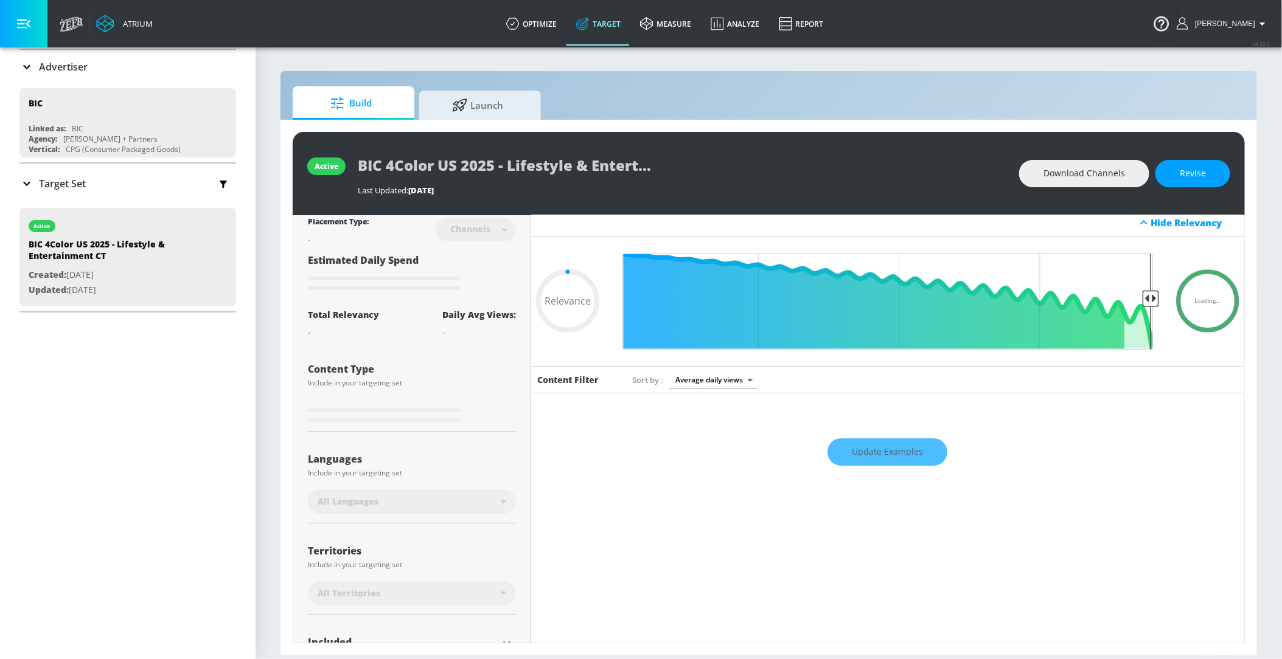
click at [69, 181] on p "Target Set" at bounding box center [62, 183] width 47 height 13
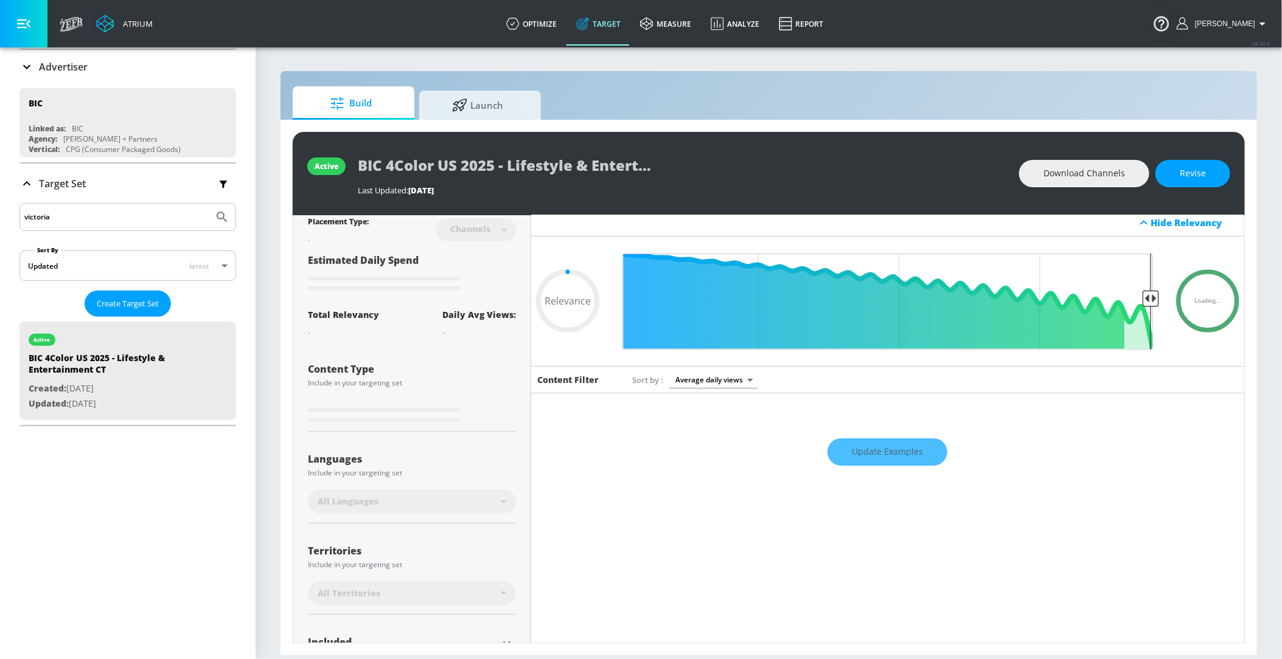
click at [69, 218] on input "victoria" at bounding box center [116, 217] width 184 height 16
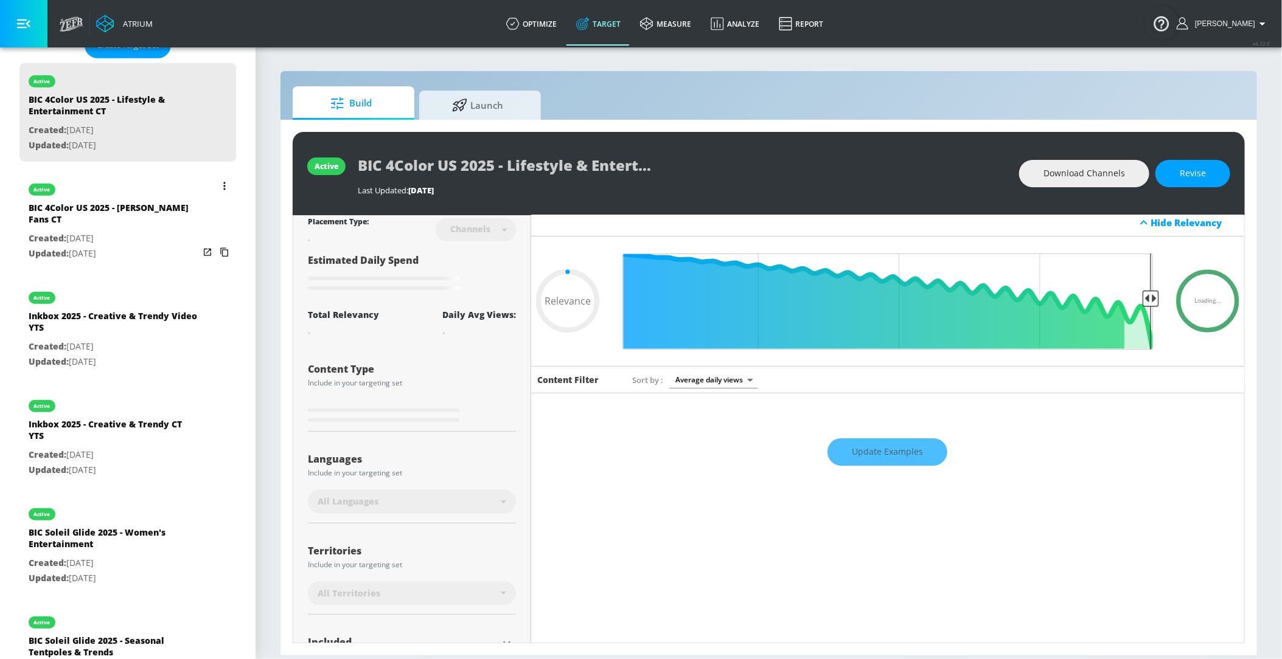
scroll to position [357, 0]
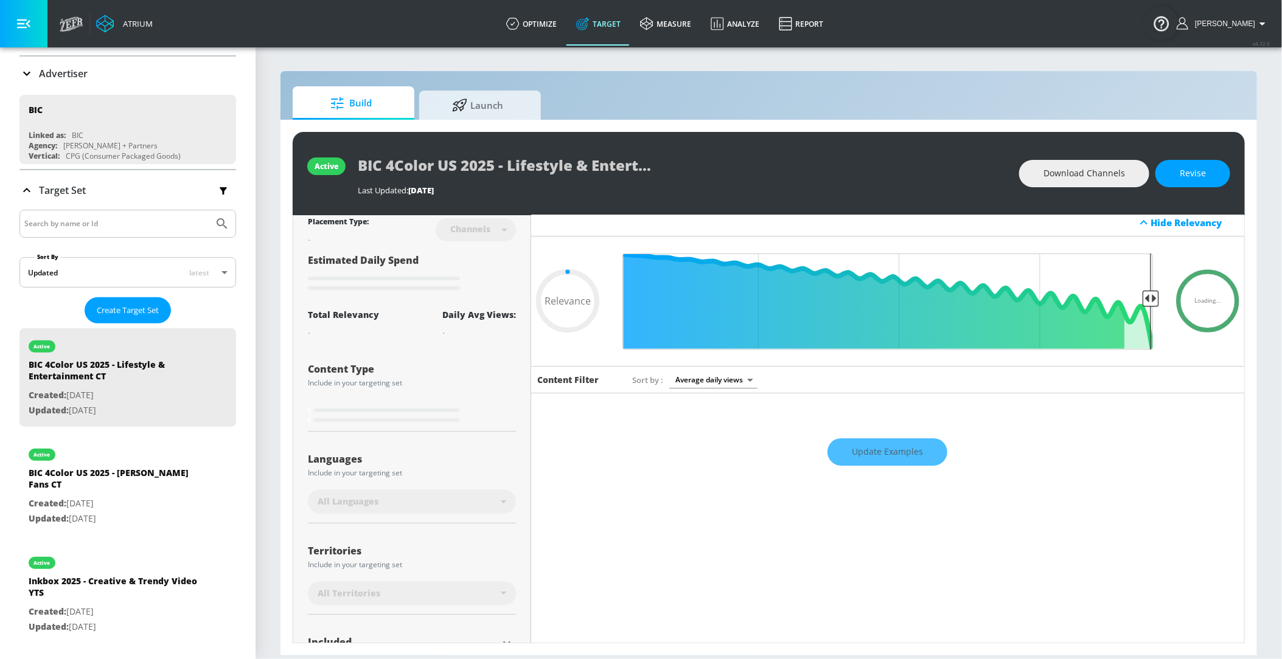
type input "0.6"
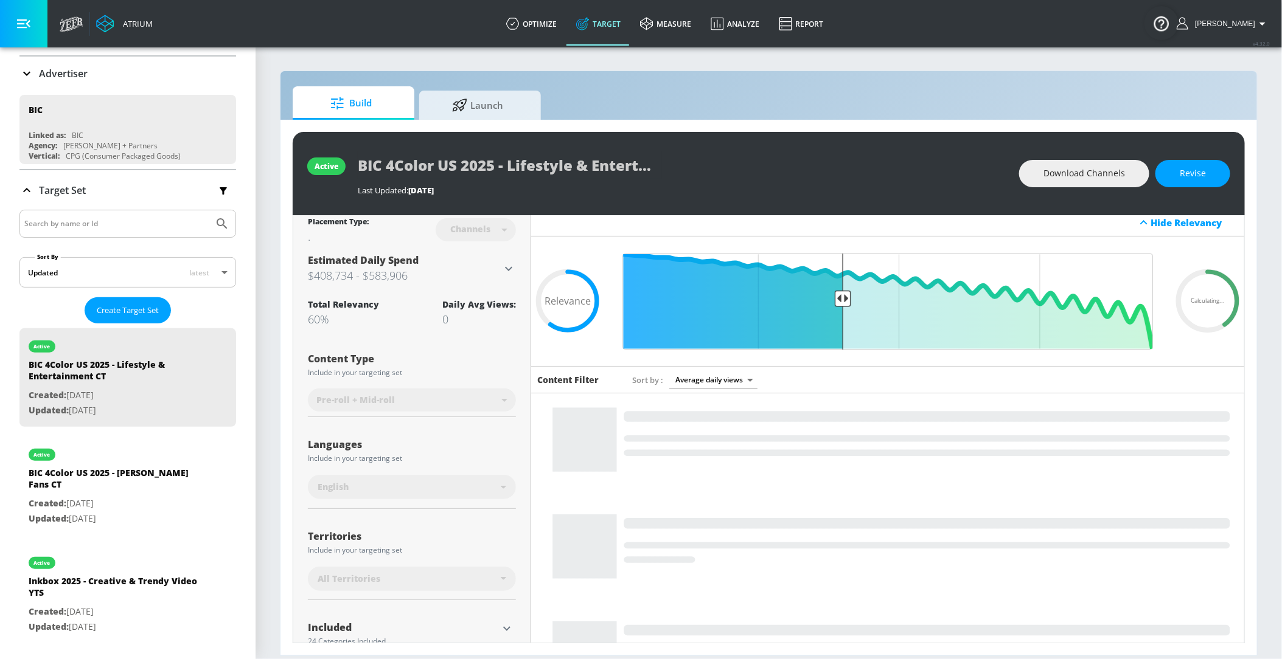
scroll to position [88, 0]
click at [78, 218] on input "Search by name or Id" at bounding box center [116, 225] width 184 height 16
type input "inkbox"
click at [214, 229] on button "Submit Search" at bounding box center [222, 224] width 27 height 27
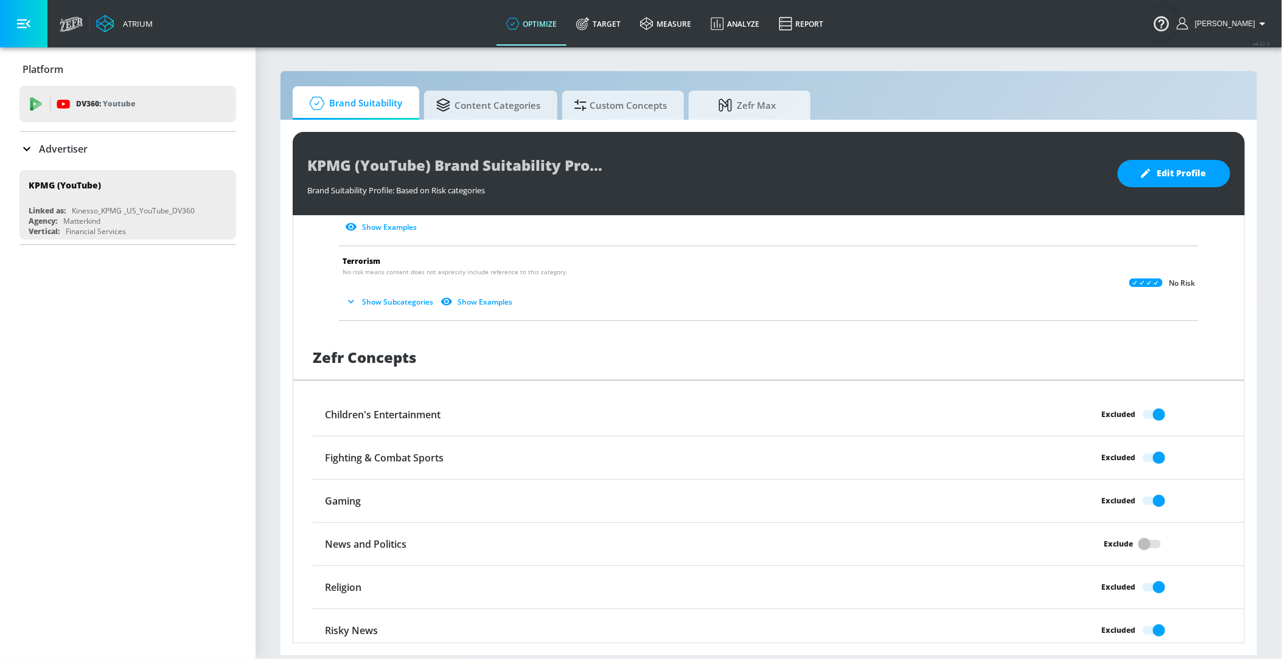
scroll to position [839, 0]
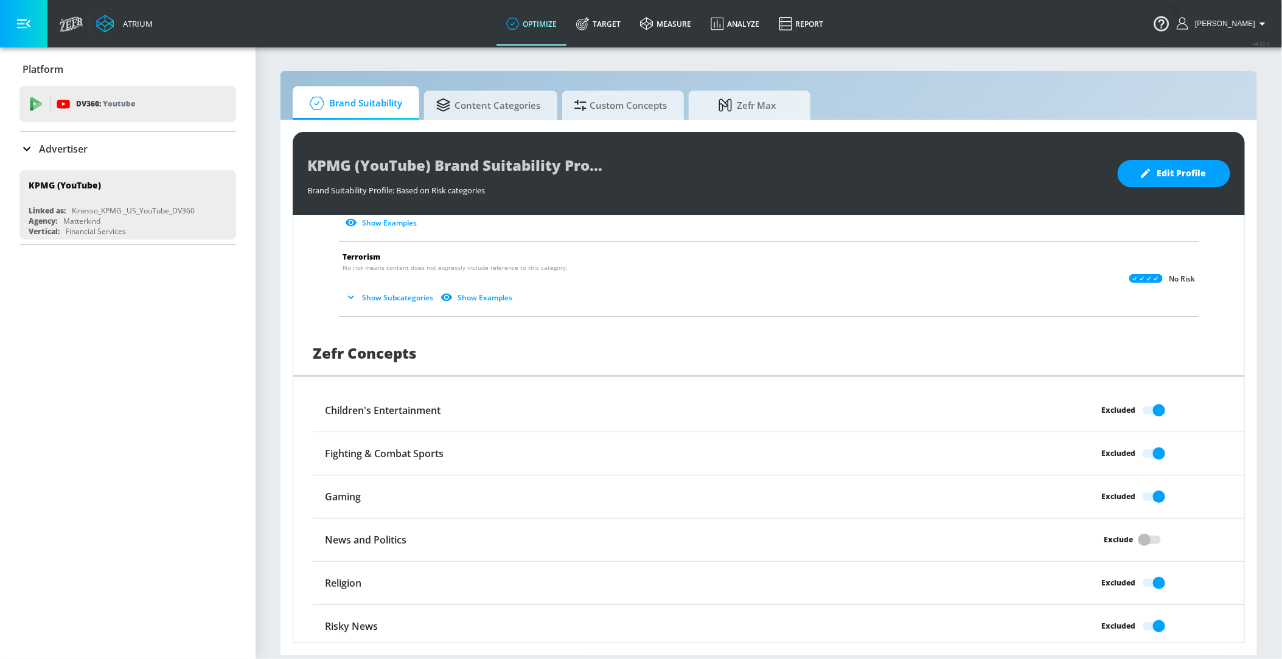
click at [1071, 543] on div "Exclude" at bounding box center [1127, 540] width 233 height 23
